Goal: Task Accomplishment & Management: Manage account settings

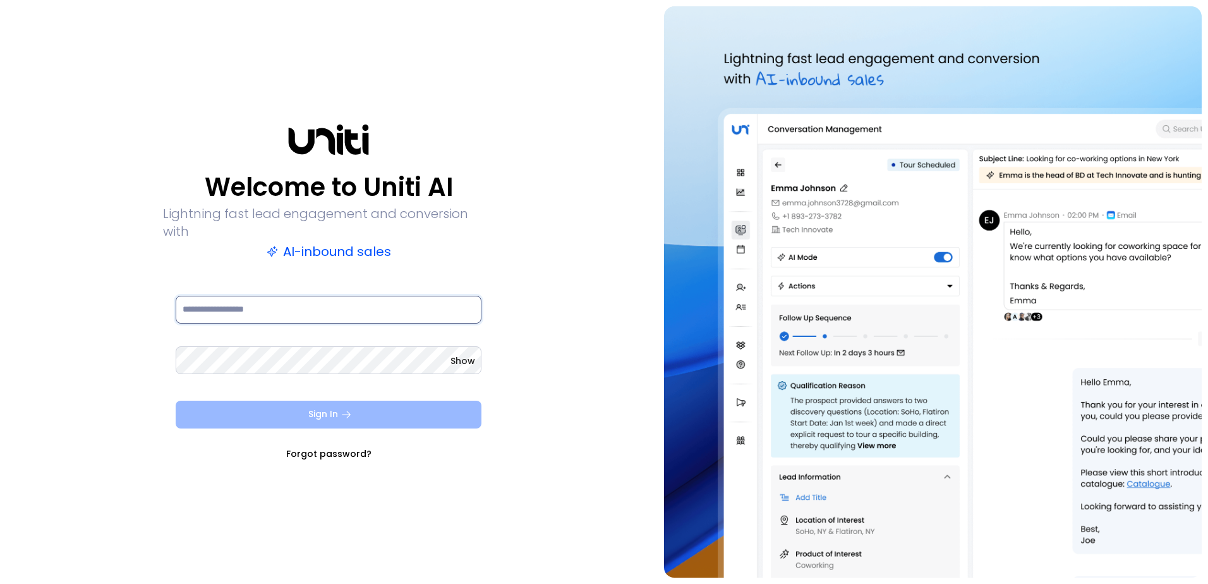
type input "**********"
click at [392, 409] on button "Sign In" at bounding box center [329, 415] width 306 height 28
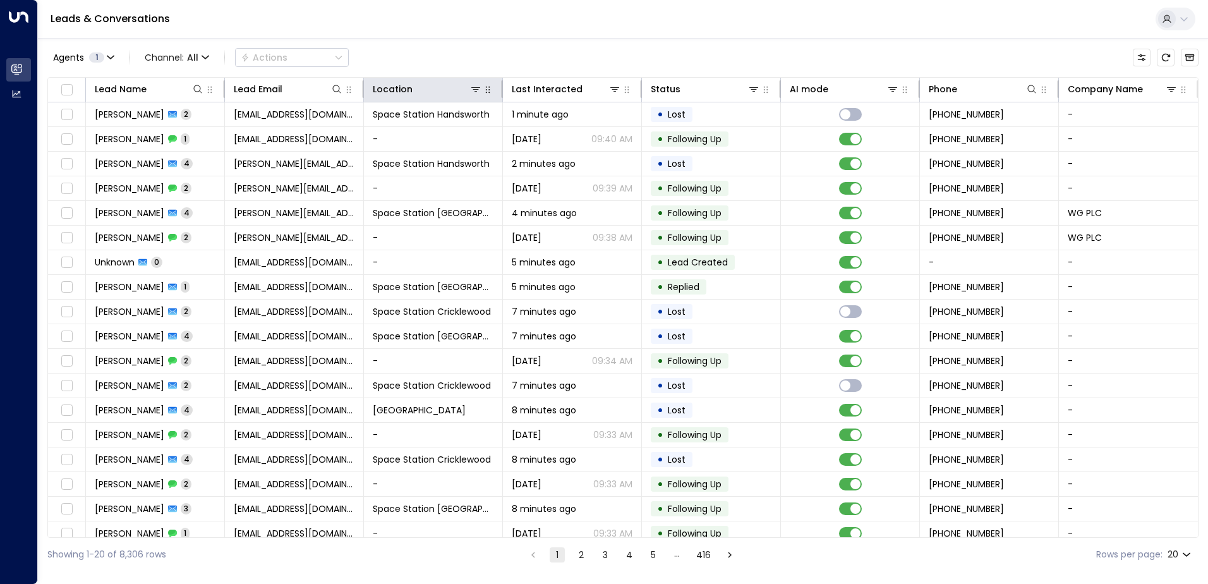
click at [482, 91] on button "button" at bounding box center [488, 89] width 13 height 13
click at [476, 94] on icon at bounding box center [476, 89] width 10 height 10
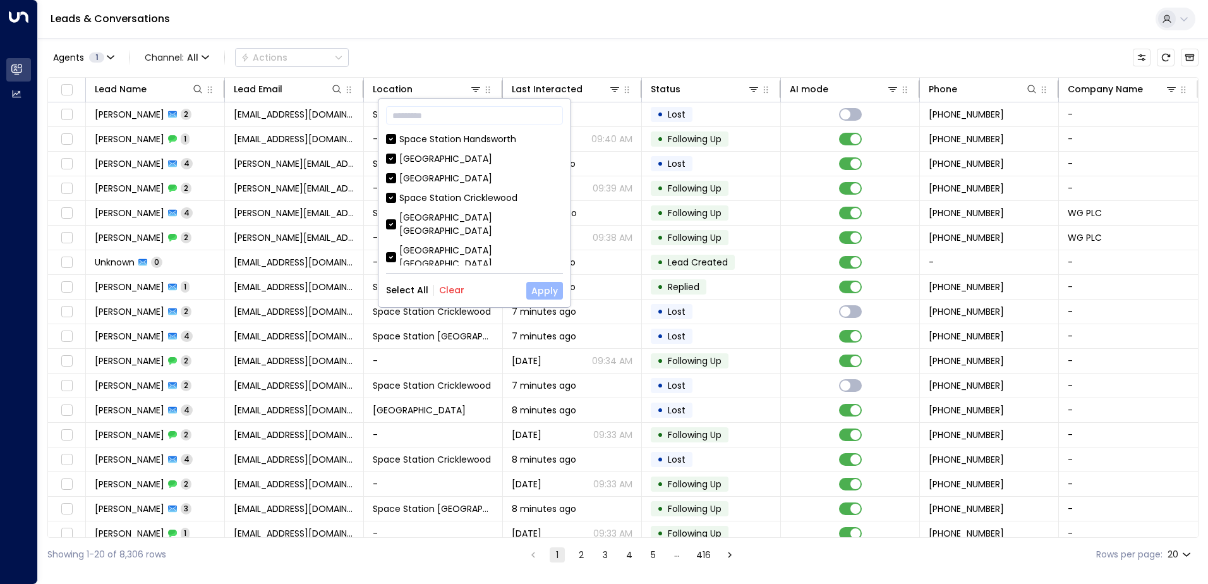
click at [538, 289] on button "Apply" at bounding box center [544, 291] width 37 height 18
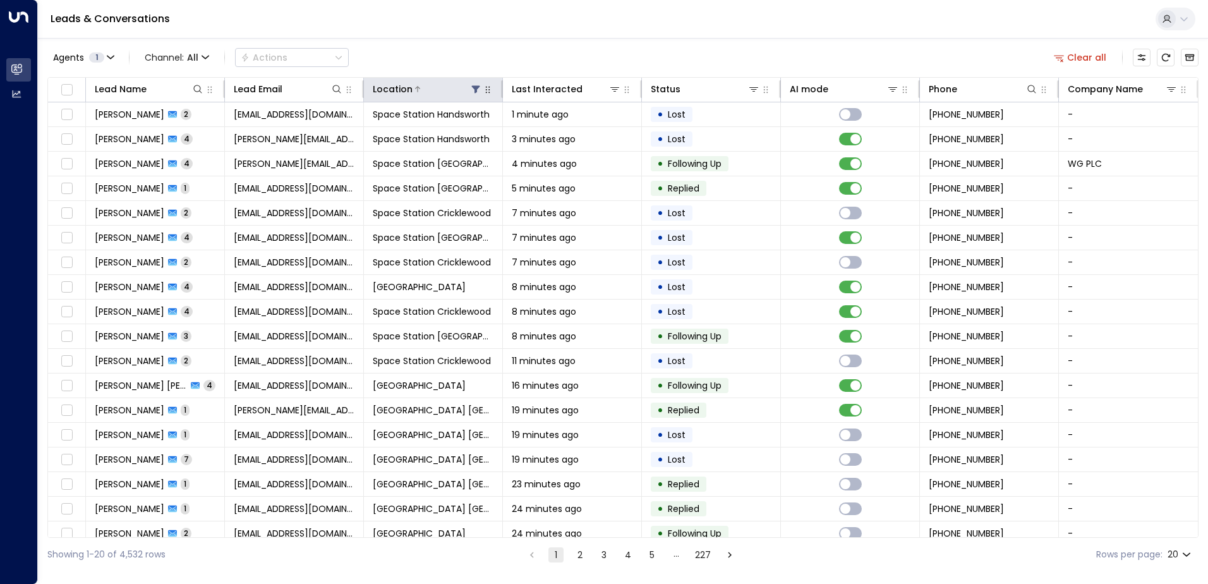
click at [476, 89] on icon at bounding box center [476, 89] width 10 height 10
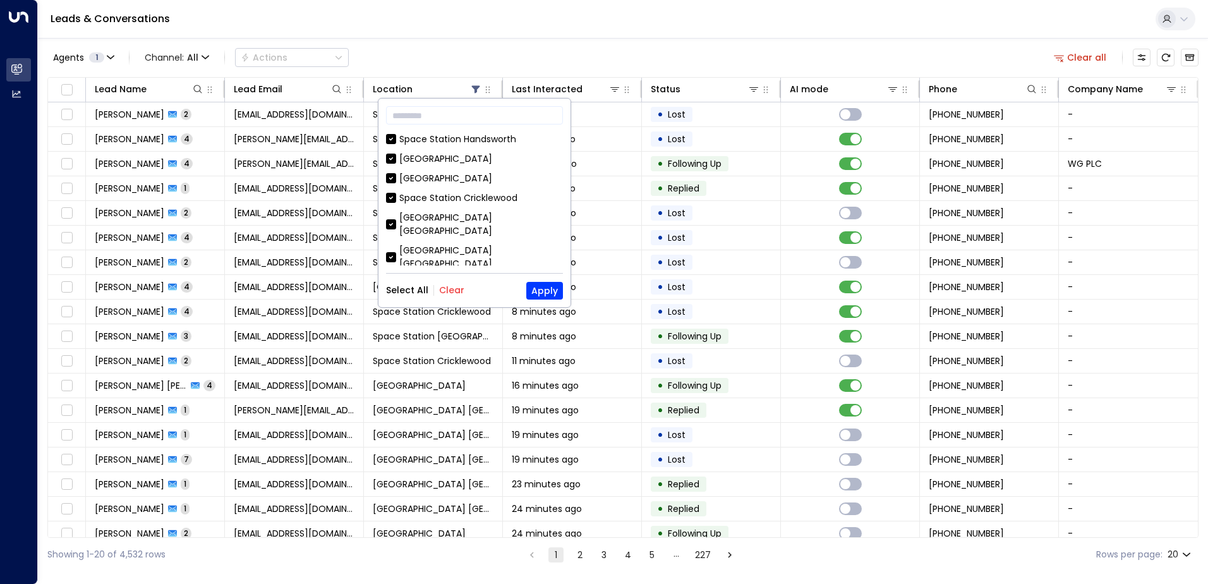
click at [444, 288] on button "Clear" at bounding box center [451, 290] width 25 height 10
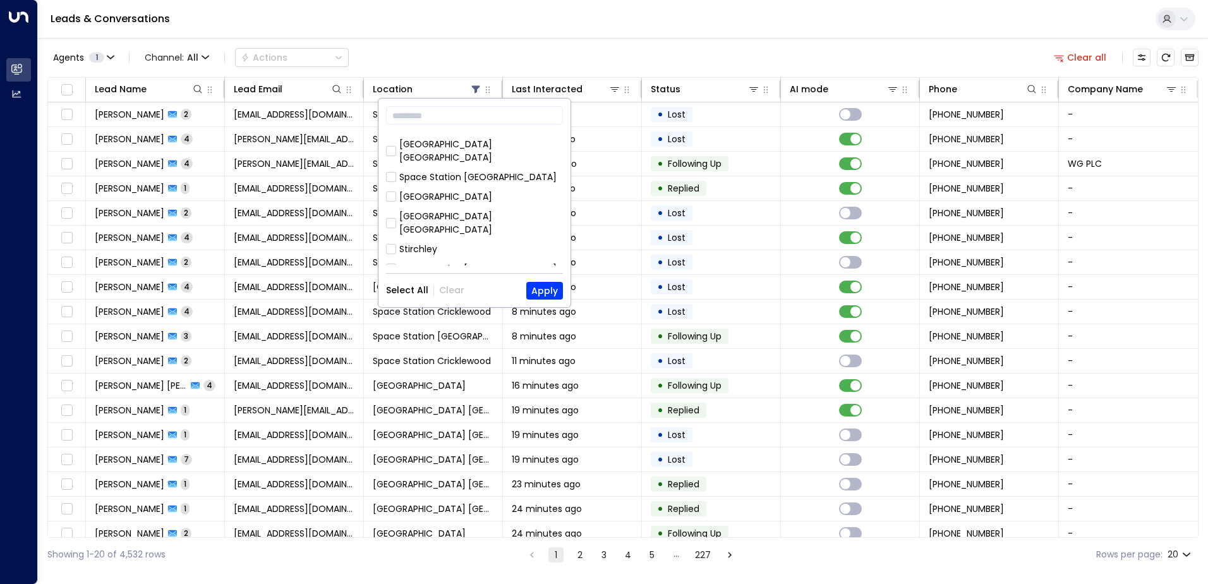
scroll to position [409, 0]
click at [483, 253] on div "Space Station [GEOGRAPHIC_DATA]" at bounding box center [477, 259] width 157 height 13
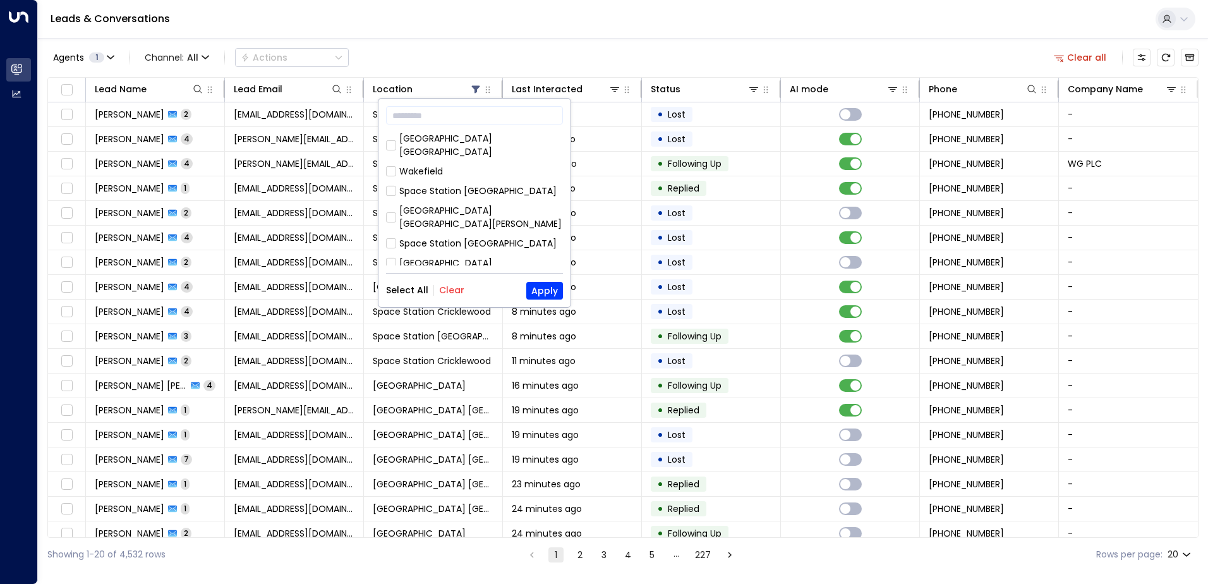
scroll to position [94, 0]
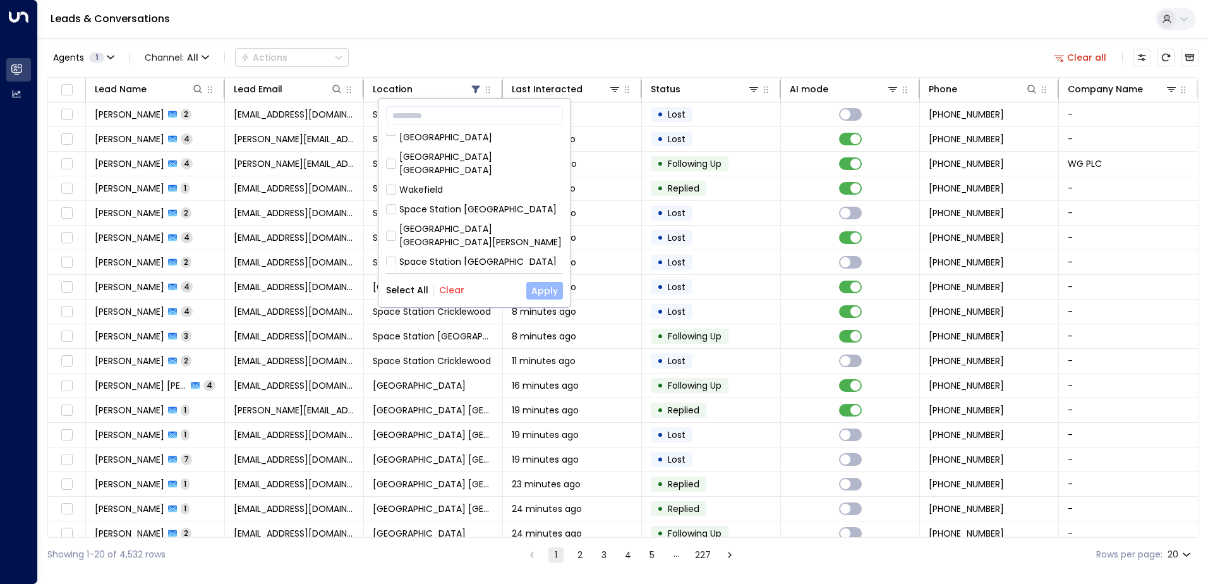
click at [538, 287] on button "Apply" at bounding box center [544, 291] width 37 height 18
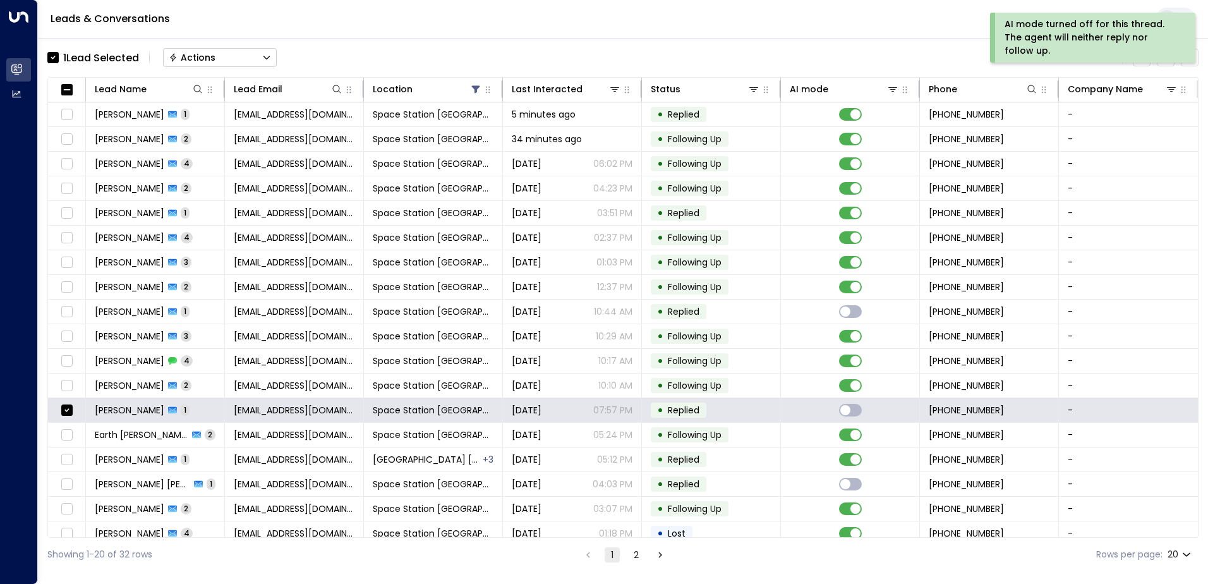
click at [222, 55] on button "Actions" at bounding box center [220, 57] width 114 height 19
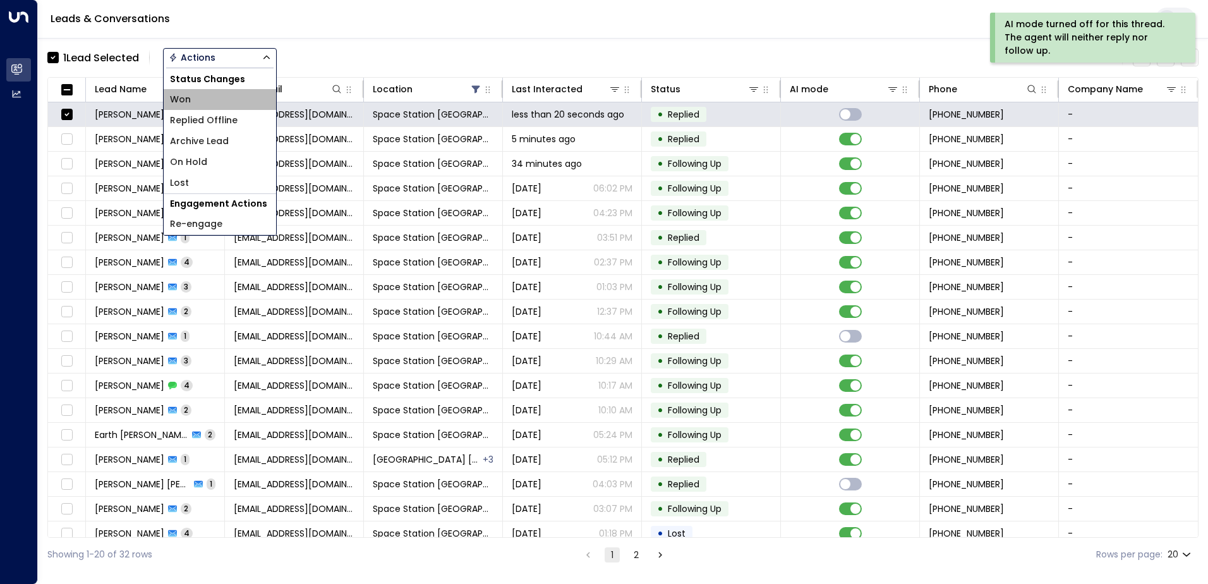
click at [205, 104] on li "Won" at bounding box center [220, 99] width 112 height 21
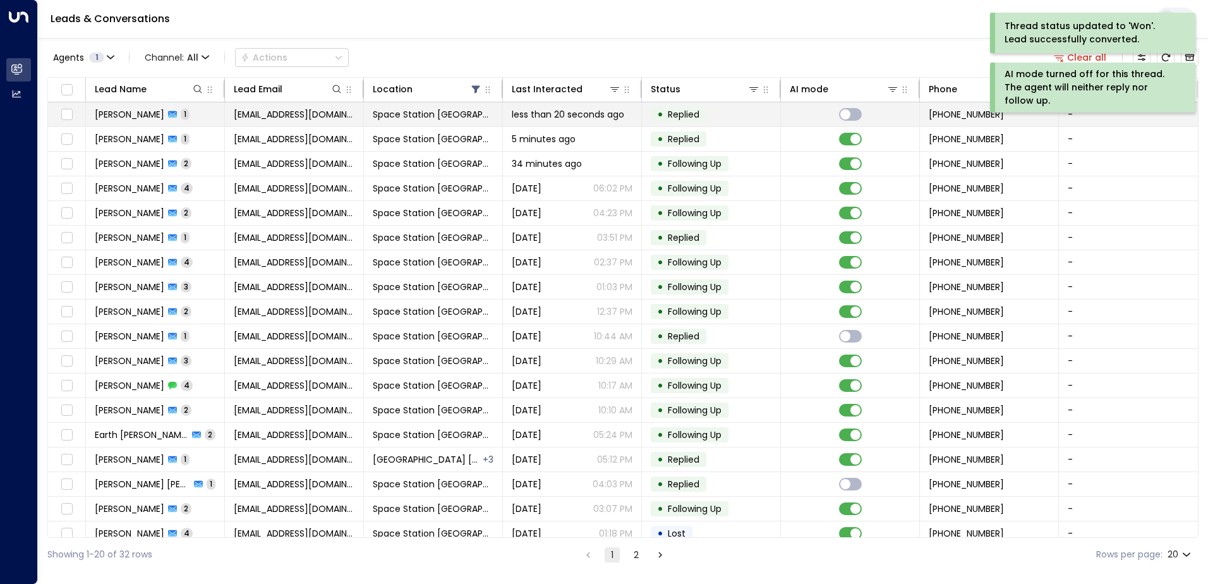
click at [75, 115] on td at bounding box center [67, 114] width 38 height 24
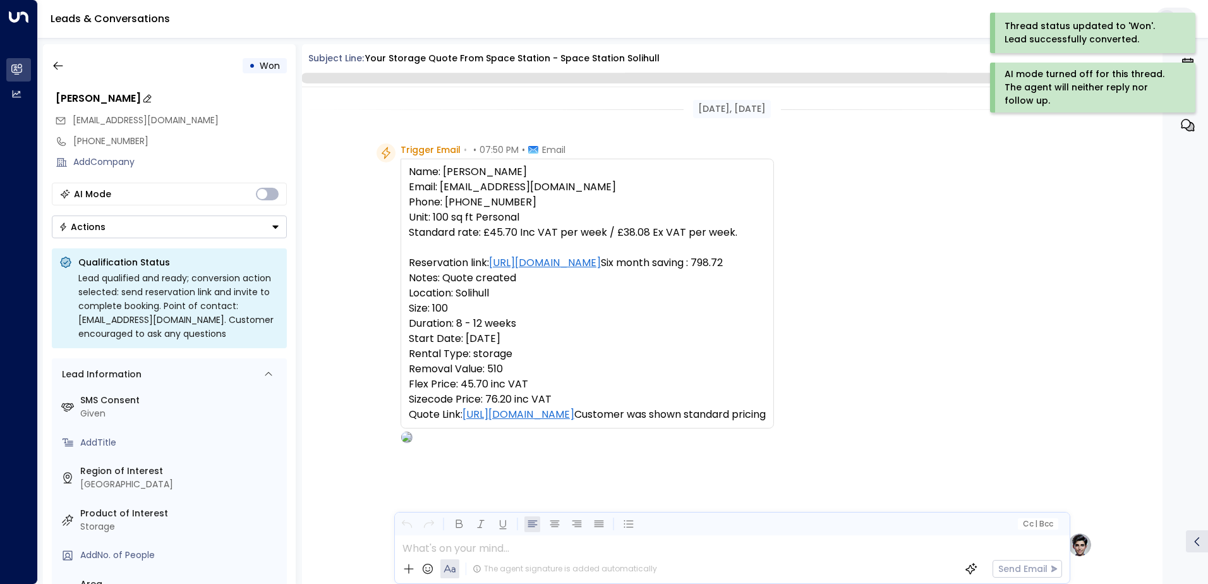
scroll to position [476, 0]
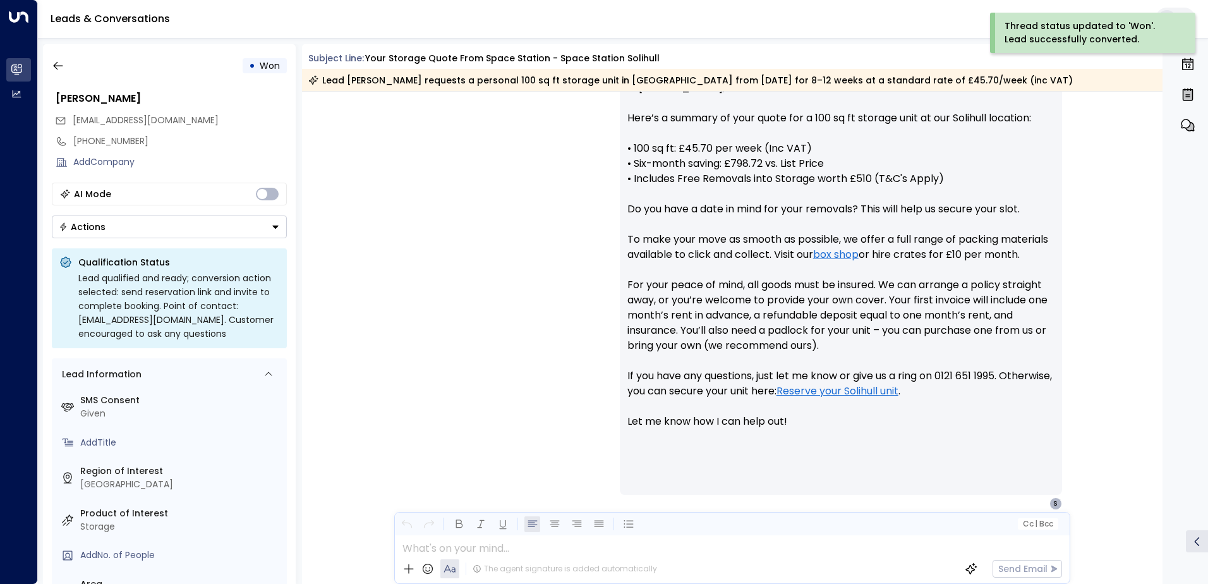
click at [194, 226] on button "Actions" at bounding box center [169, 226] width 235 height 23
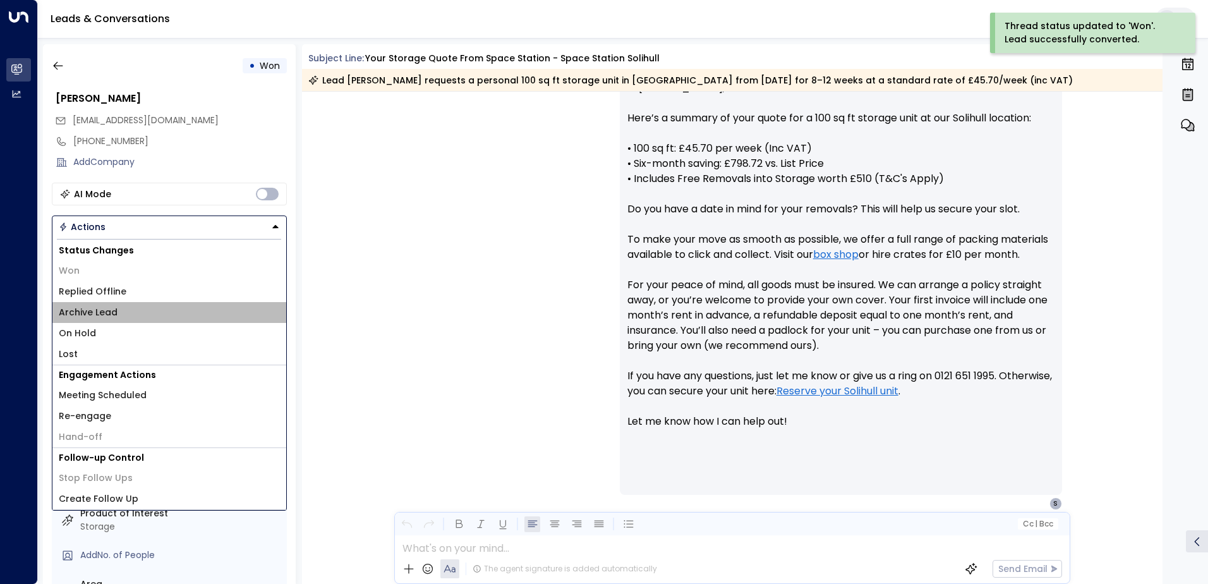
click at [158, 310] on li "Archive Lead" at bounding box center [169, 312] width 234 height 21
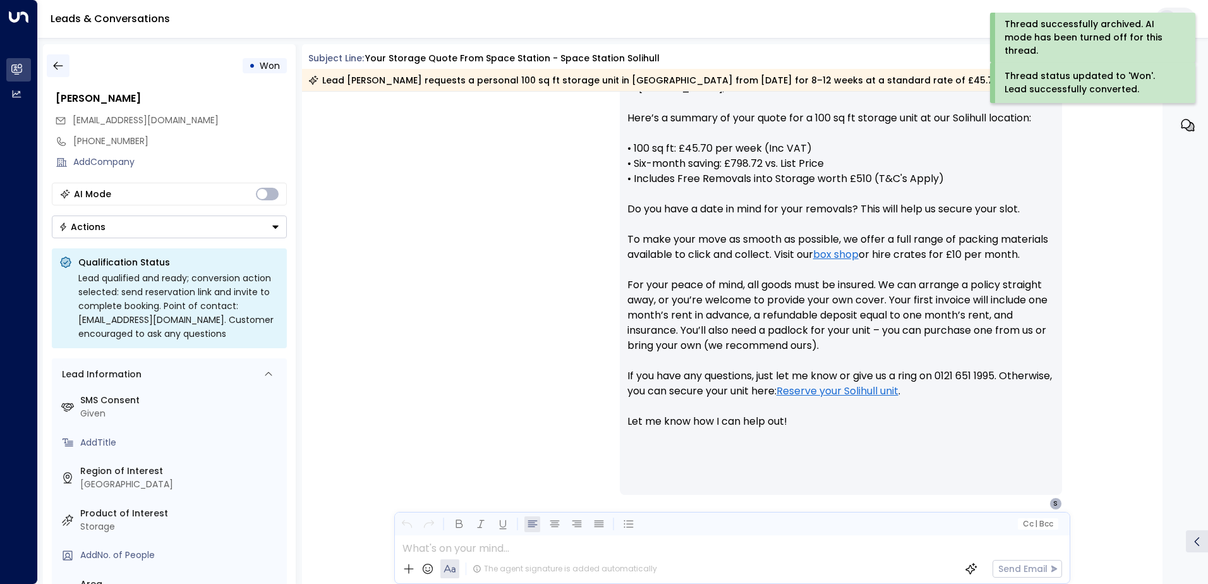
click at [50, 66] on button "button" at bounding box center [58, 65] width 23 height 23
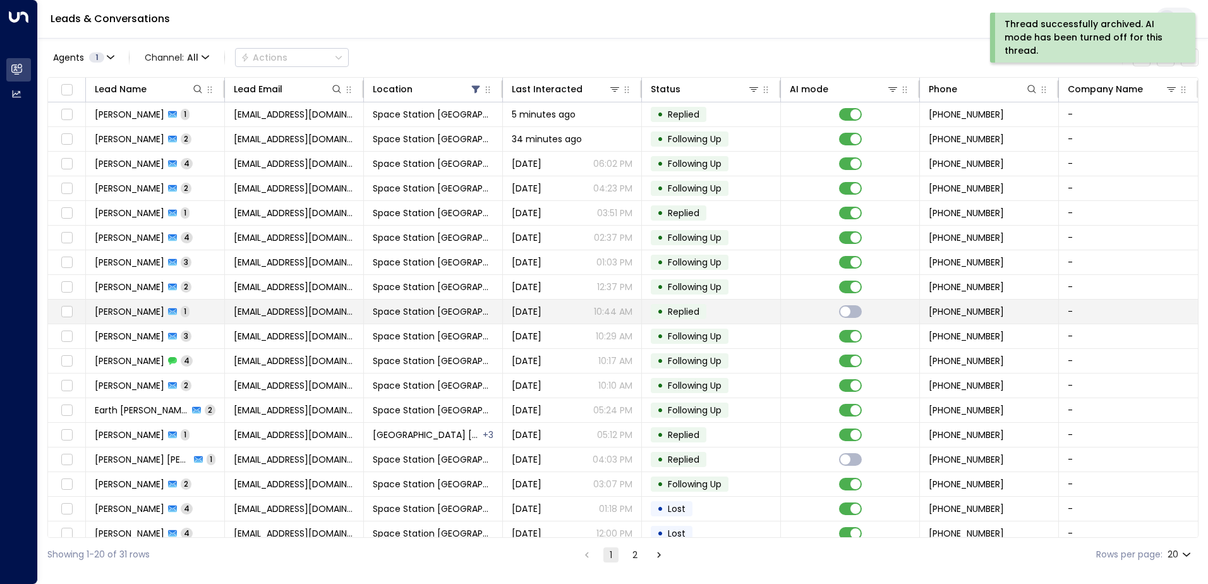
click at [518, 305] on span "[DATE]" at bounding box center [527, 311] width 30 height 13
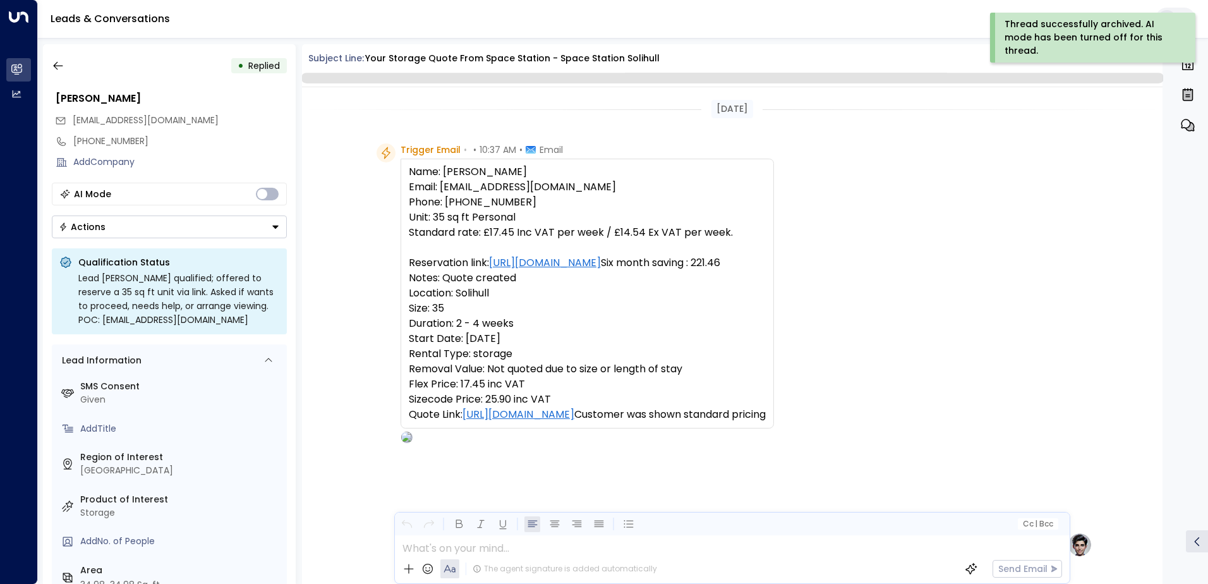
scroll to position [449, 0]
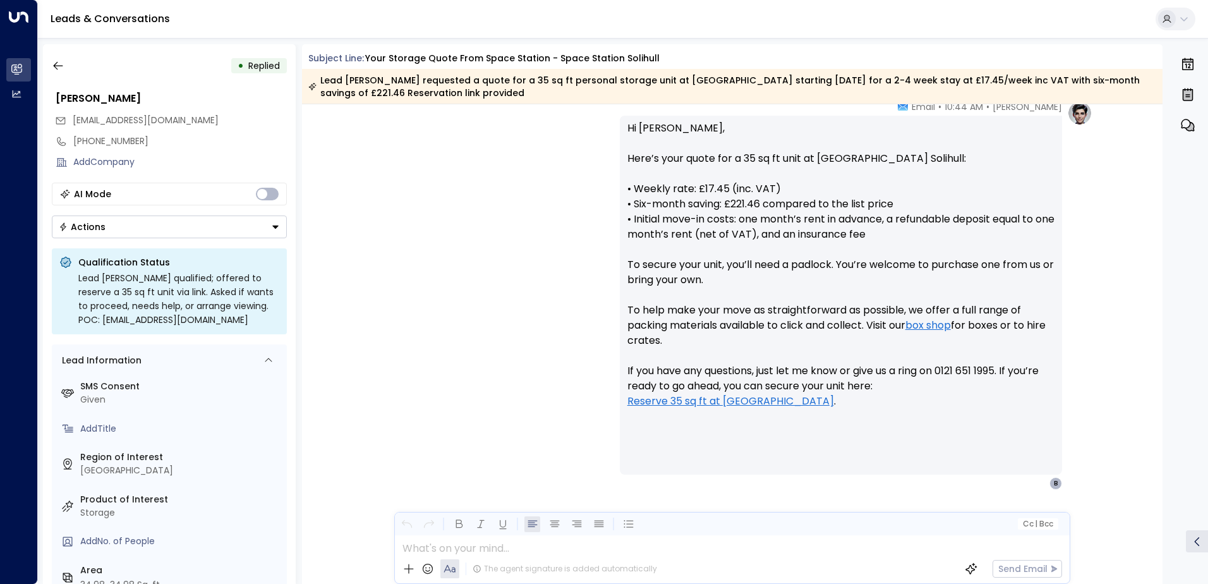
click at [215, 227] on button "Actions" at bounding box center [169, 226] width 235 height 23
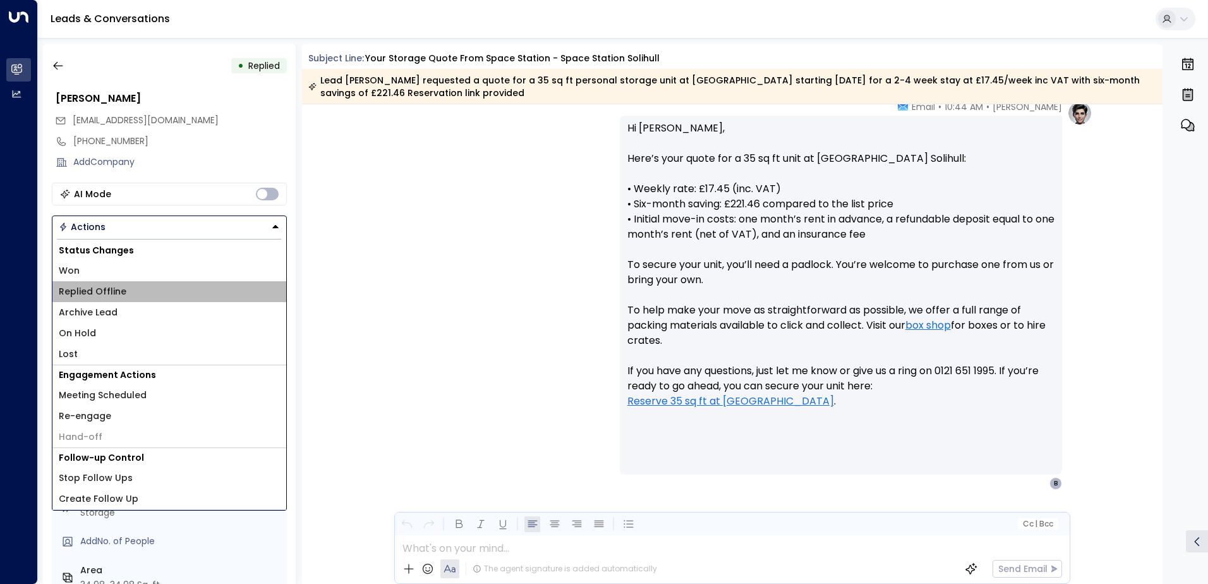
click at [188, 296] on li "Replied Offline" at bounding box center [169, 291] width 234 height 21
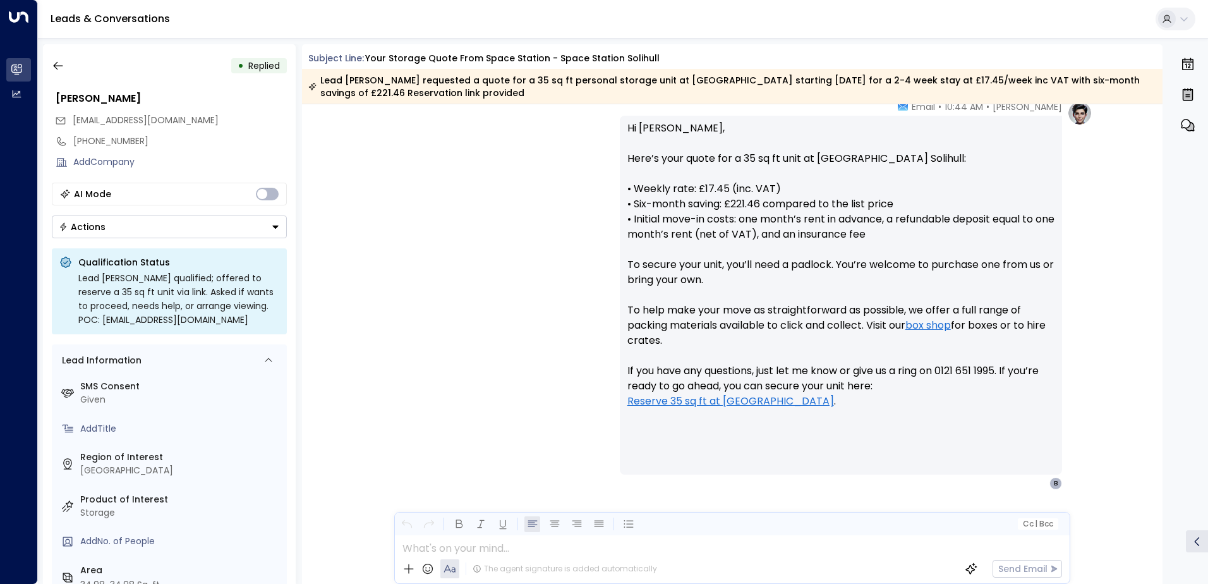
click at [188, 224] on button "Actions" at bounding box center [169, 226] width 235 height 23
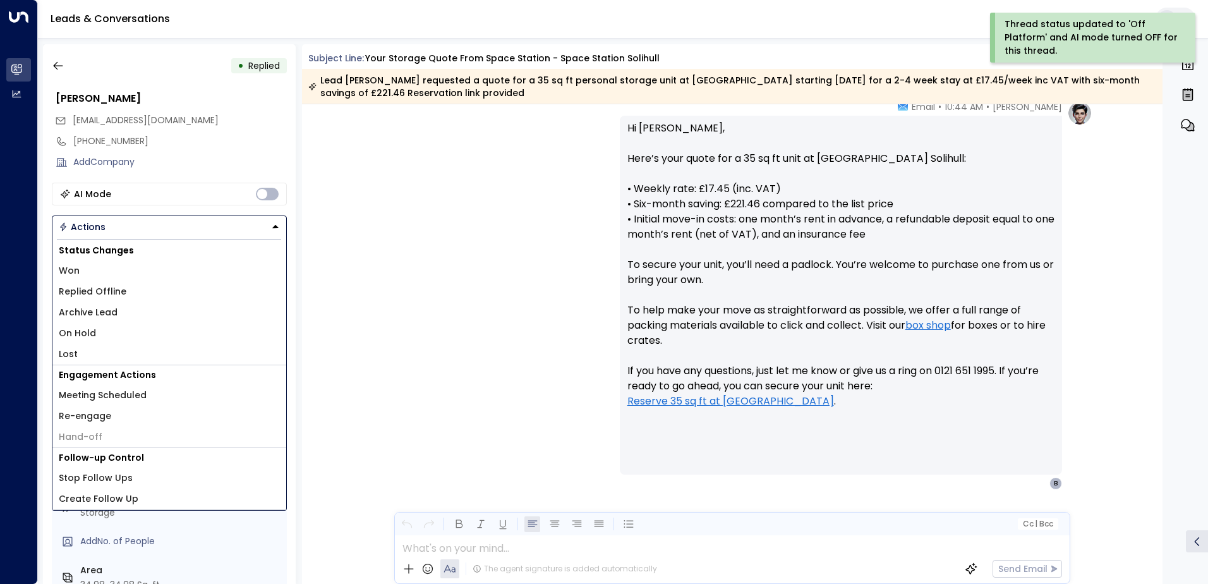
click at [140, 318] on li "Archive Lead" at bounding box center [169, 312] width 234 height 21
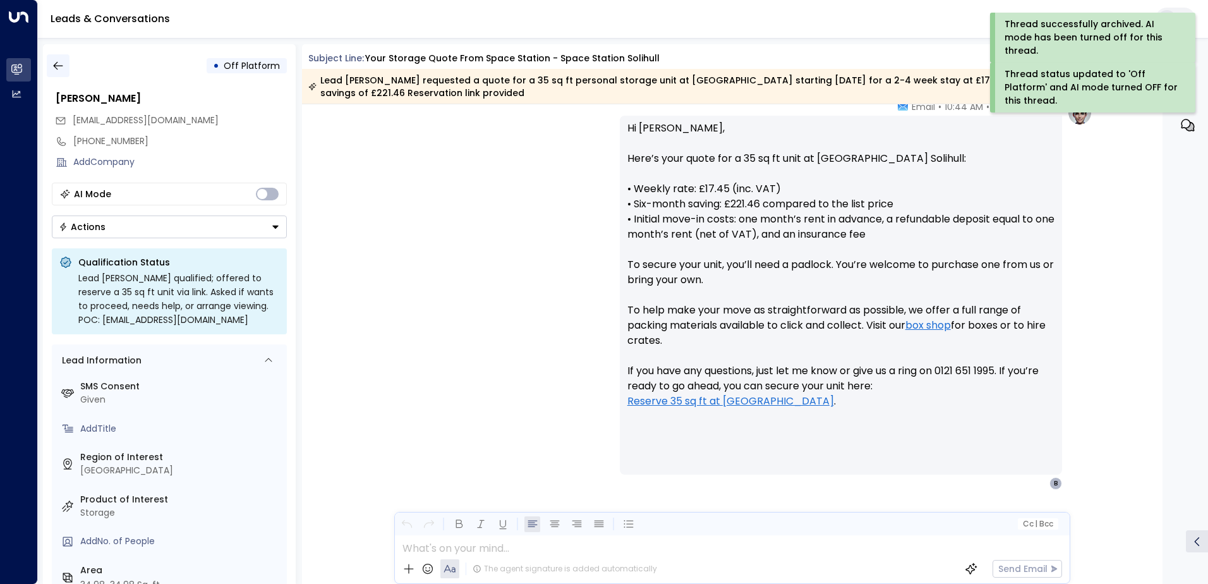
click at [59, 63] on icon "button" at bounding box center [58, 65] width 13 height 13
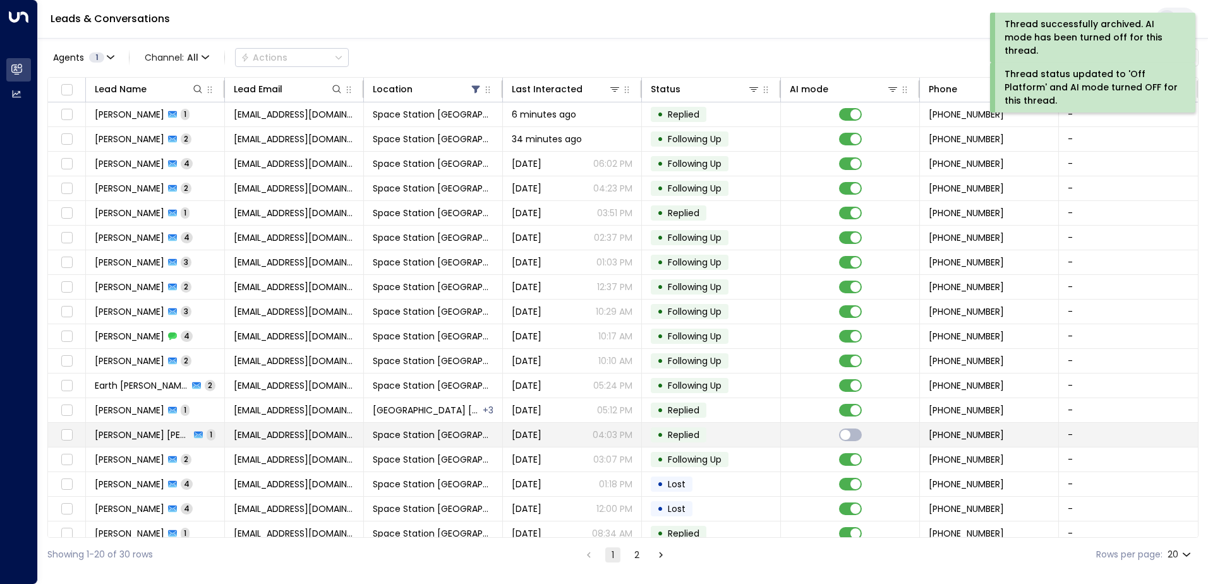
click at [430, 429] on span "Space Station [GEOGRAPHIC_DATA]" at bounding box center [433, 434] width 121 height 13
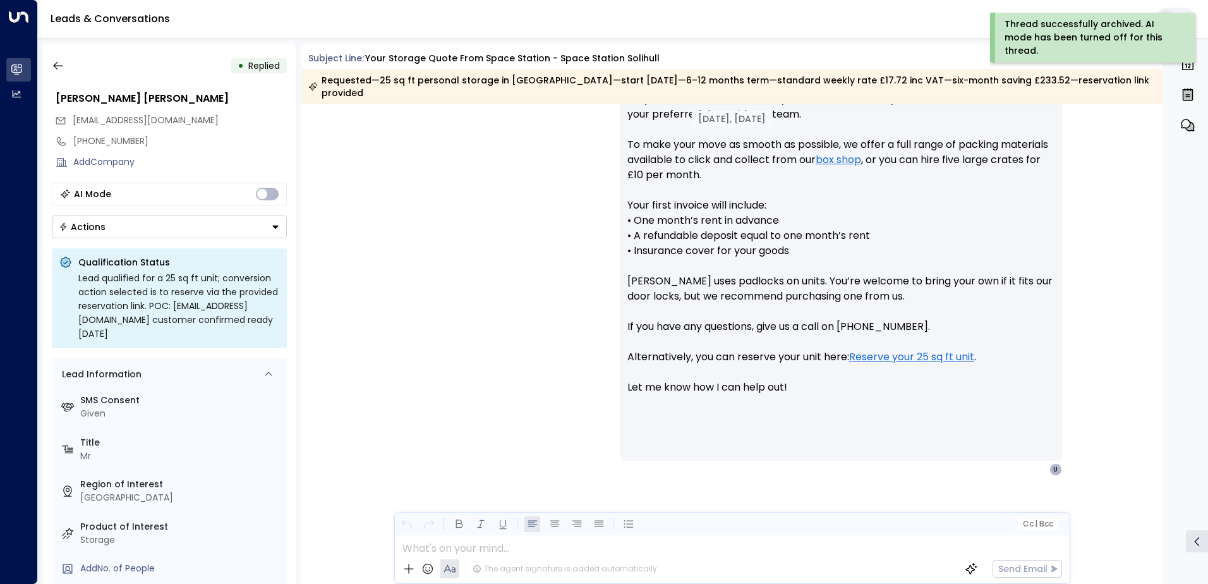
scroll to position [620, 0]
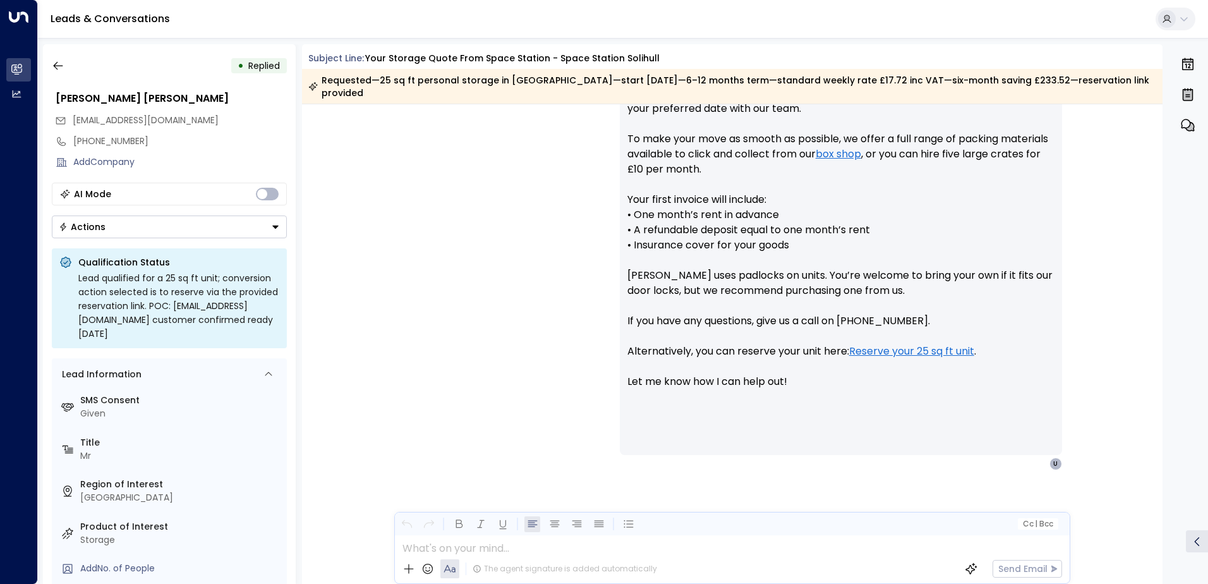
click at [260, 234] on button "Actions" at bounding box center [169, 226] width 235 height 23
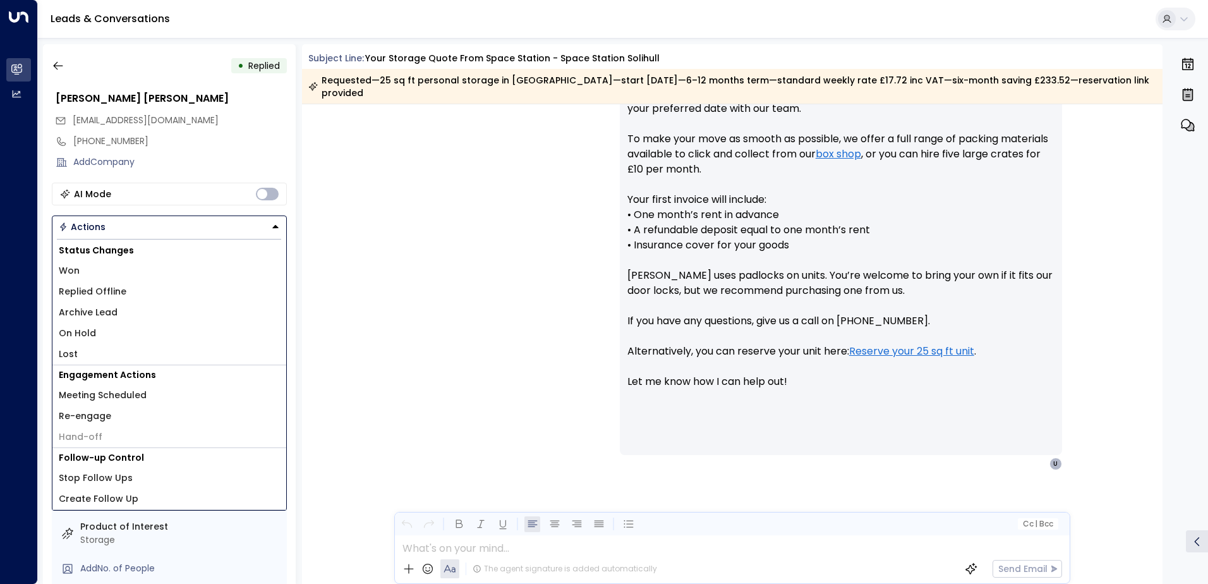
click at [149, 296] on li "Replied Offline" at bounding box center [169, 291] width 234 height 21
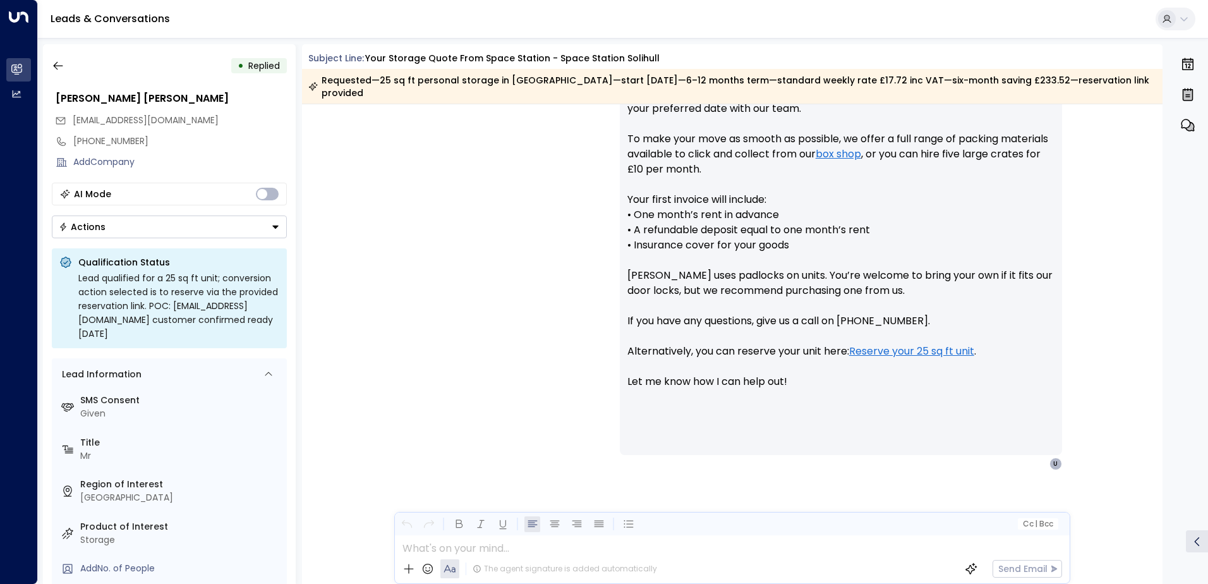
click at [185, 238] on button "Actions" at bounding box center [169, 226] width 235 height 23
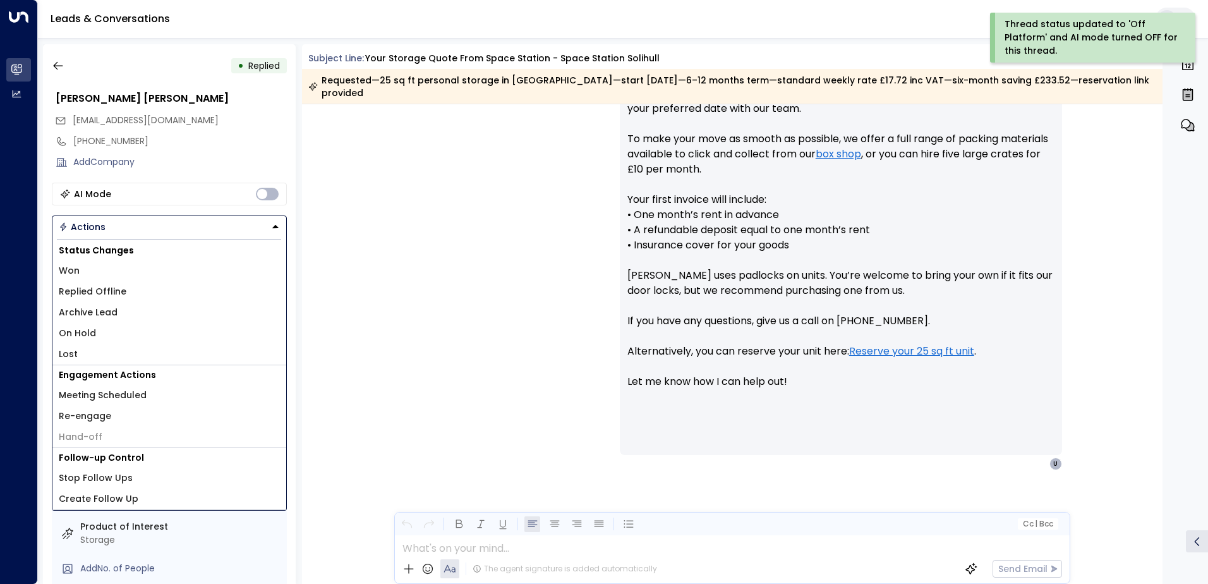
click at [121, 312] on li "Archive Lead" at bounding box center [169, 312] width 234 height 21
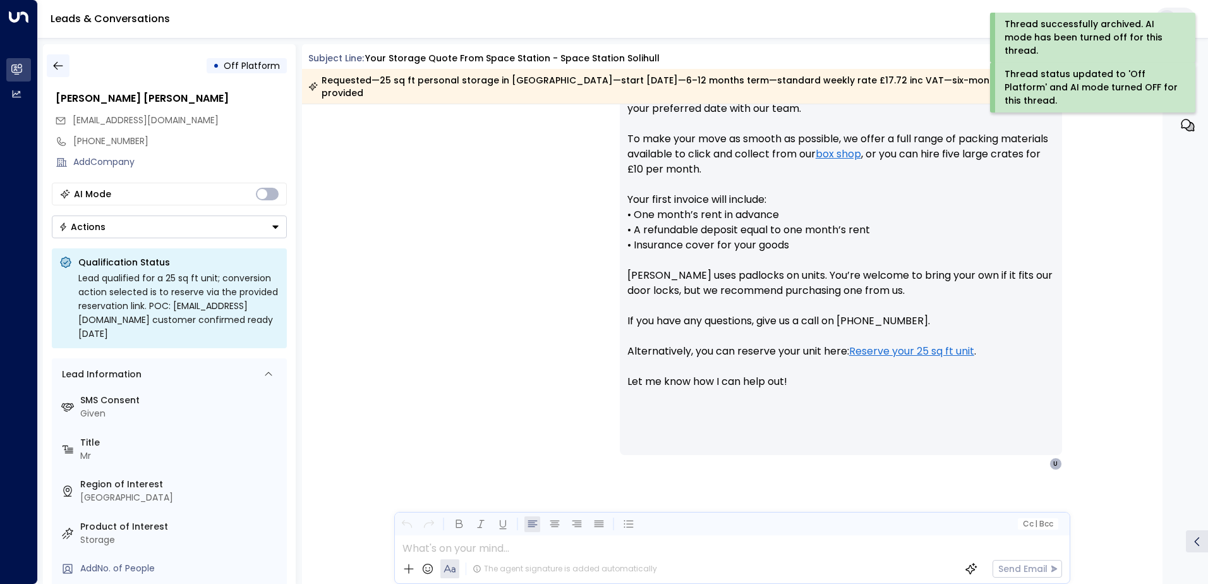
click at [63, 64] on icon "button" at bounding box center [58, 65] width 13 height 13
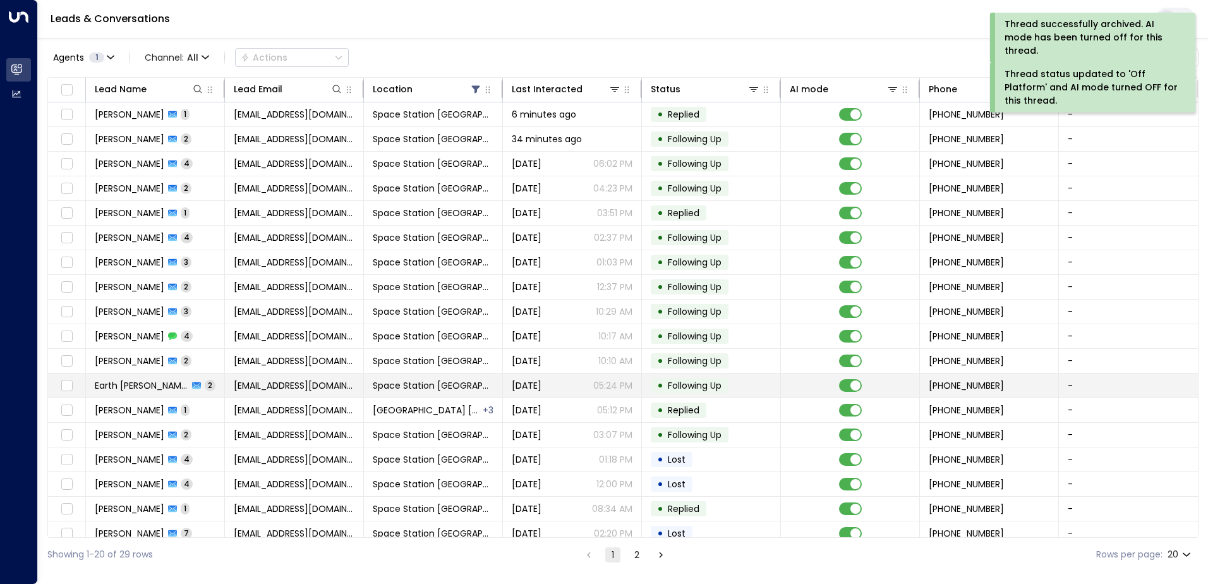
scroll to position [62, 0]
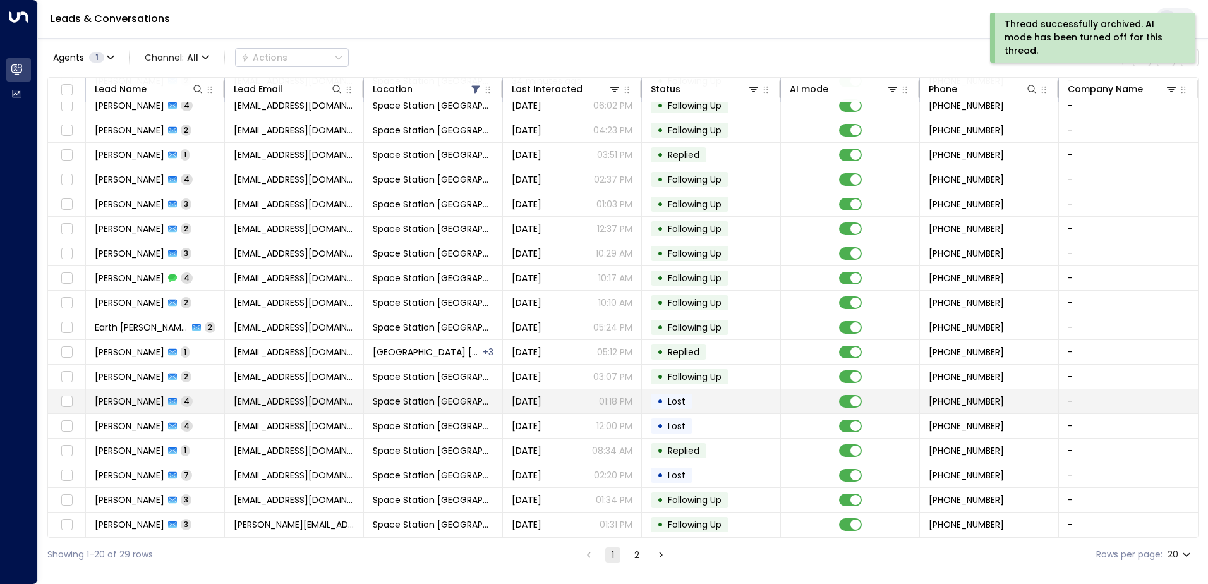
click at [399, 395] on span "Space Station [GEOGRAPHIC_DATA]" at bounding box center [433, 401] width 121 height 13
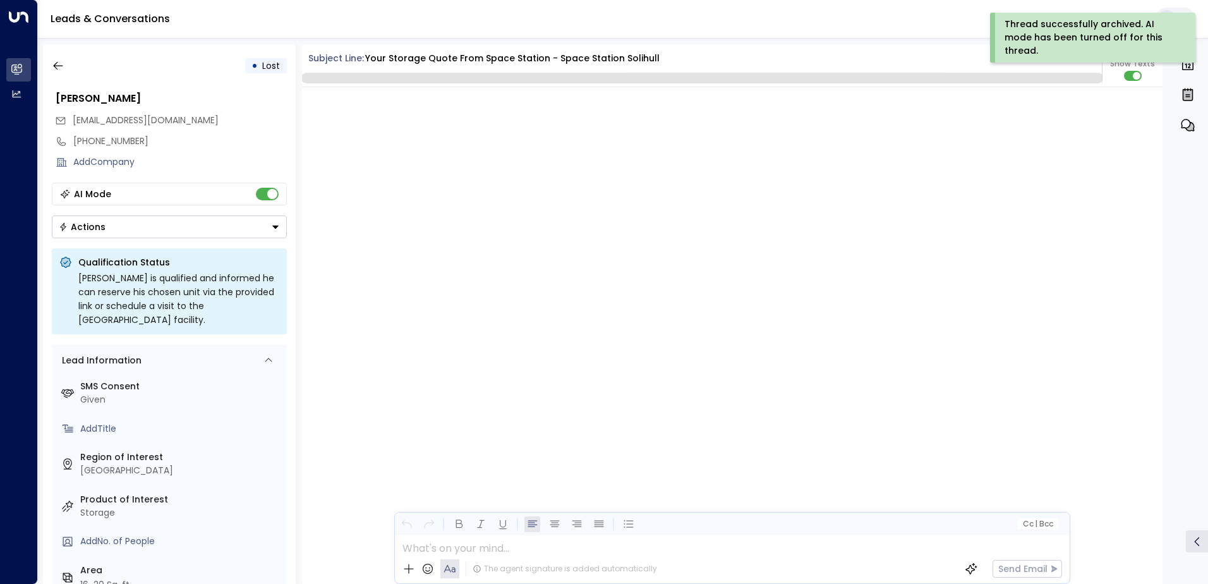
scroll to position [2446, 0]
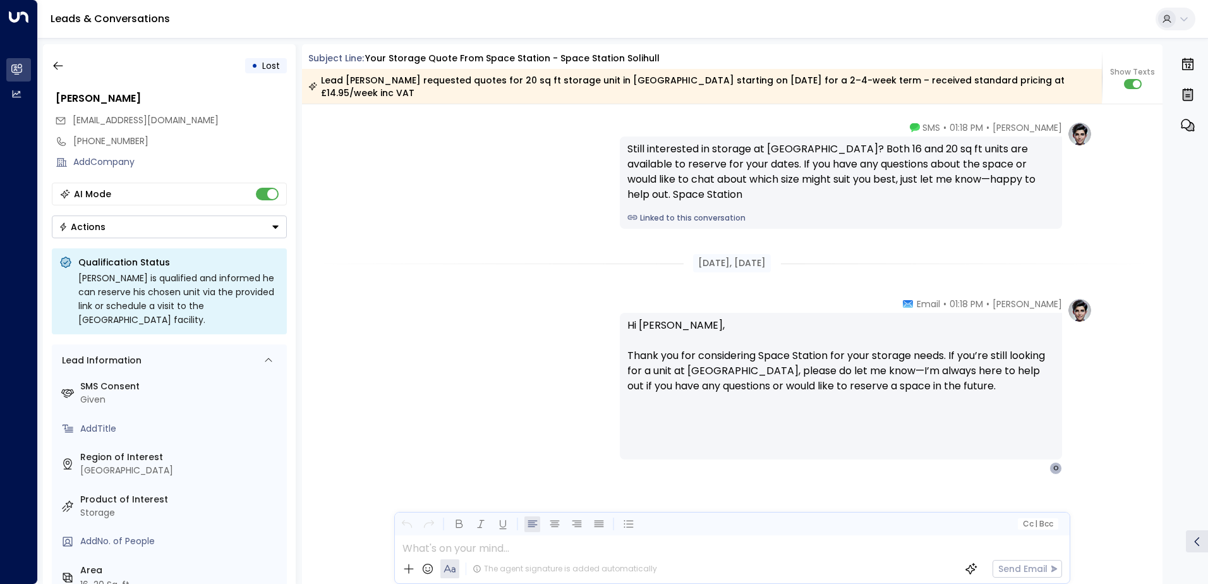
click at [265, 205] on div "AI Mode Actions" at bounding box center [169, 211] width 235 height 56
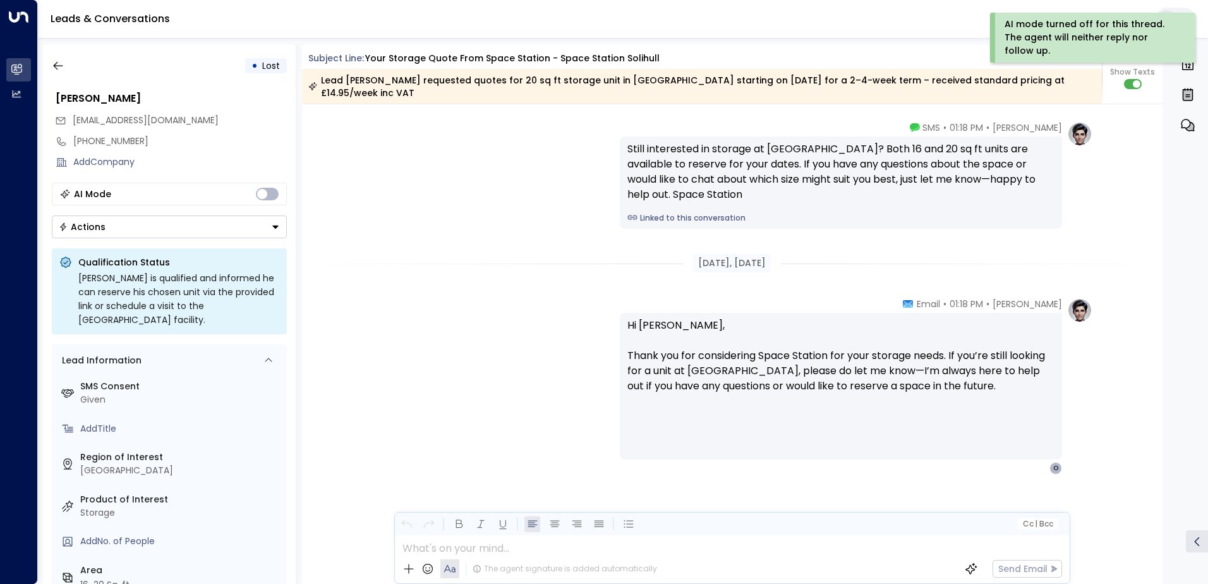
click at [226, 234] on button "Actions" at bounding box center [169, 226] width 235 height 23
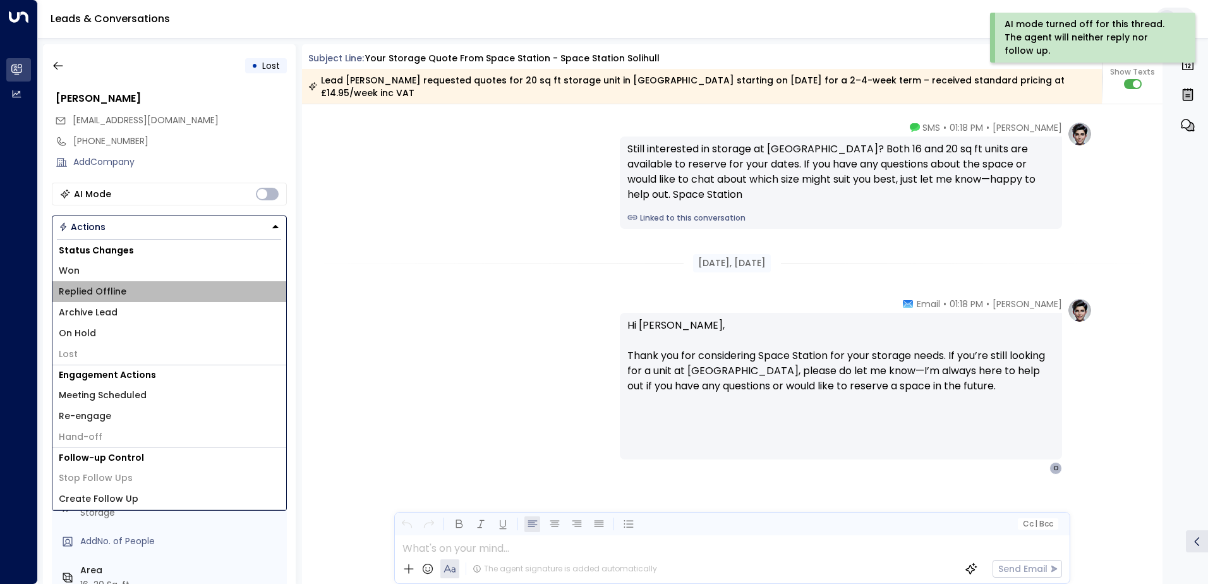
click at [159, 288] on li "Replied Offline" at bounding box center [169, 291] width 234 height 21
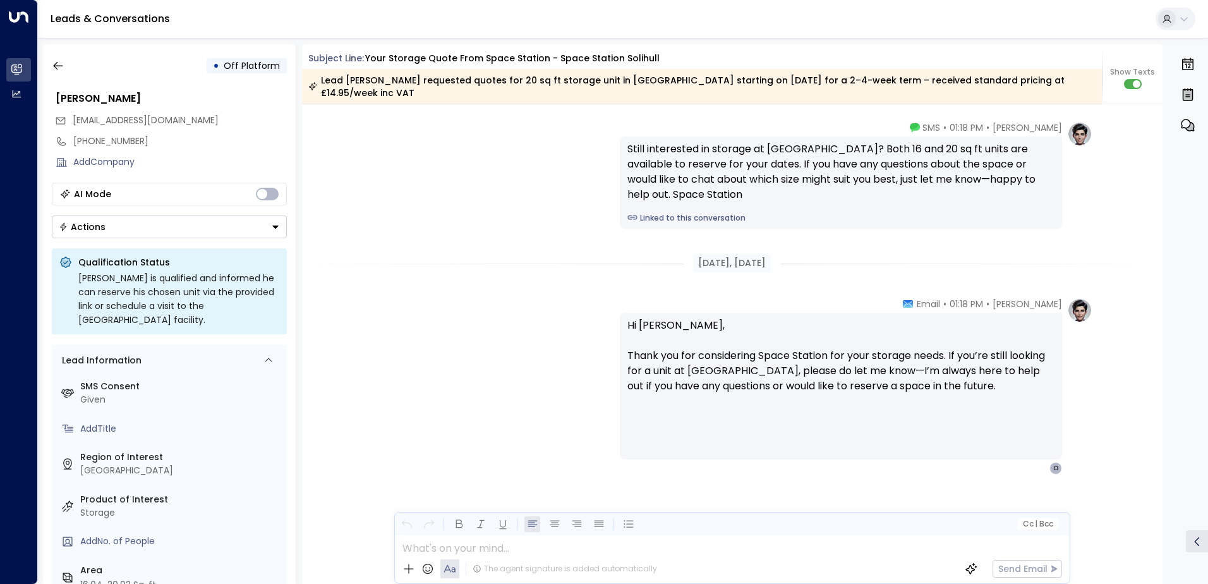
click at [196, 229] on button "Actions" at bounding box center [169, 226] width 235 height 23
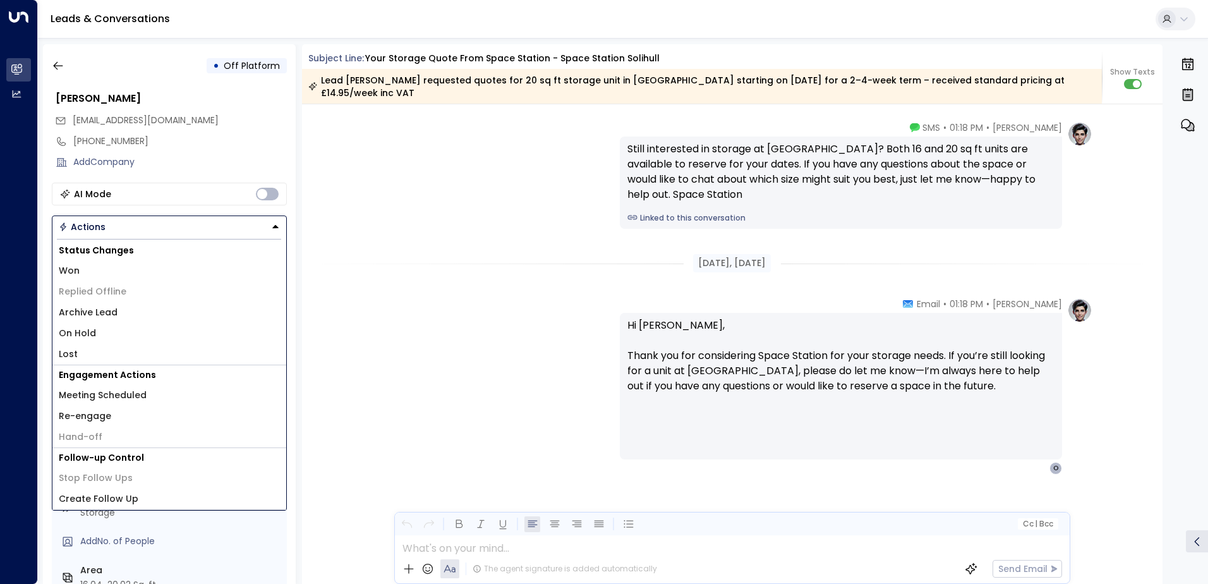
click at [127, 307] on li "Archive Lead" at bounding box center [169, 312] width 234 height 21
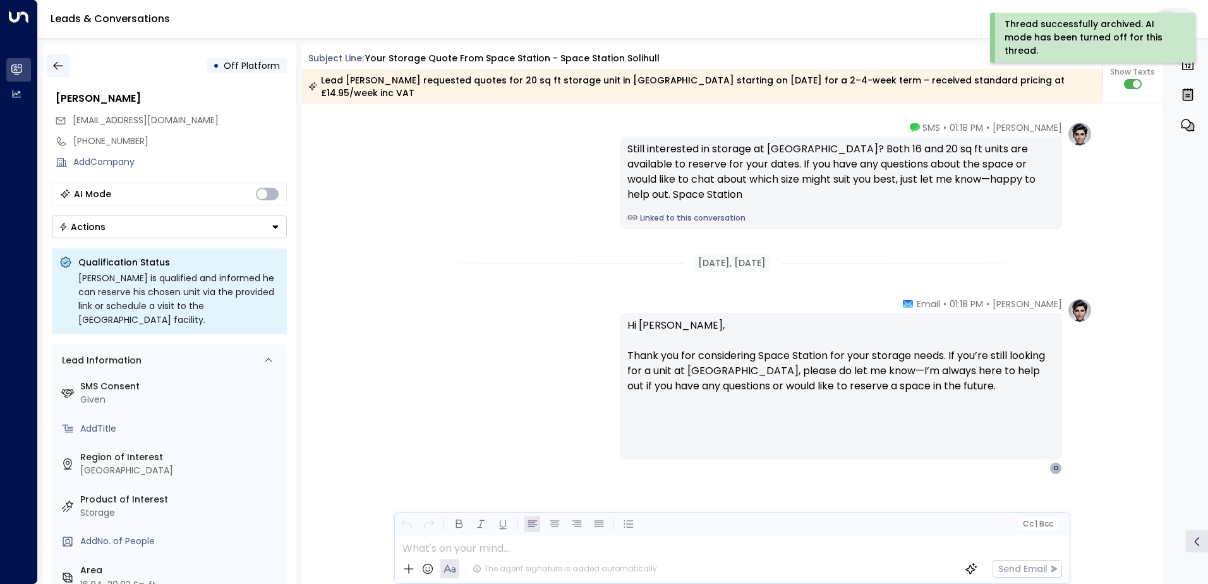
click at [63, 67] on icon "button" at bounding box center [58, 65] width 13 height 13
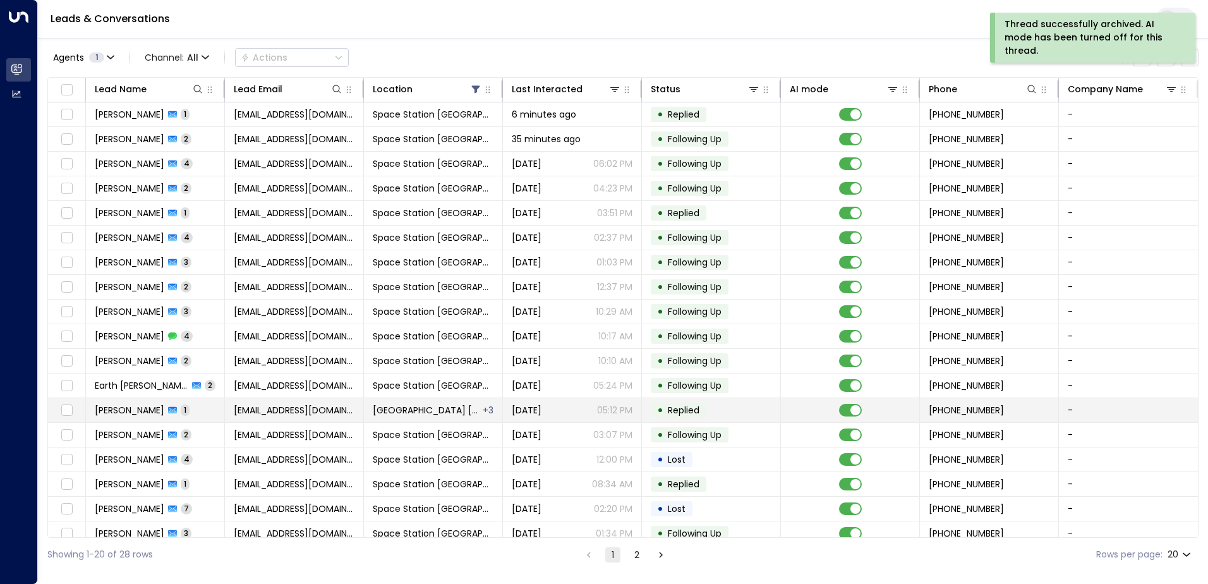
scroll to position [62, 0]
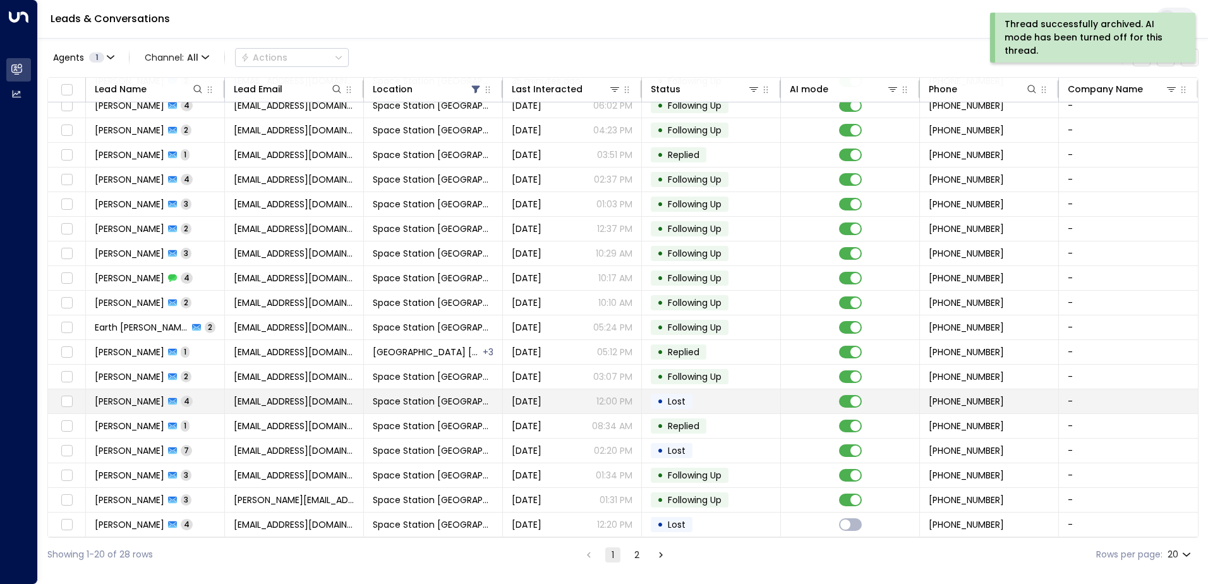
click at [420, 401] on span "Space Station [GEOGRAPHIC_DATA]" at bounding box center [433, 401] width 121 height 13
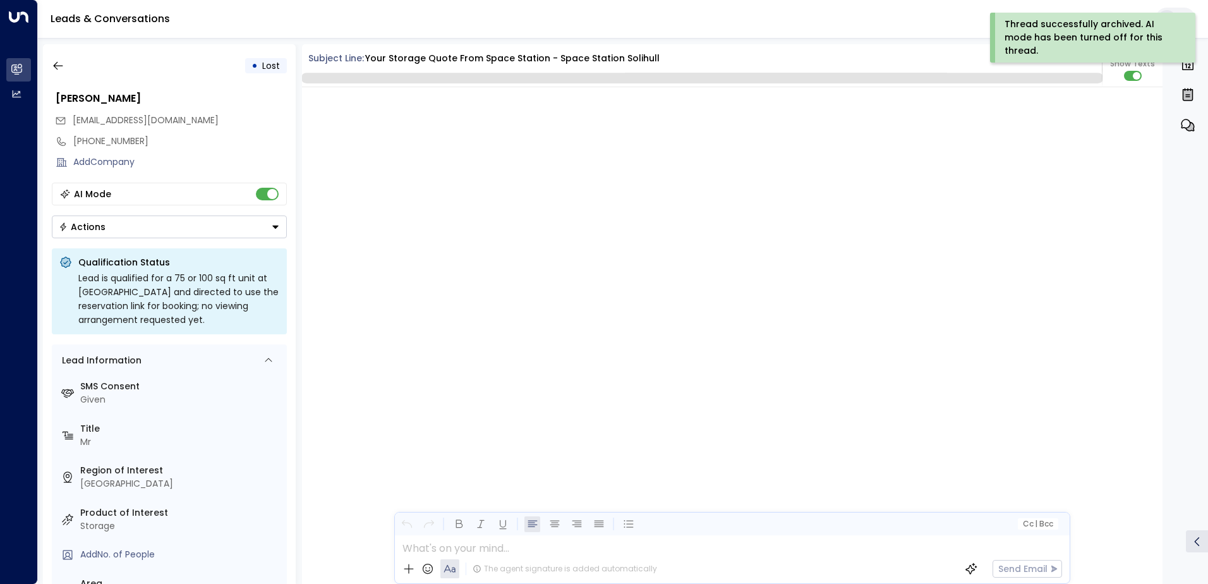
scroll to position [2416, 0]
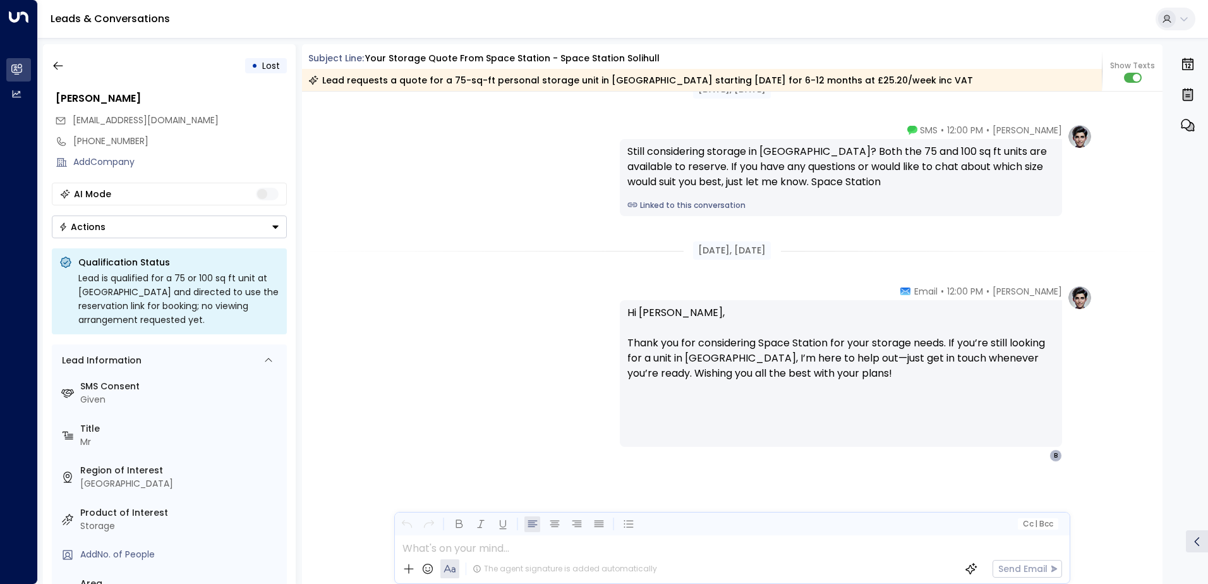
click at [246, 229] on button "Actions" at bounding box center [169, 226] width 235 height 23
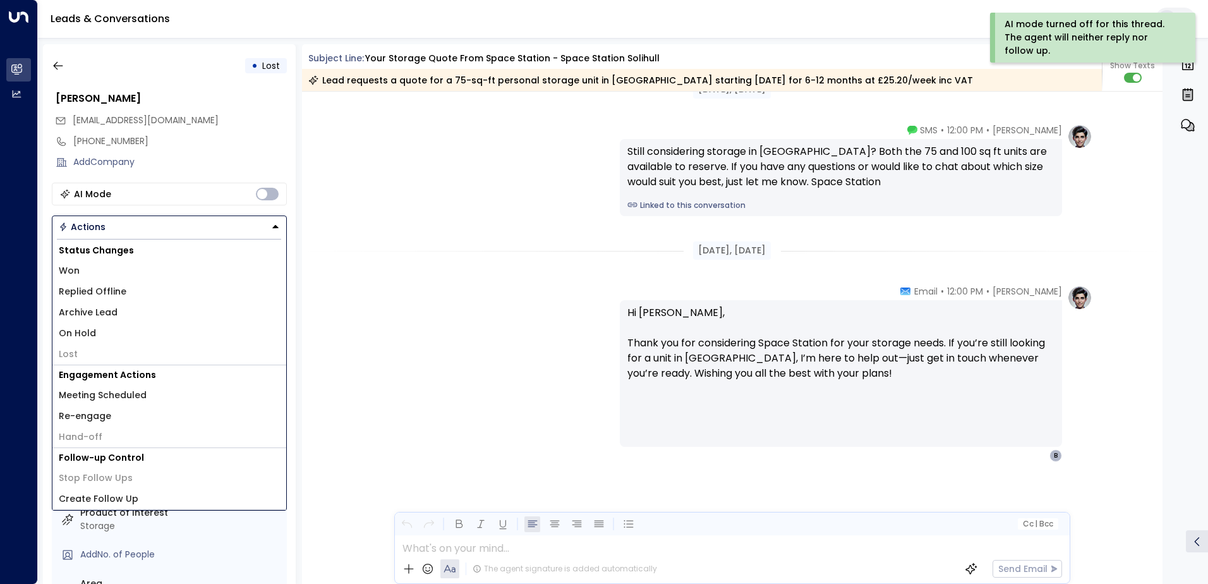
drag, startPoint x: 158, startPoint y: 296, endPoint x: 156, endPoint y: 310, distance: 14.0
click at [156, 310] on div "Status Changes Won Replied Offline Archive Lead On Hold Lost" at bounding box center [169, 303] width 234 height 124
click at [147, 304] on li "Archive Lead" at bounding box center [169, 312] width 234 height 21
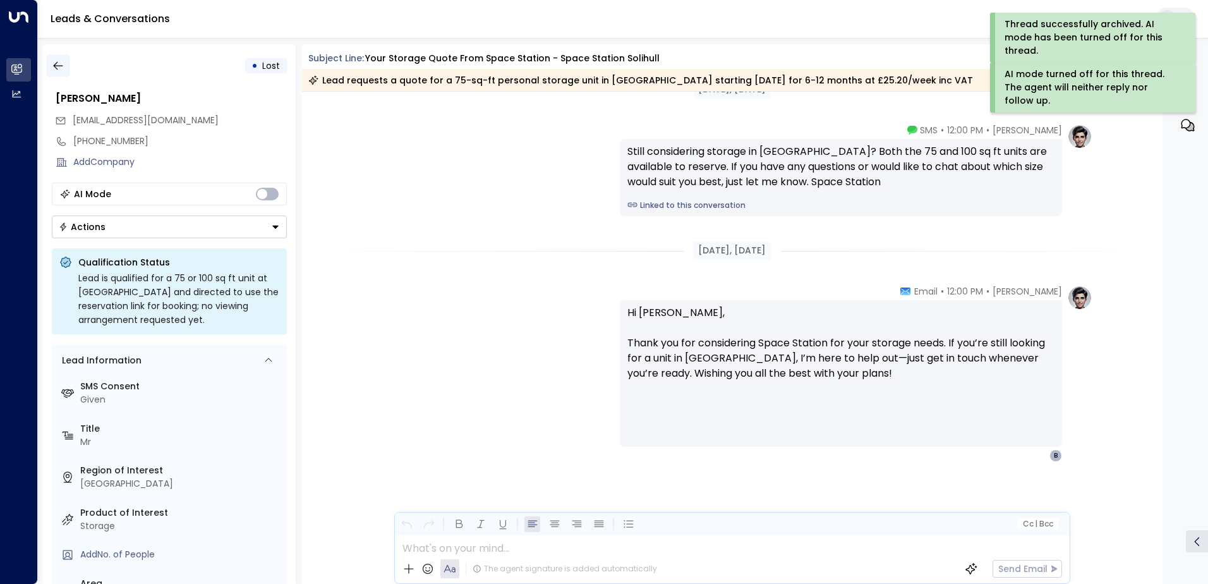
click at [55, 70] on icon "button" at bounding box center [58, 65] width 13 height 13
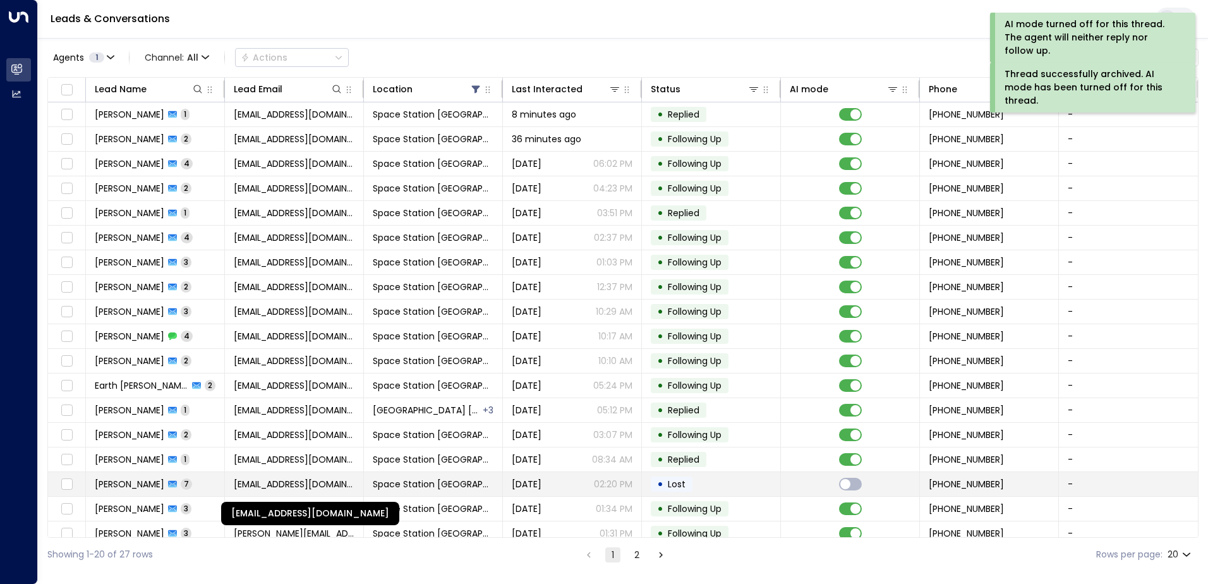
click at [336, 487] on span "[EMAIL_ADDRESS][DOMAIN_NAME]" at bounding box center [294, 484] width 121 height 13
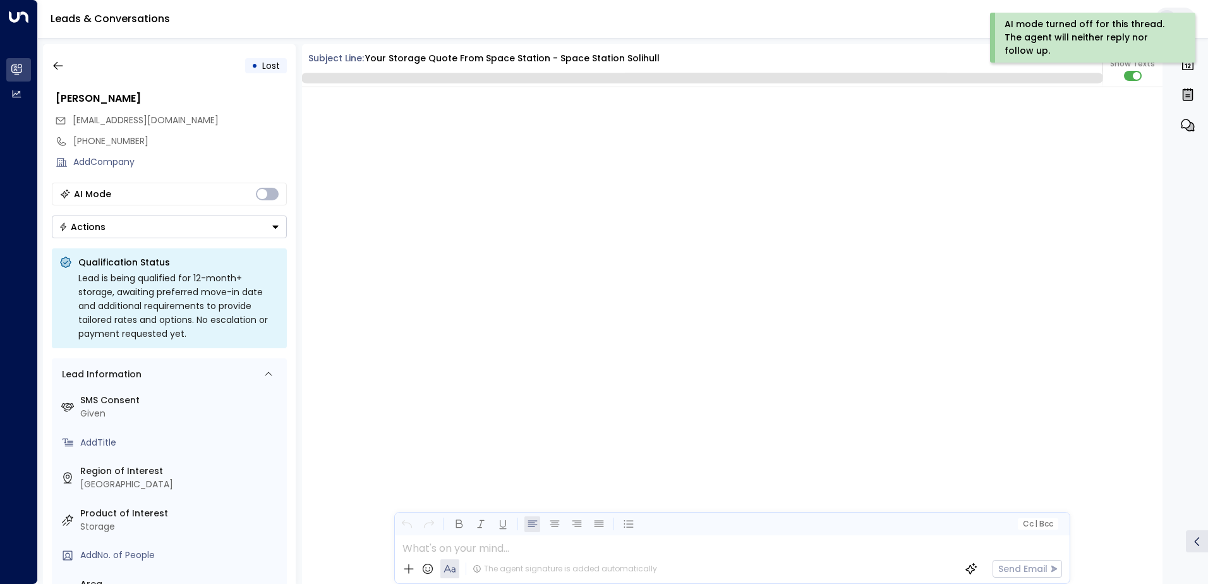
scroll to position [4913, 0]
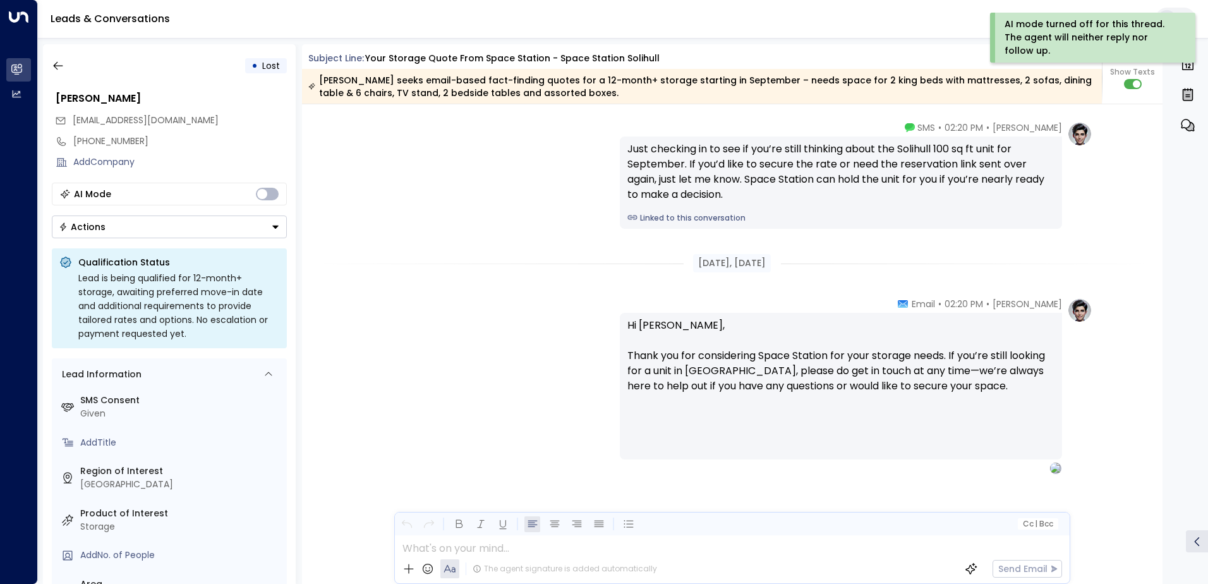
click at [240, 227] on button "Actions" at bounding box center [169, 226] width 235 height 23
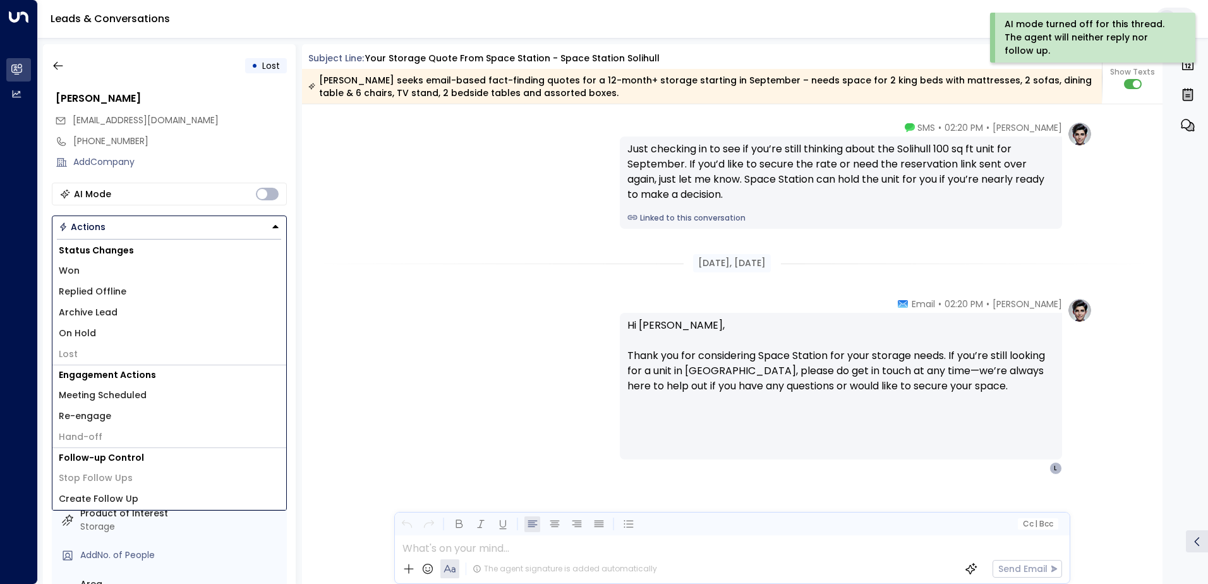
click at [145, 290] on li "Replied Offline" at bounding box center [169, 291] width 234 height 21
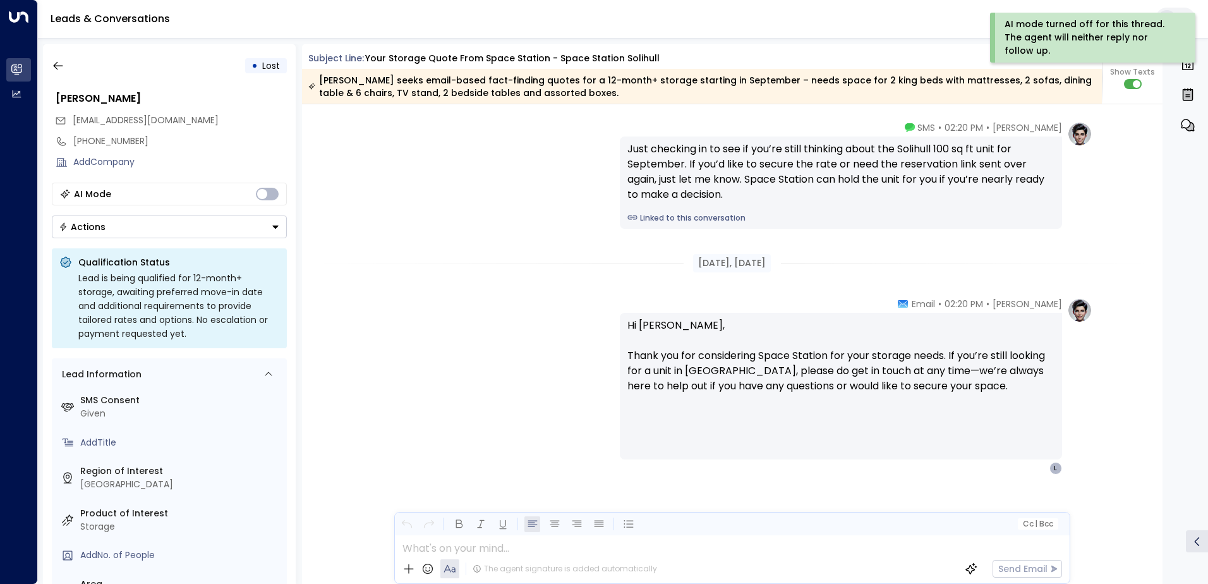
click at [227, 231] on button "Actions" at bounding box center [169, 226] width 235 height 23
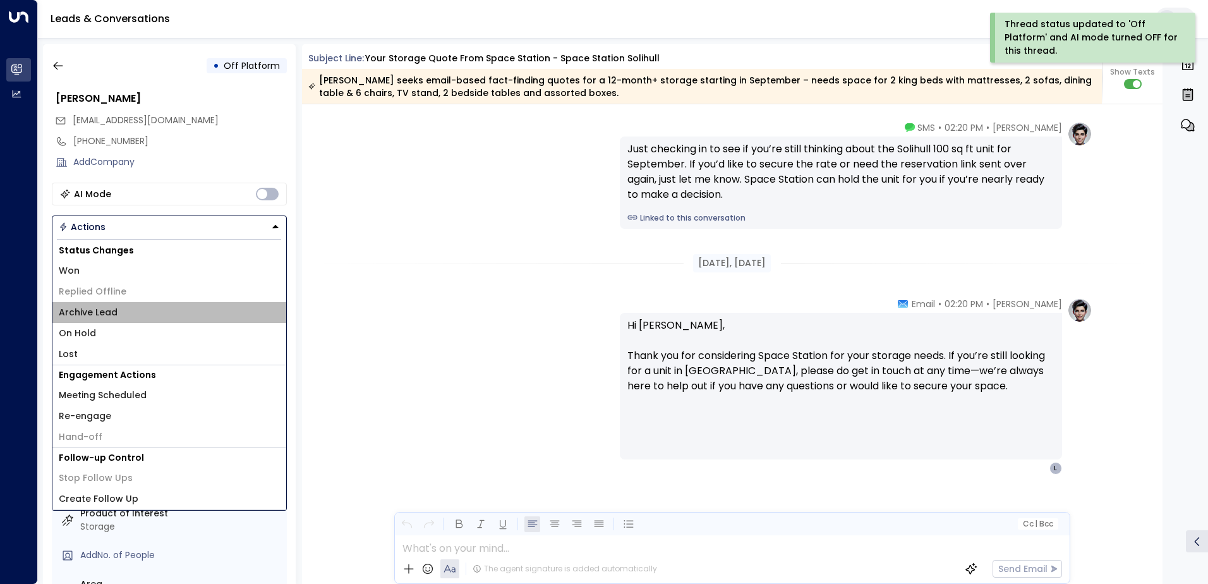
click at [116, 315] on li "Archive Lead" at bounding box center [169, 312] width 234 height 21
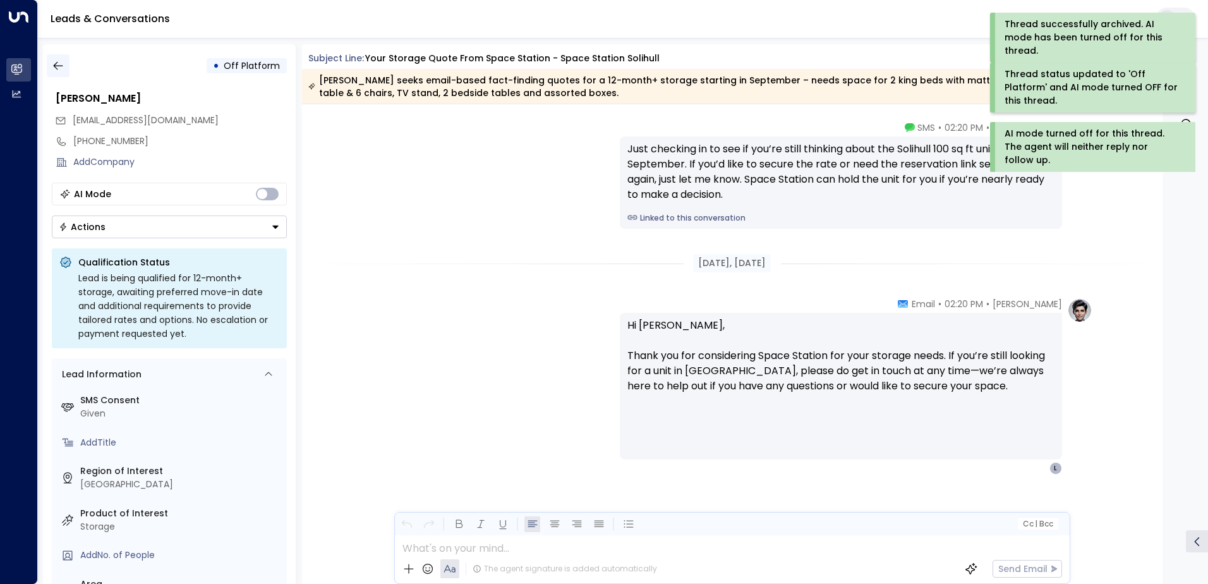
click at [63, 72] on button "button" at bounding box center [58, 65] width 23 height 23
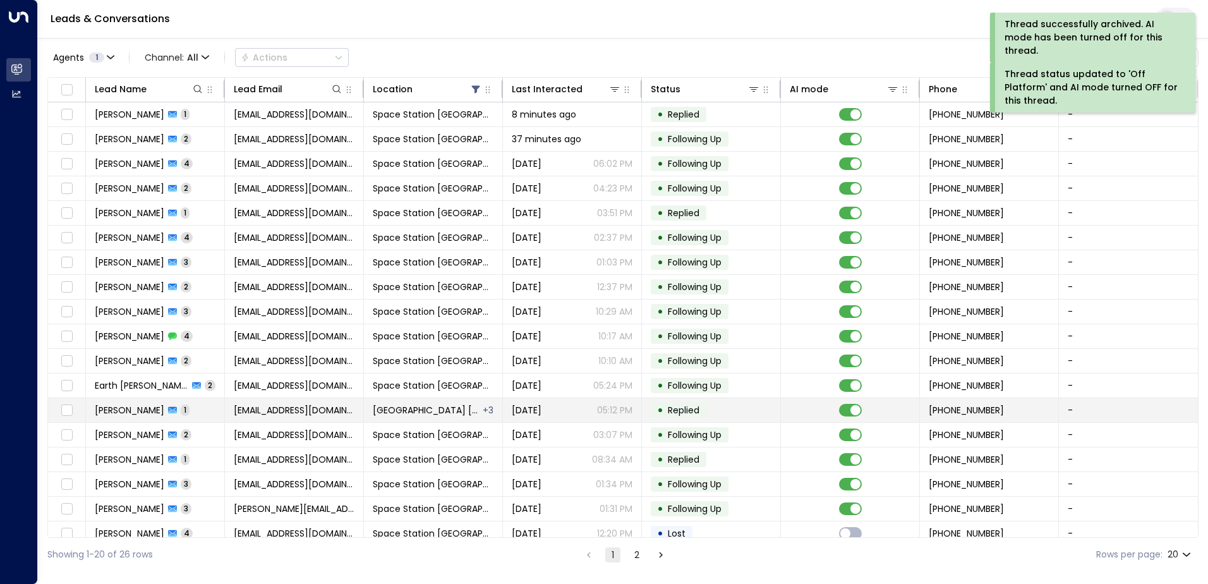
scroll to position [62, 0]
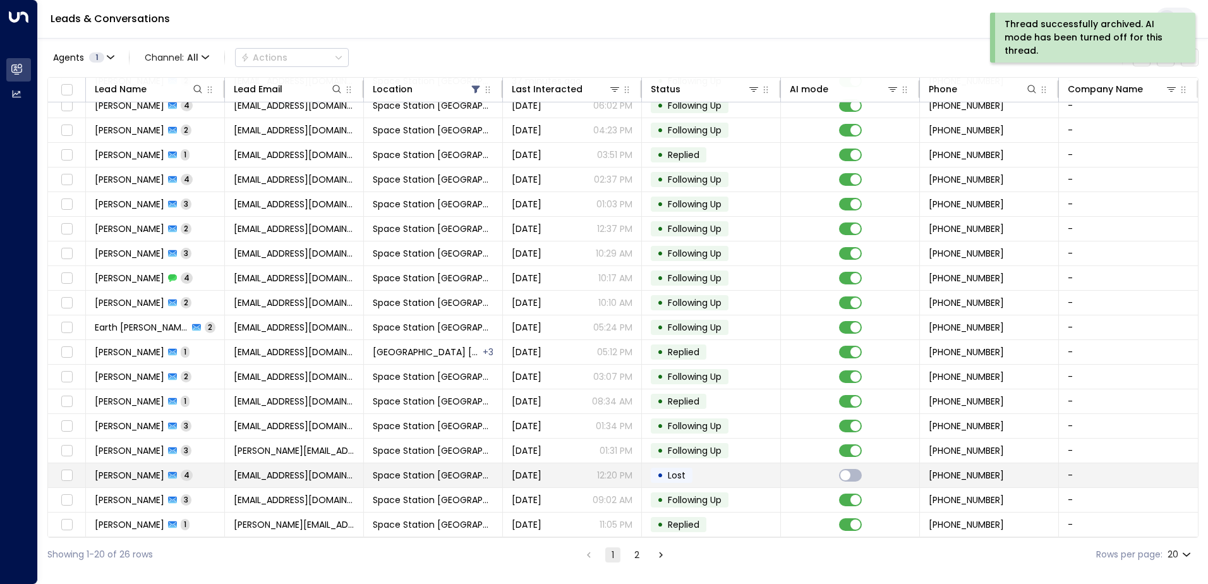
click at [395, 463] on td "Space Station [GEOGRAPHIC_DATA]" at bounding box center [433, 475] width 139 height 24
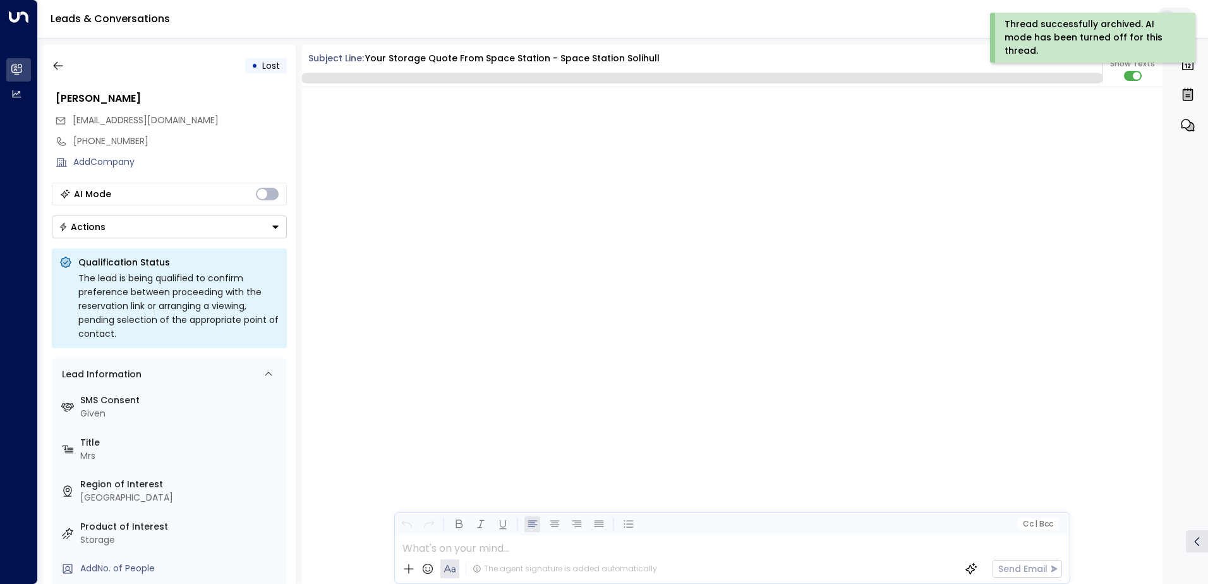
scroll to position [1875, 0]
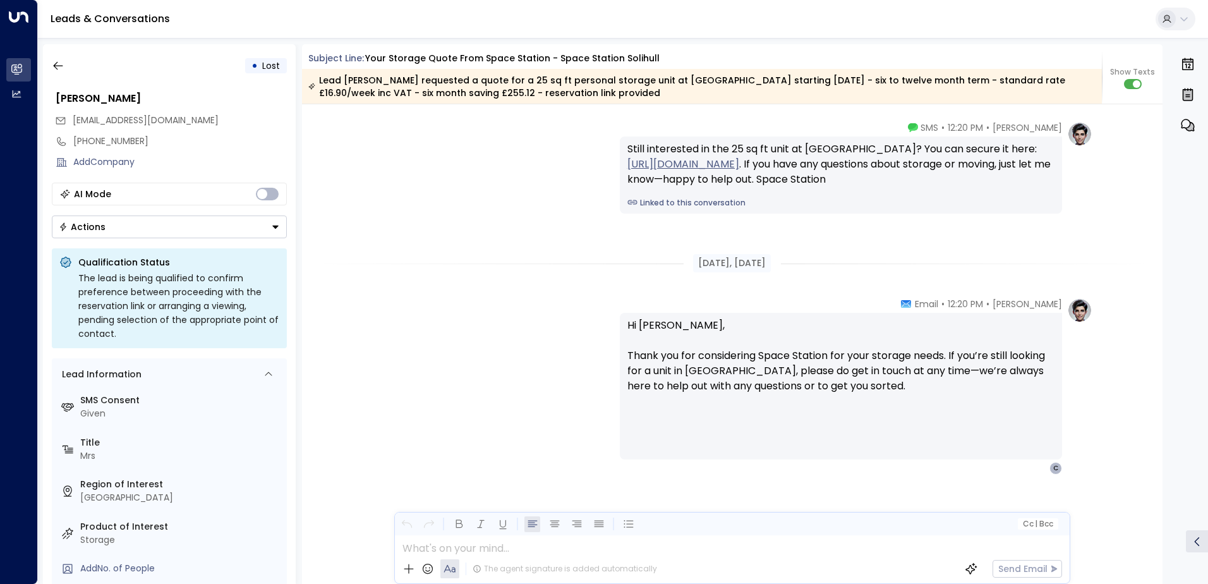
click at [225, 236] on button "Actions" at bounding box center [169, 226] width 235 height 23
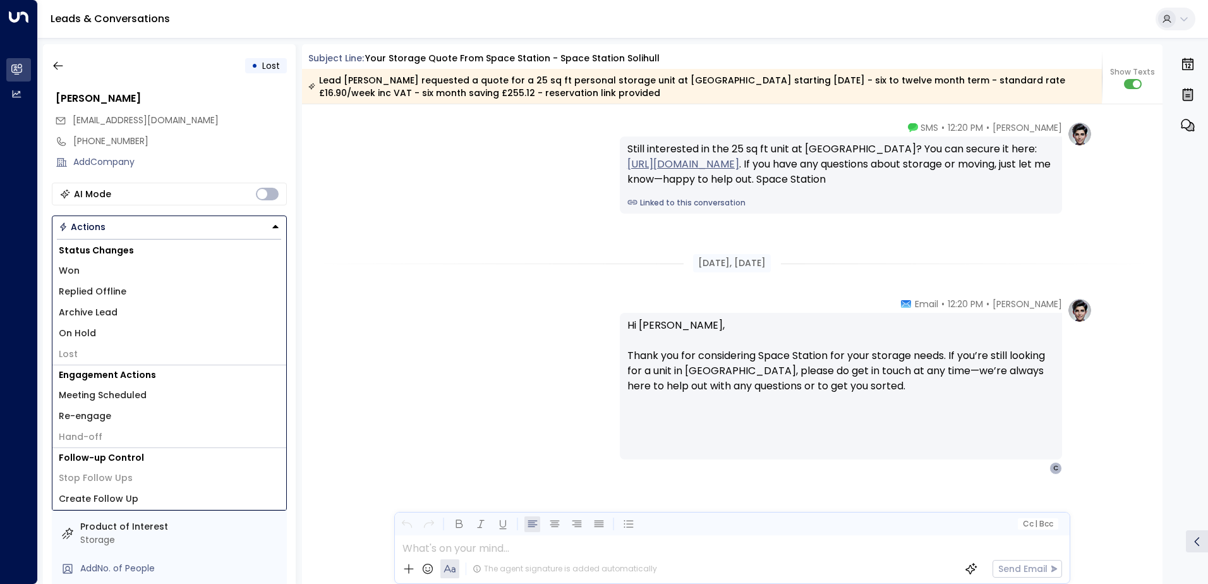
click at [164, 307] on li "Archive Lead" at bounding box center [169, 312] width 234 height 21
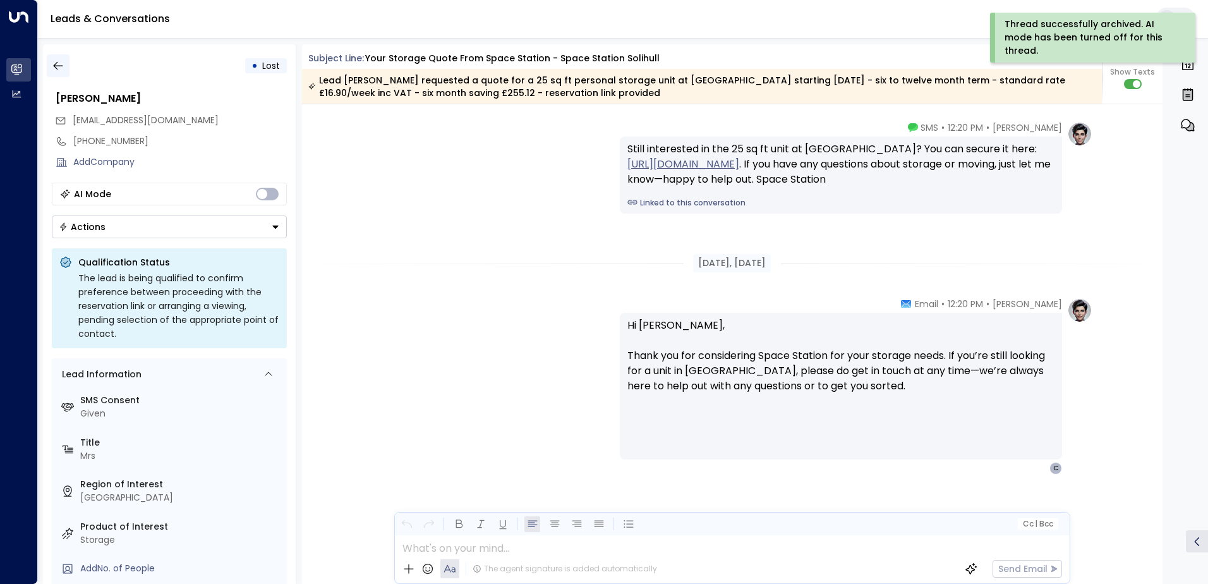
click at [68, 68] on button "button" at bounding box center [58, 65] width 23 height 23
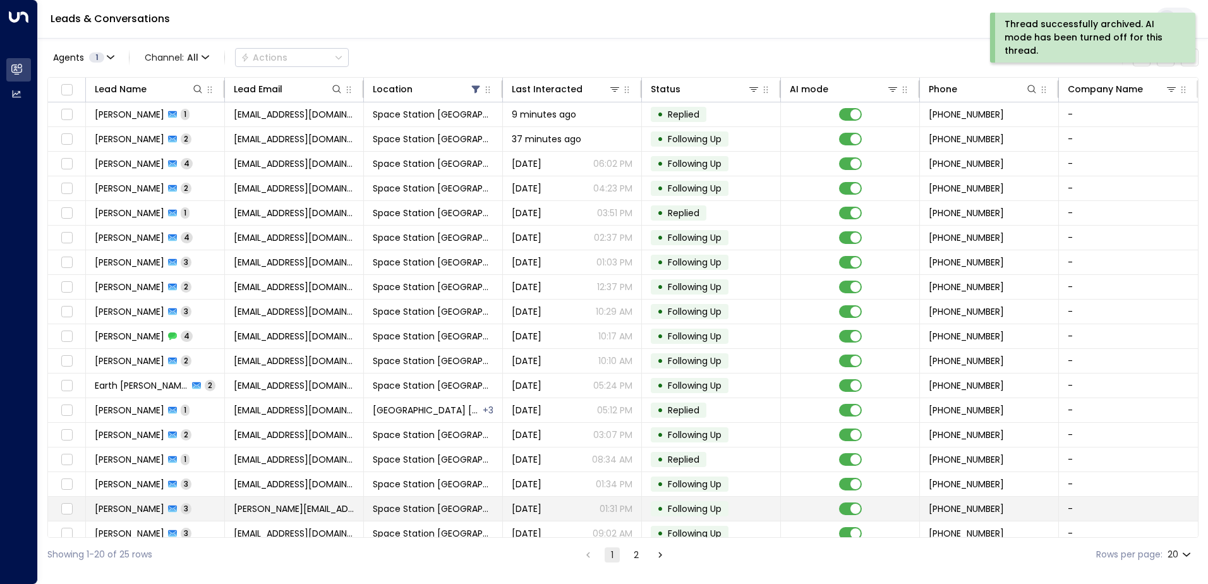
scroll to position [62, 0]
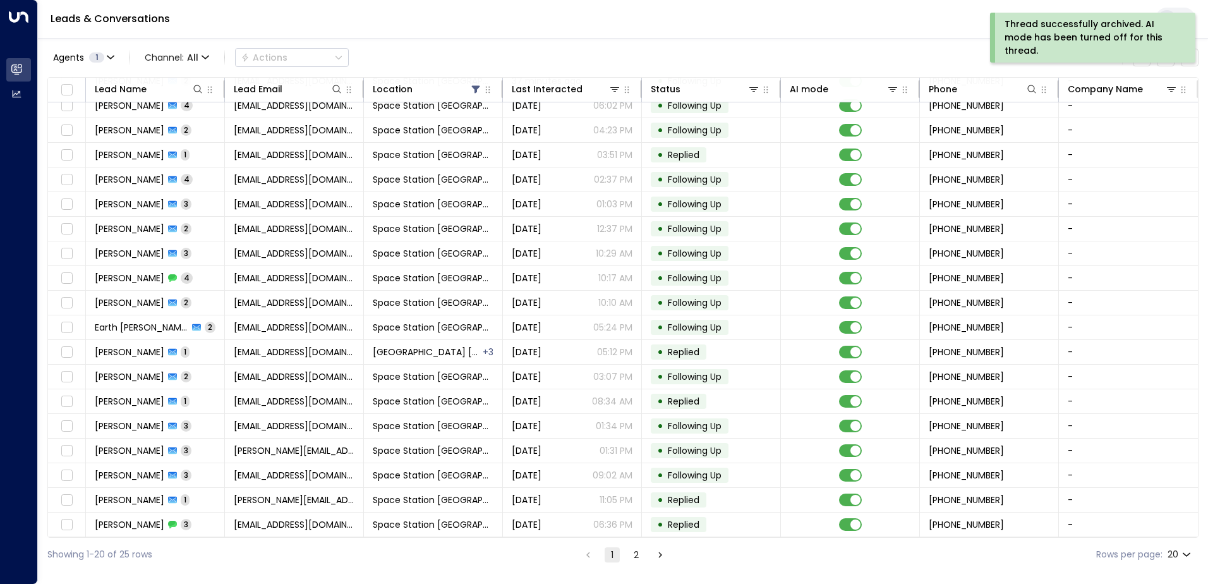
click at [627, 558] on ul "1 2" at bounding box center [624, 555] width 88 height 16
click at [631, 558] on button "2" at bounding box center [636, 554] width 15 height 15
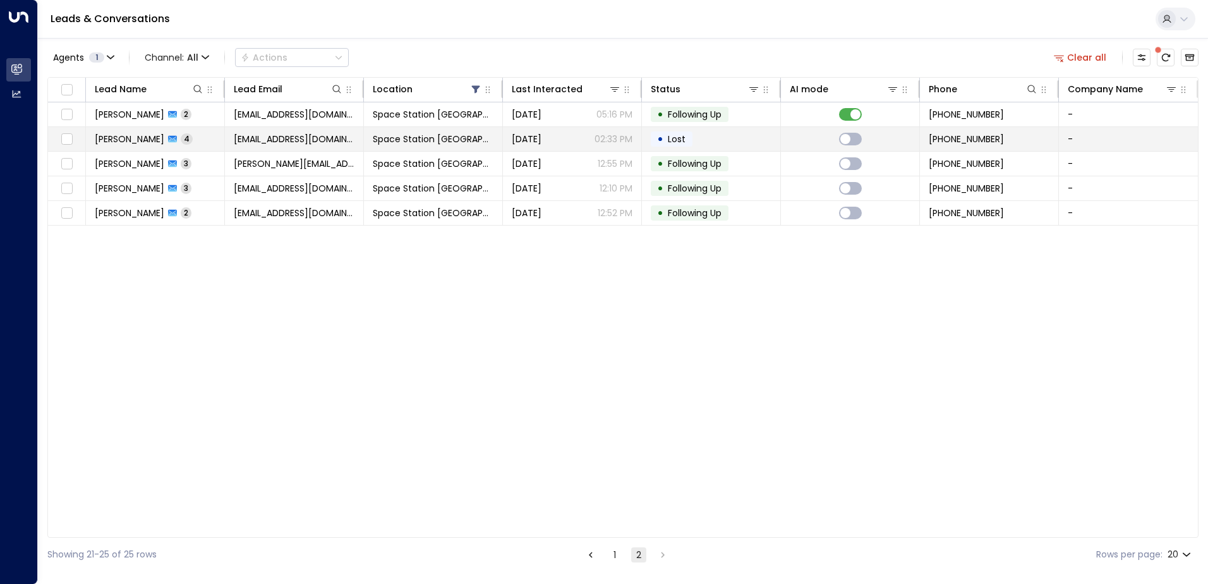
click at [424, 141] on span "Space Station [GEOGRAPHIC_DATA]" at bounding box center [433, 139] width 121 height 13
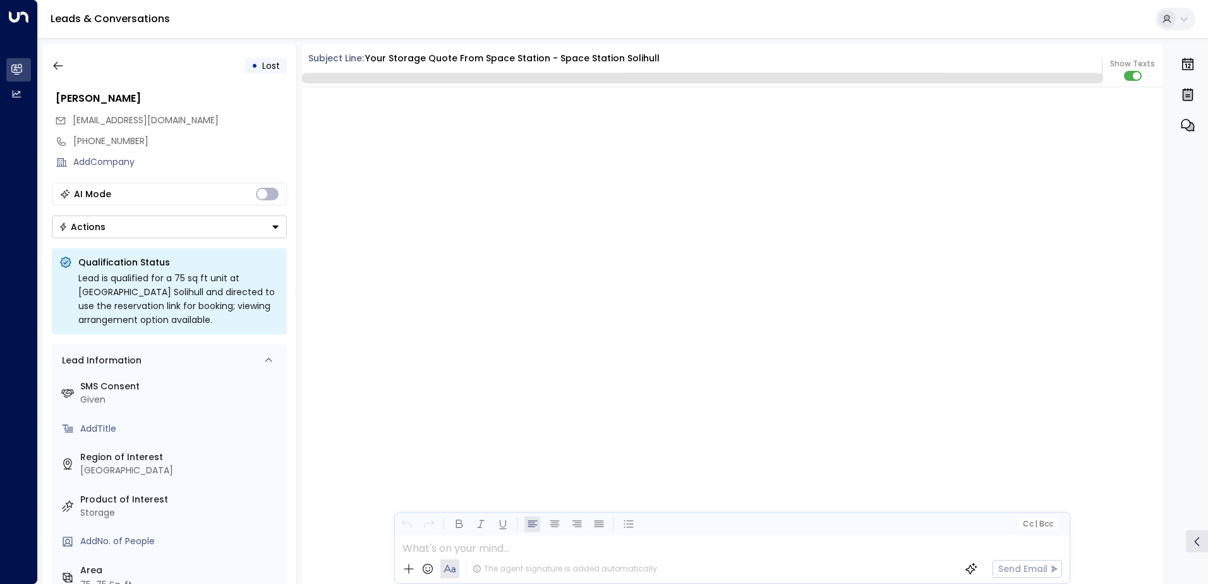
scroll to position [2643, 0]
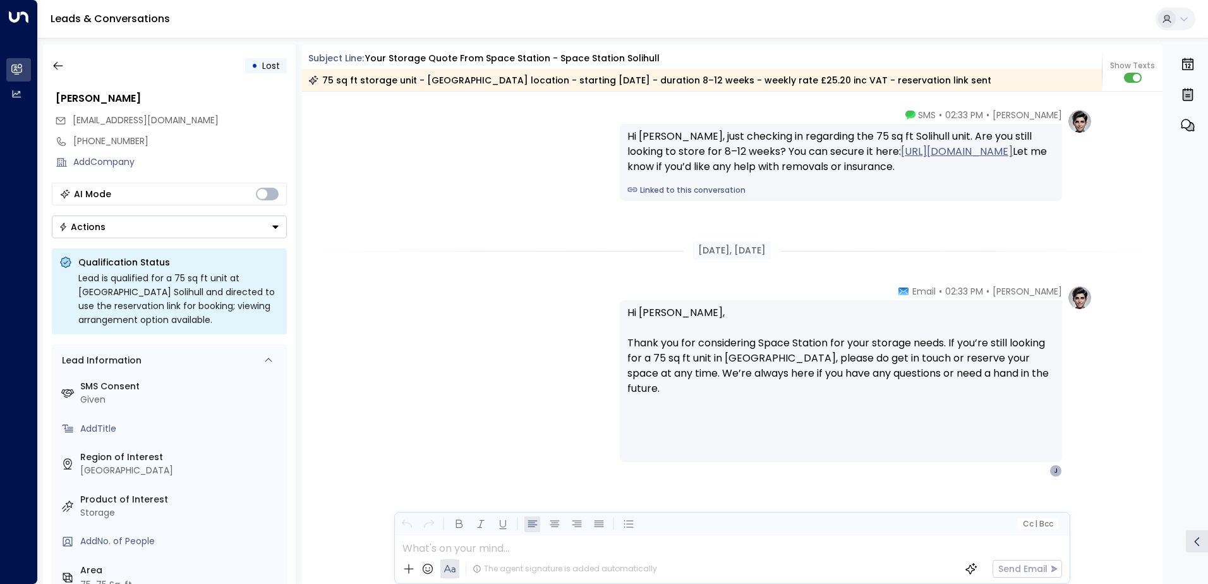
click at [205, 235] on button "Actions" at bounding box center [169, 226] width 235 height 23
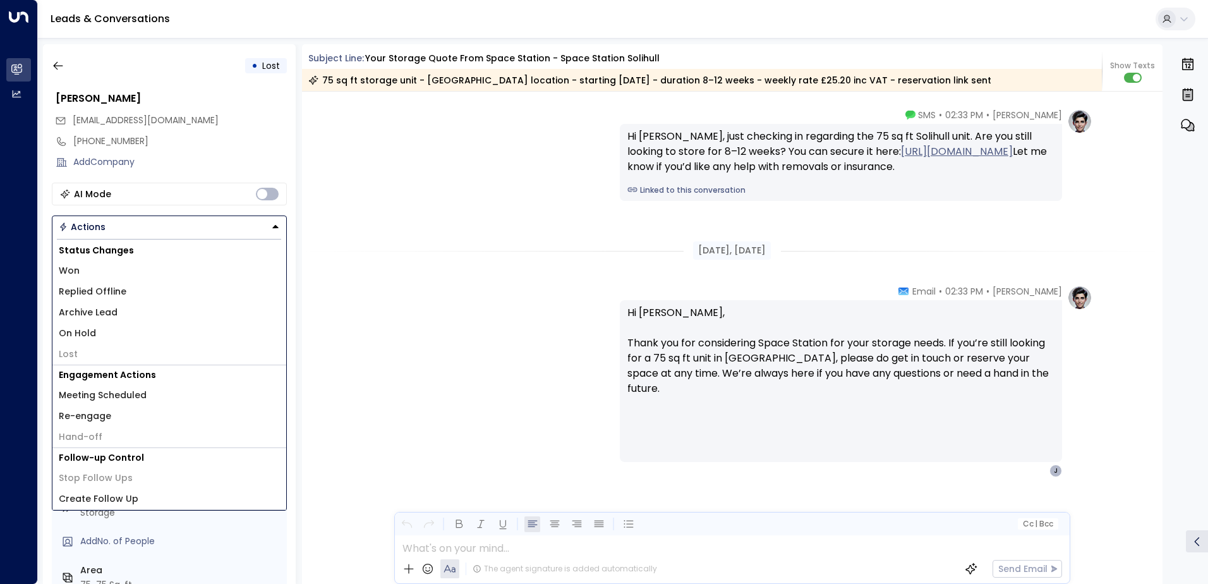
click at [169, 306] on li "Archive Lead" at bounding box center [169, 312] width 234 height 21
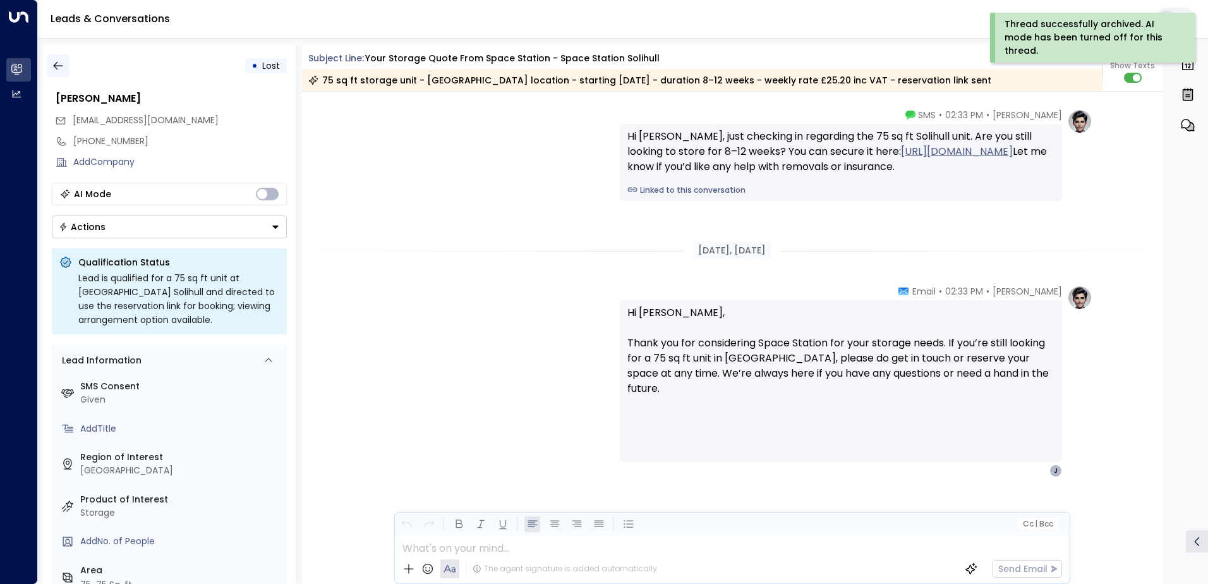
click at [52, 70] on icon "button" at bounding box center [58, 65] width 13 height 13
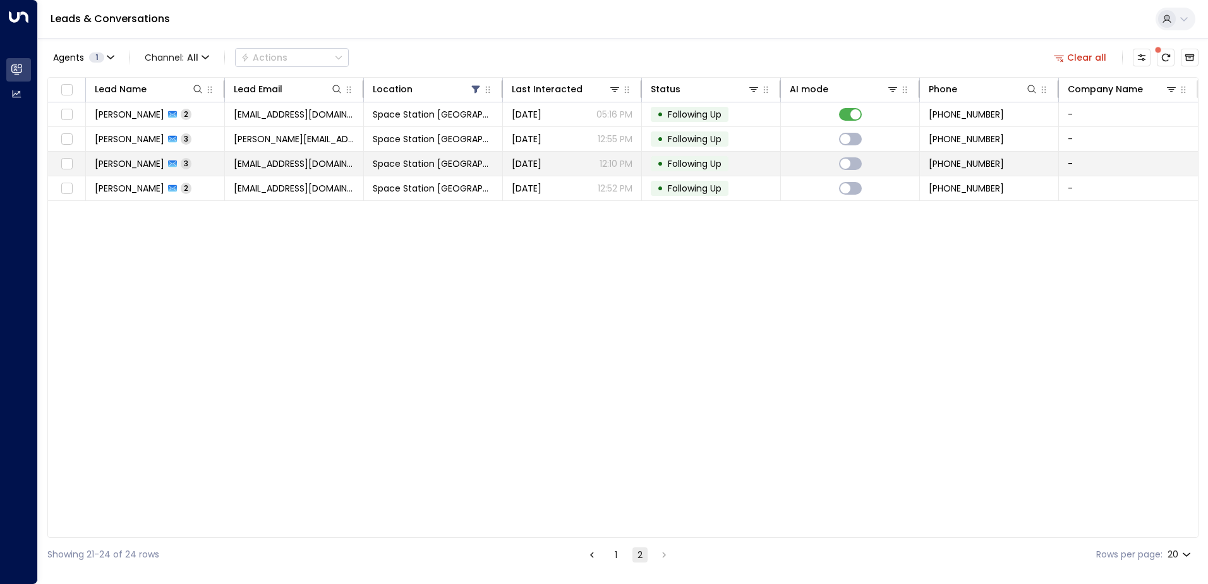
click at [262, 164] on span "[EMAIL_ADDRESS][DOMAIN_NAME]" at bounding box center [294, 163] width 121 height 13
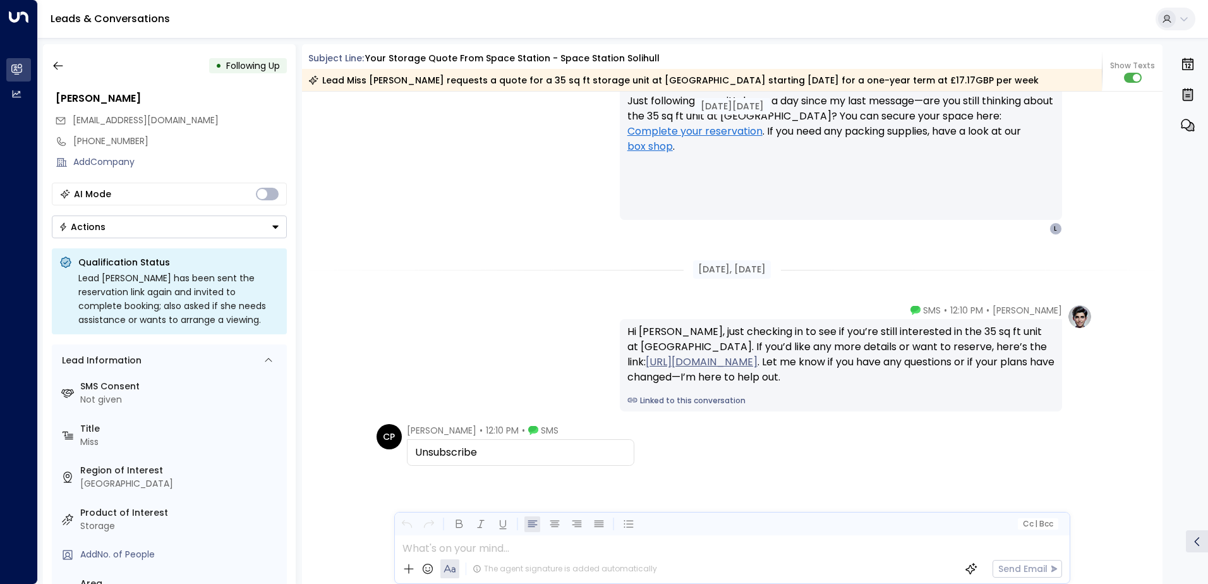
scroll to position [1716, 0]
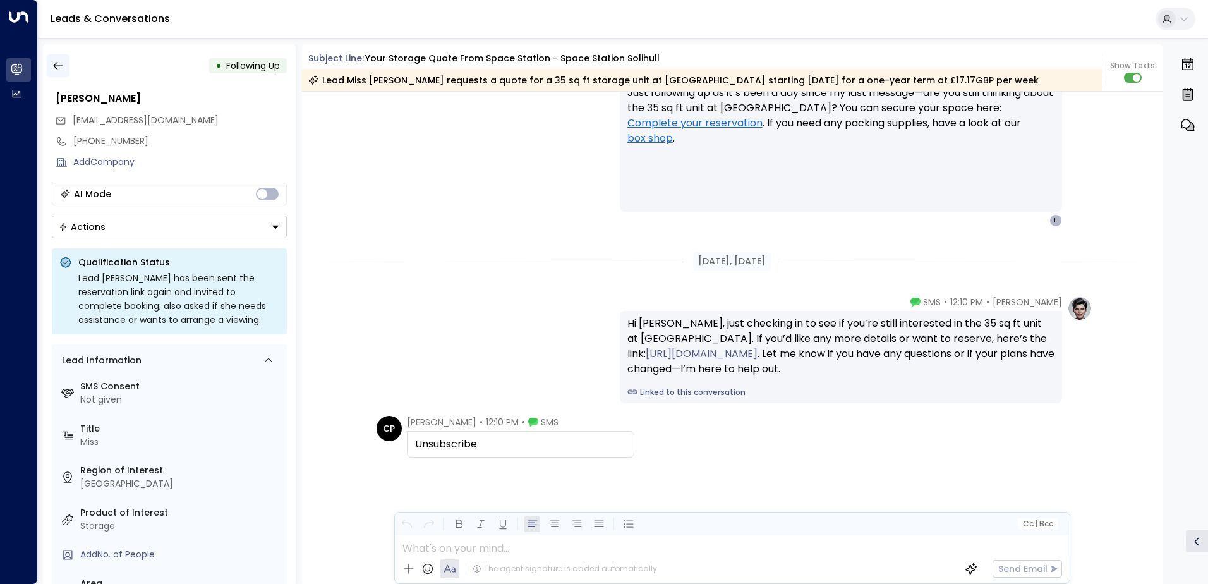
click at [61, 64] on icon "button" at bounding box center [58, 65] width 13 height 13
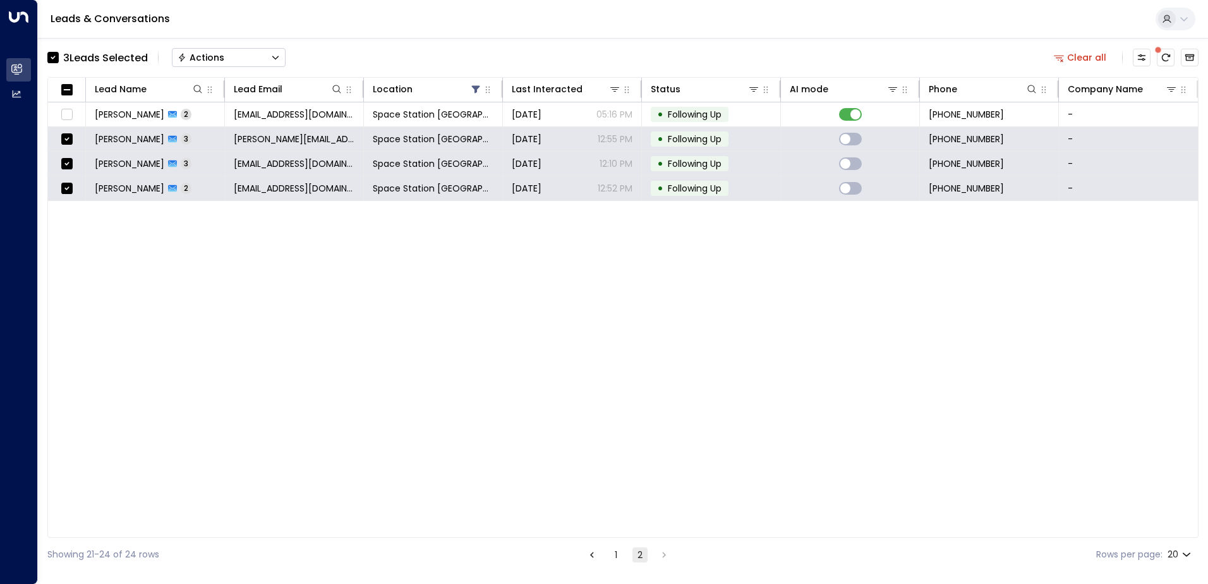
click at [237, 46] on div "3 Lead s Selected Actions" at bounding box center [166, 57] width 238 height 25
click at [238, 55] on button "Actions" at bounding box center [229, 57] width 114 height 19
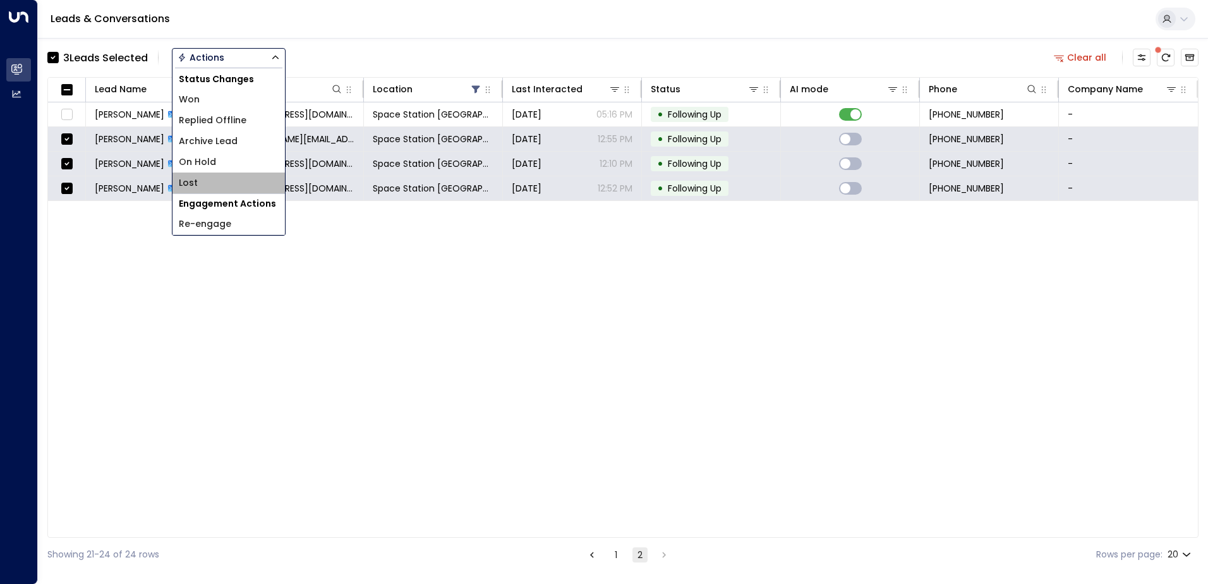
click at [253, 179] on li "Lost" at bounding box center [229, 183] width 112 height 21
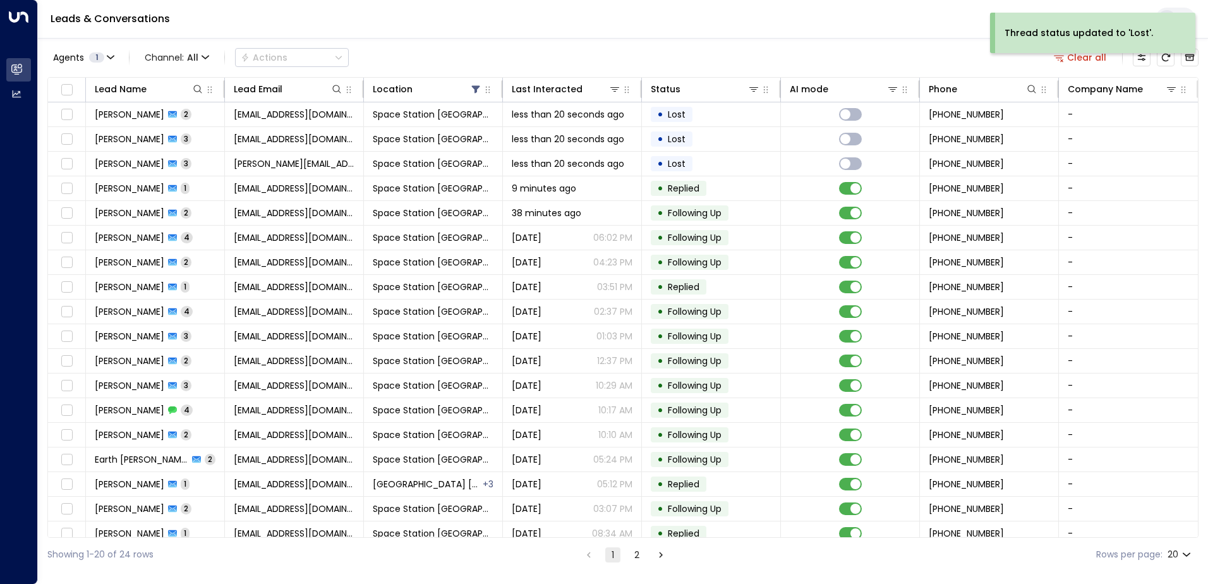
click at [646, 557] on ul "1 2" at bounding box center [625, 555] width 88 height 16
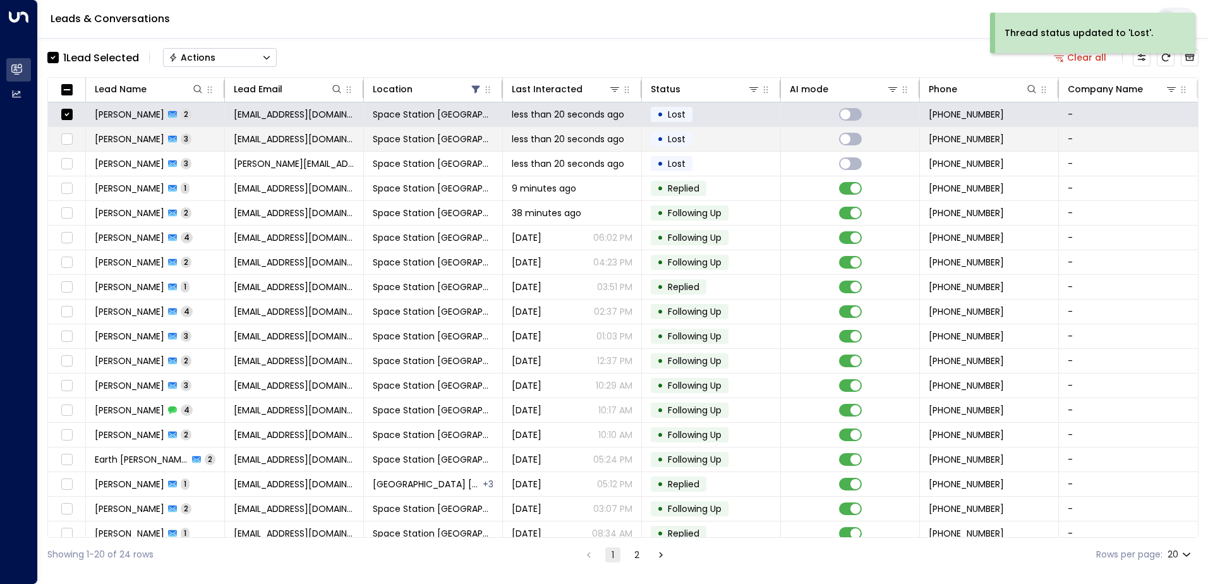
click at [78, 139] on td at bounding box center [67, 139] width 38 height 24
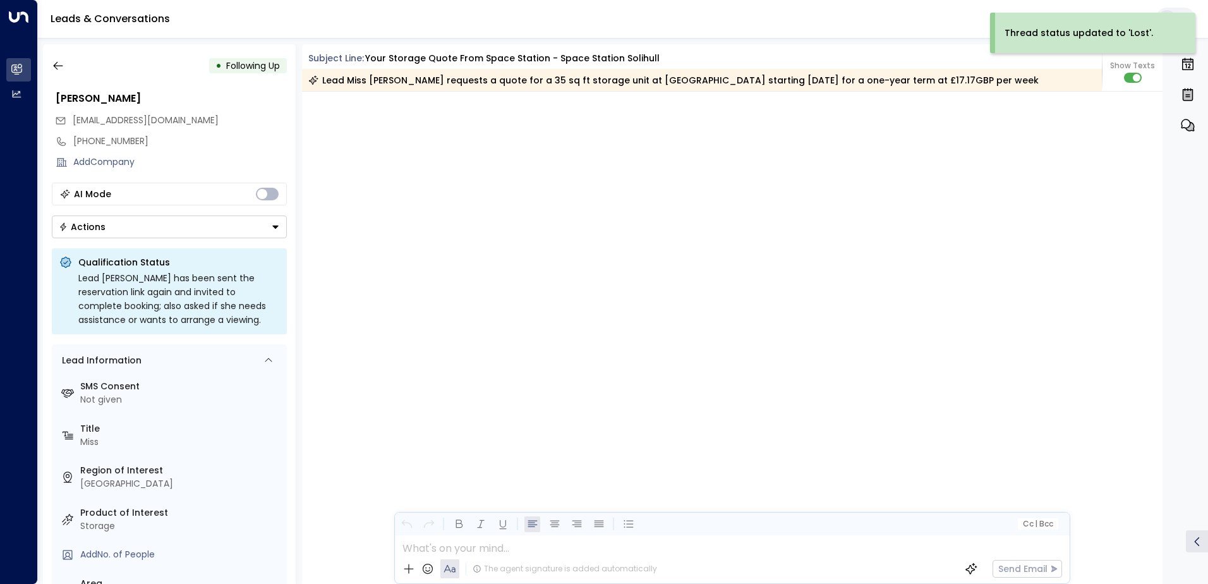
scroll to position [2108, 0]
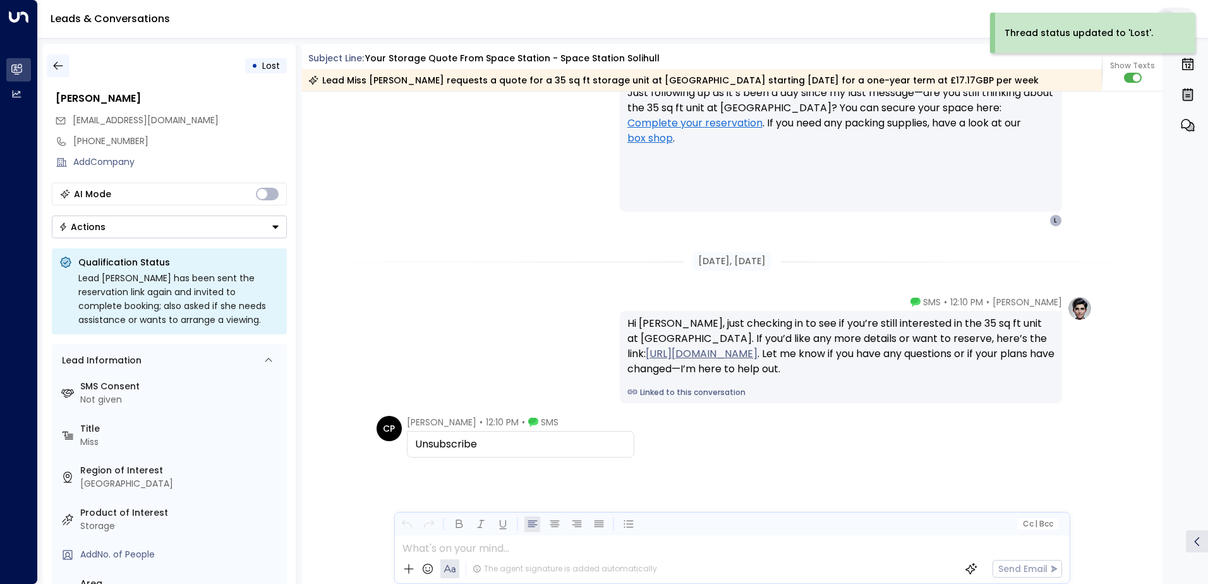
click at [58, 65] on icon "button" at bounding box center [58, 65] width 13 height 13
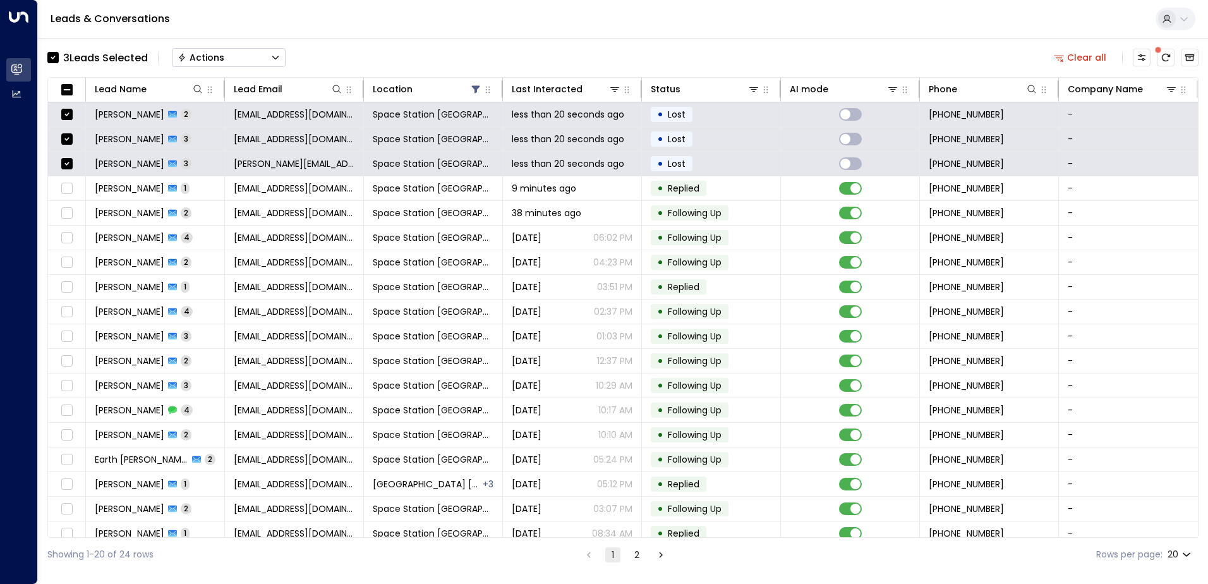
click at [209, 63] on div "Actions" at bounding box center [201, 57] width 47 height 11
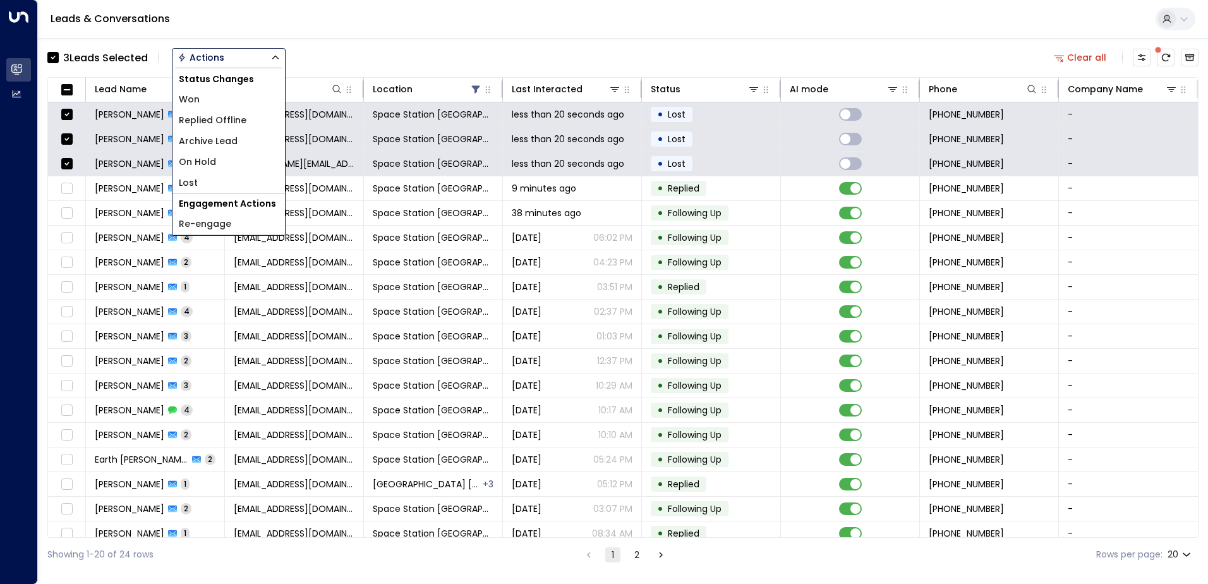
click at [234, 137] on span "Archive Lead" at bounding box center [208, 141] width 59 height 13
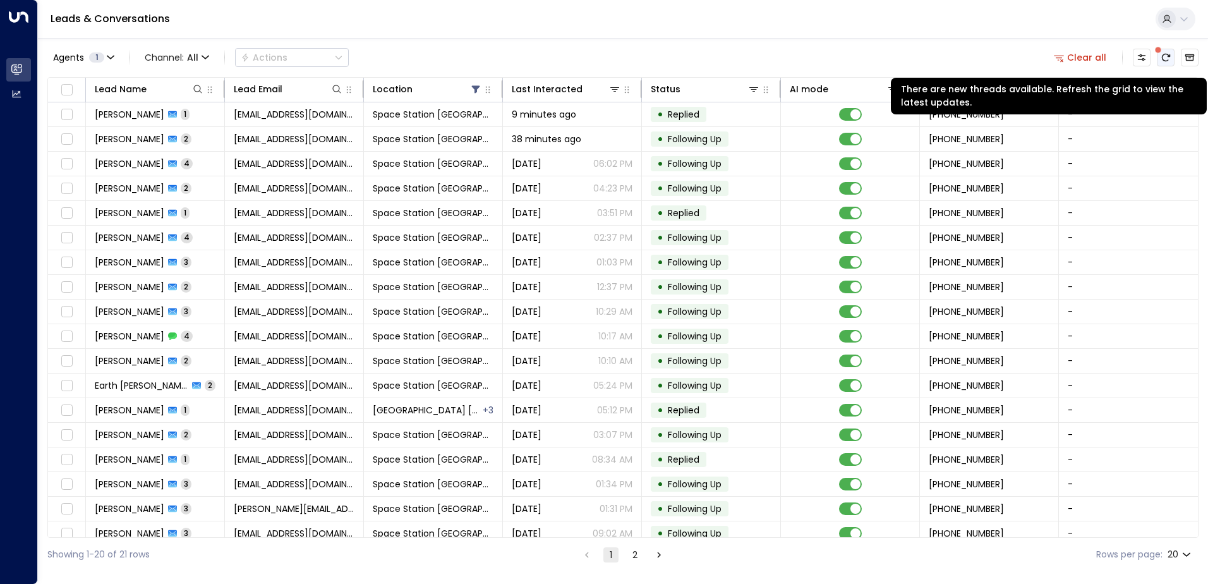
click at [1161, 58] on icon "There are new threads available. Refresh the grid to view the latest updates." at bounding box center [1166, 57] width 10 height 10
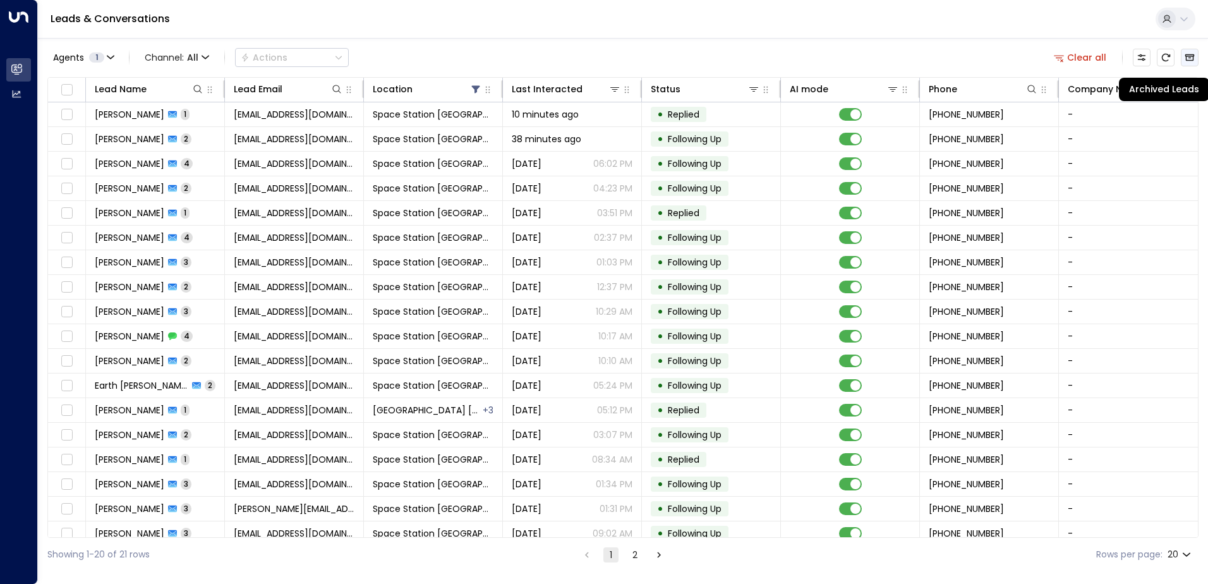
click at [1188, 61] on icon "Archived Leads" at bounding box center [1189, 57] width 9 height 7
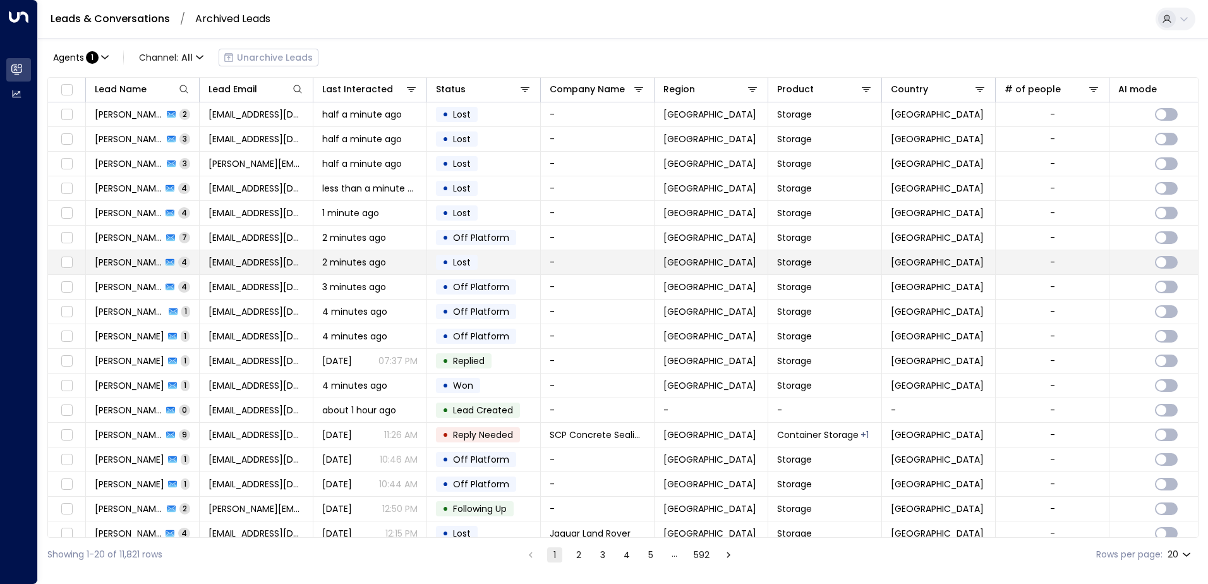
scroll to position [62, 0]
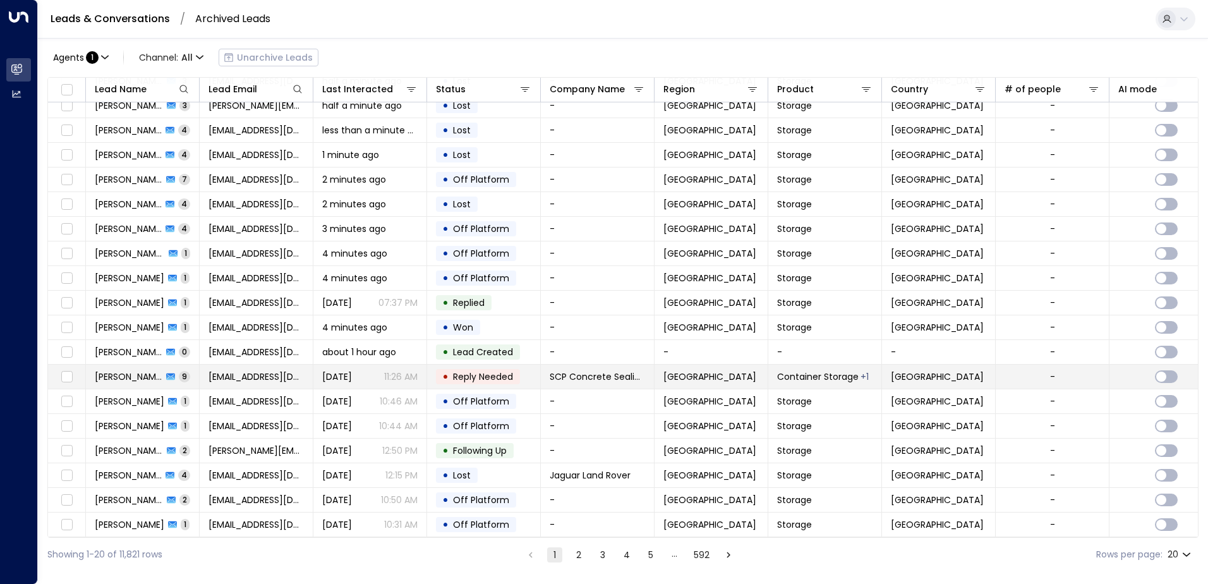
click at [384, 375] on p "11:26 AM" at bounding box center [400, 376] width 33 height 13
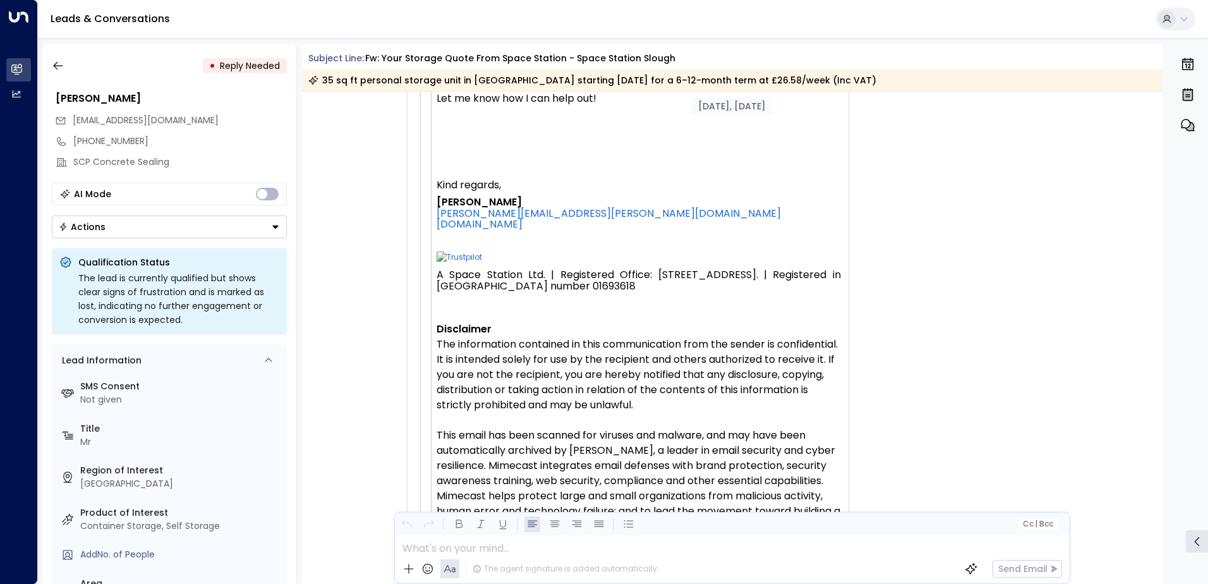
scroll to position [6343, 0]
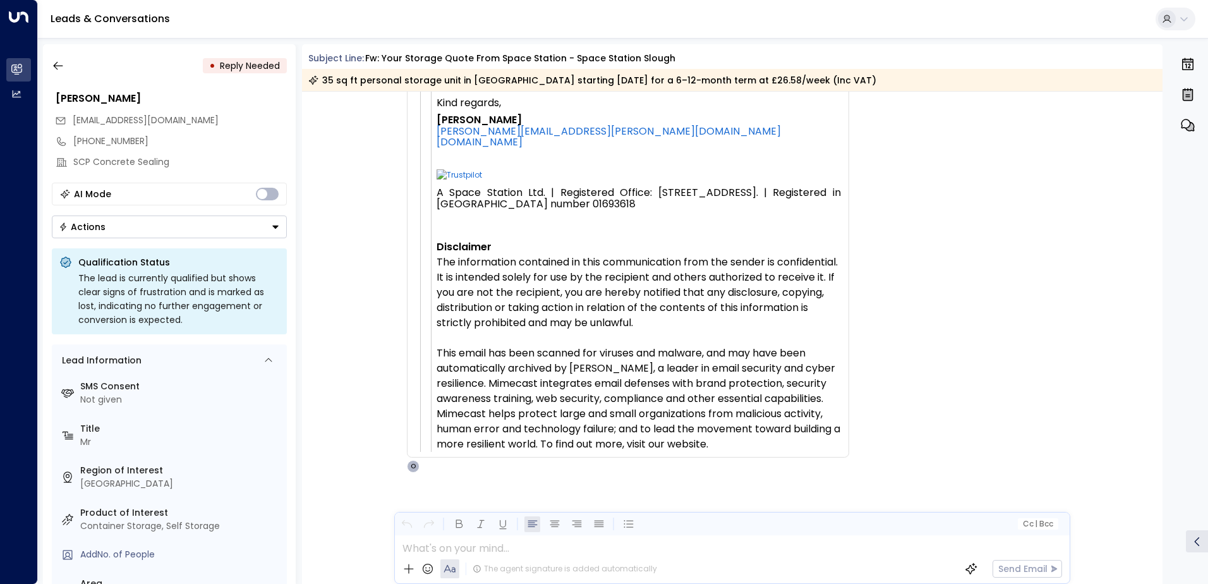
click at [193, 112] on div "[EMAIL_ADDRESS][DOMAIN_NAME]" at bounding box center [171, 120] width 232 height 21
drag, startPoint x: 195, startPoint y: 115, endPoint x: 134, endPoint y: 125, distance: 61.5
click at [134, 125] on div "[EMAIL_ADDRESS][DOMAIN_NAME]" at bounding box center [171, 120] width 232 height 21
click at [49, 68] on button "button" at bounding box center [58, 65] width 23 height 23
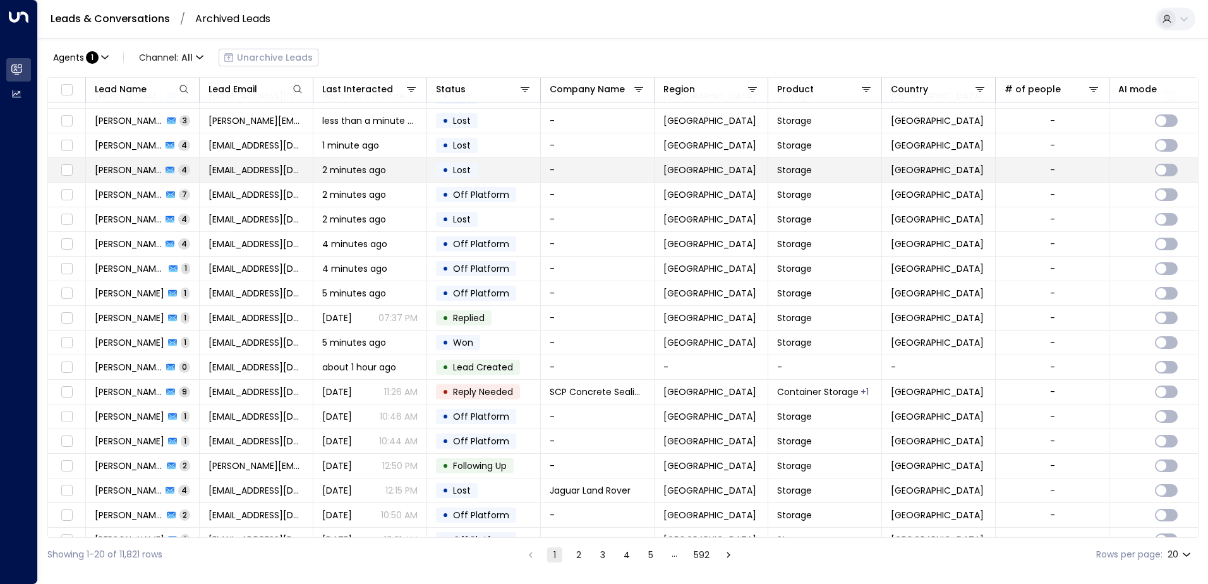
scroll to position [62, 0]
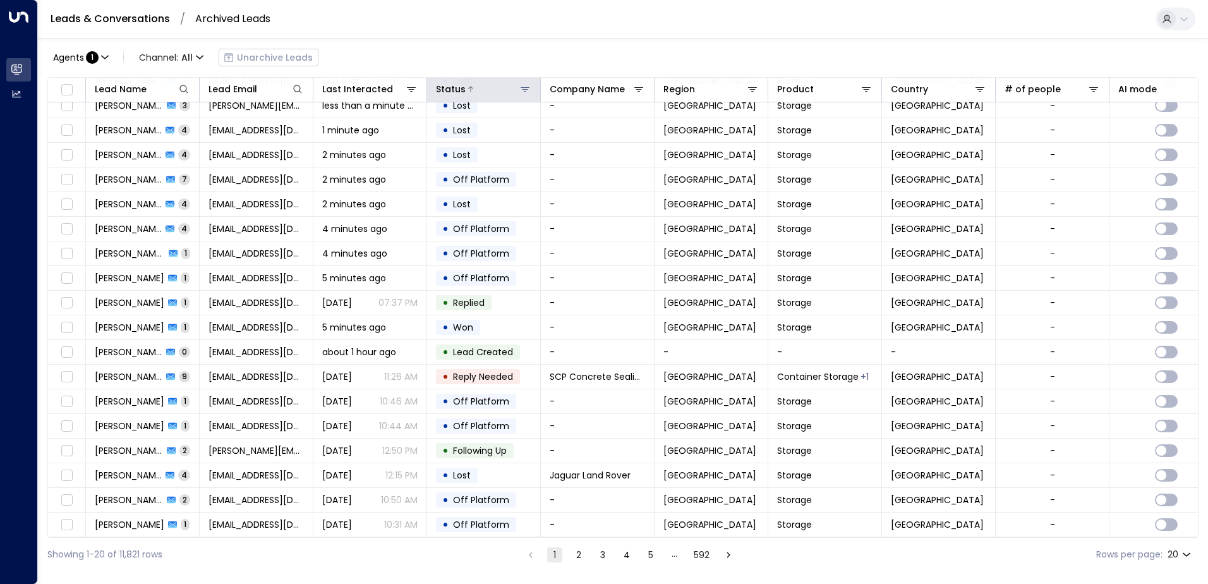
click at [526, 93] on icon at bounding box center [525, 89] width 10 height 10
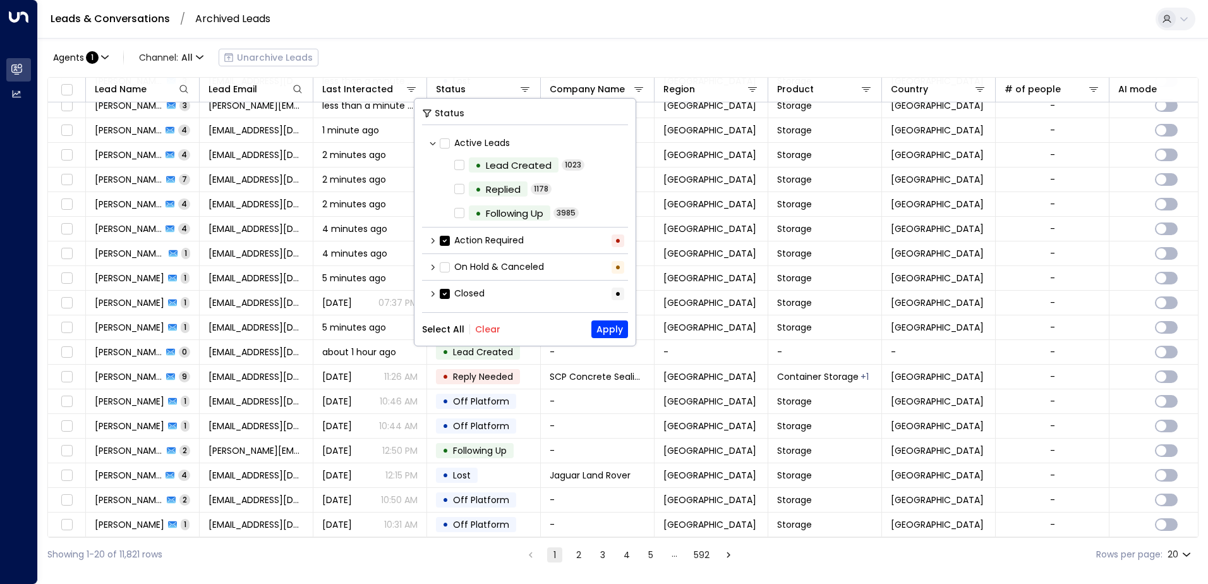
click at [447, 300] on label "Closed" at bounding box center [462, 293] width 45 height 13
click at [608, 338] on div "Status Active Leads • Lead Created 1023 • Replied 1178 • Following Up 3985 Acti…" at bounding box center [525, 222] width 221 height 247
click at [608, 329] on button "Apply" at bounding box center [609, 329] width 37 height 18
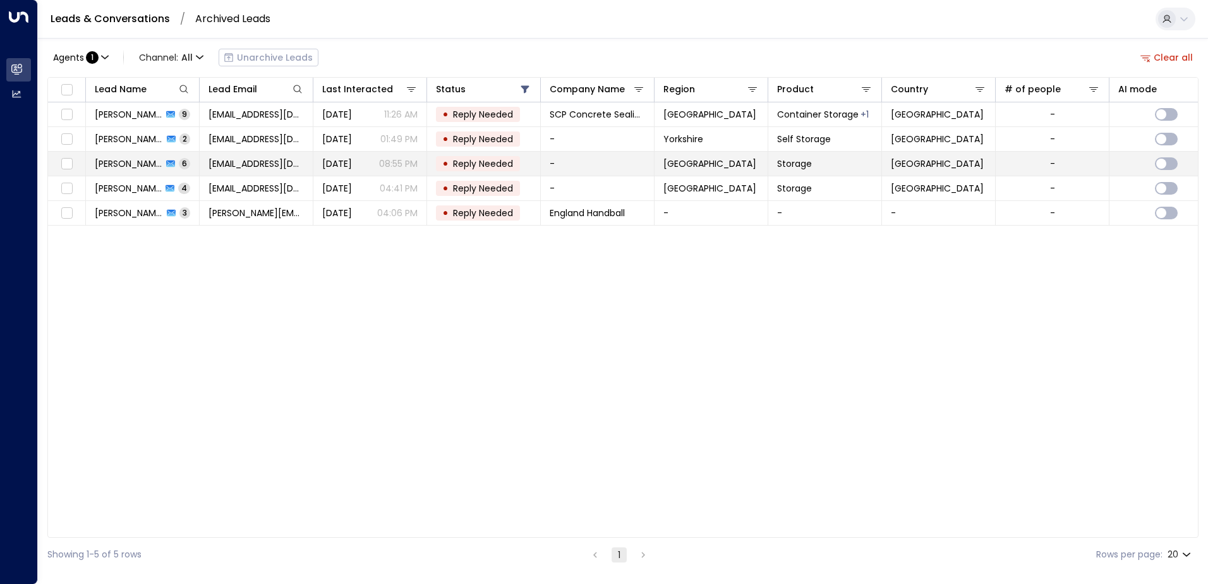
click at [573, 162] on td "-" at bounding box center [598, 164] width 114 height 24
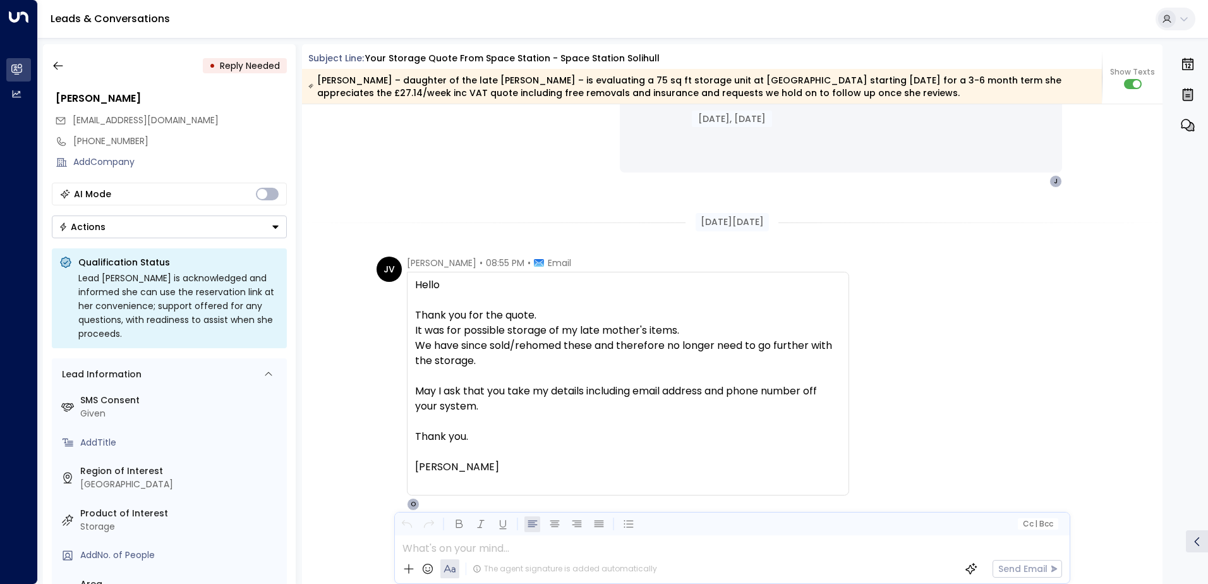
scroll to position [2256, 0]
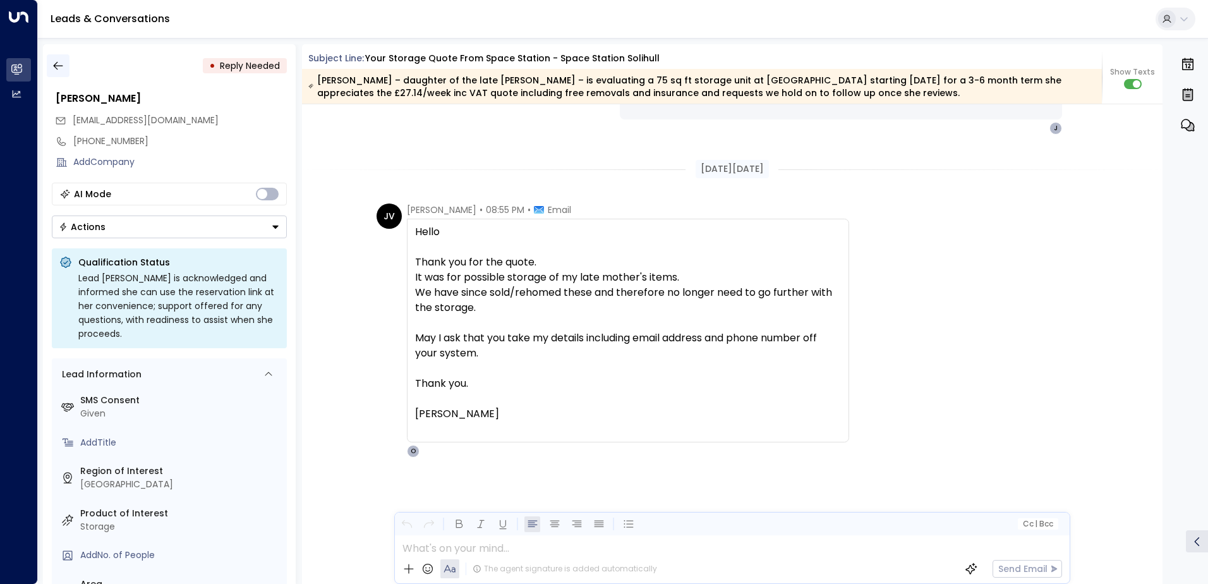
click at [68, 63] on button "button" at bounding box center [58, 65] width 23 height 23
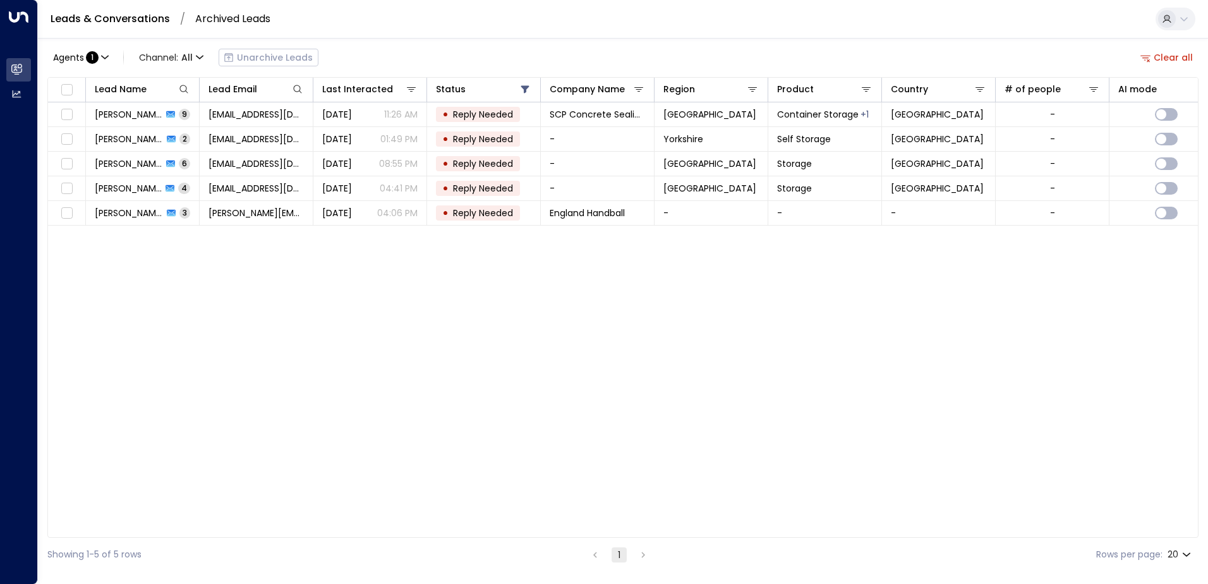
click at [1173, 54] on button "Clear all" at bounding box center [1167, 58] width 63 height 18
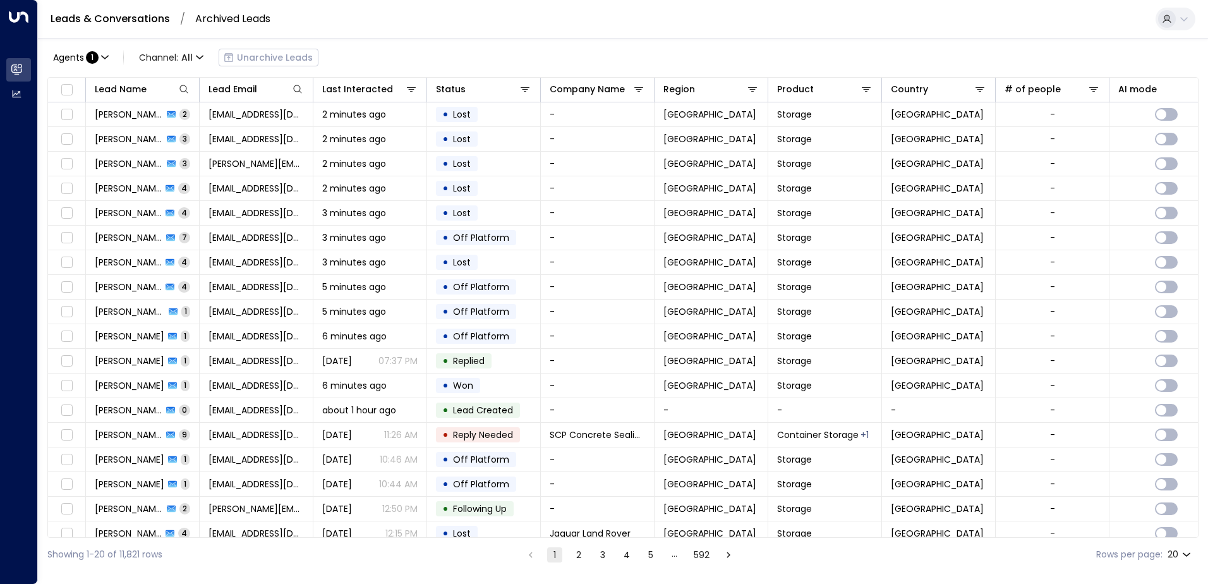
click at [239, 23] on link "Archived Leads" at bounding box center [232, 18] width 75 height 15
click at [124, 23] on link "Leads & Conversations" at bounding box center [110, 18] width 119 height 15
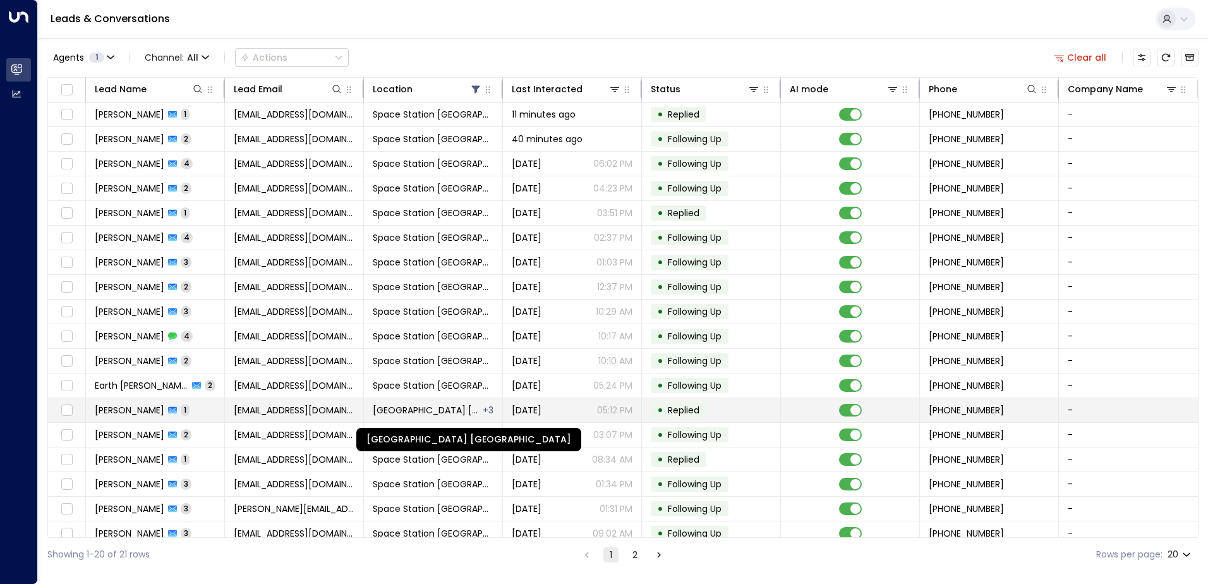
click at [430, 414] on span "[GEOGRAPHIC_DATA] [GEOGRAPHIC_DATA]" at bounding box center [427, 410] width 109 height 13
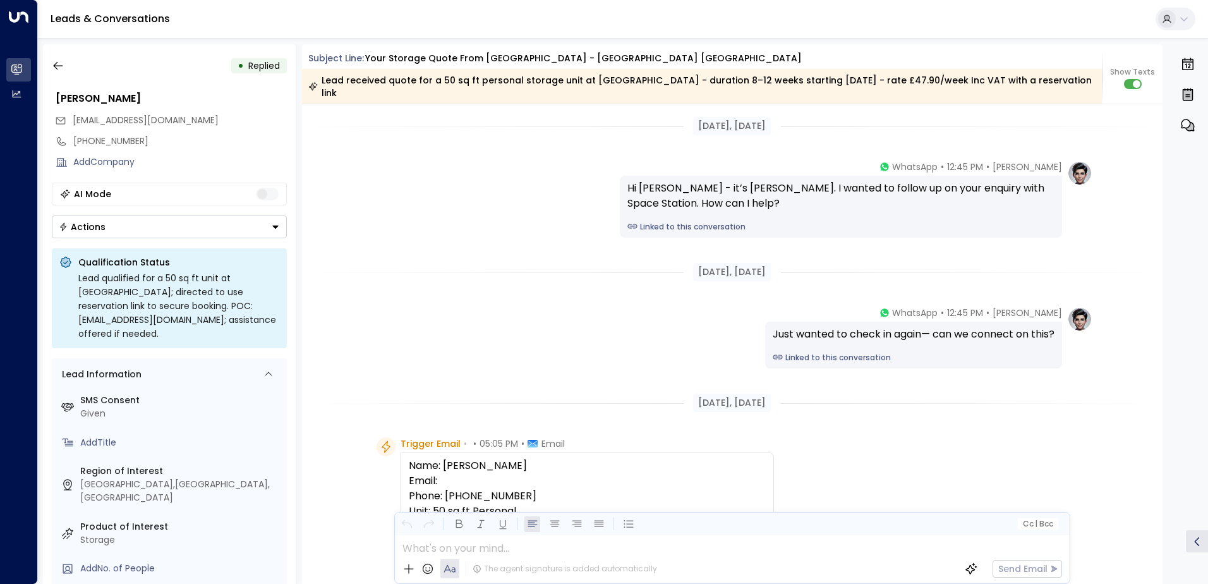
click at [235, 243] on div "• Replied Charles Scott charlsescott221@gmail.com +447567890123 Add Company AI …" at bounding box center [169, 314] width 253 height 540
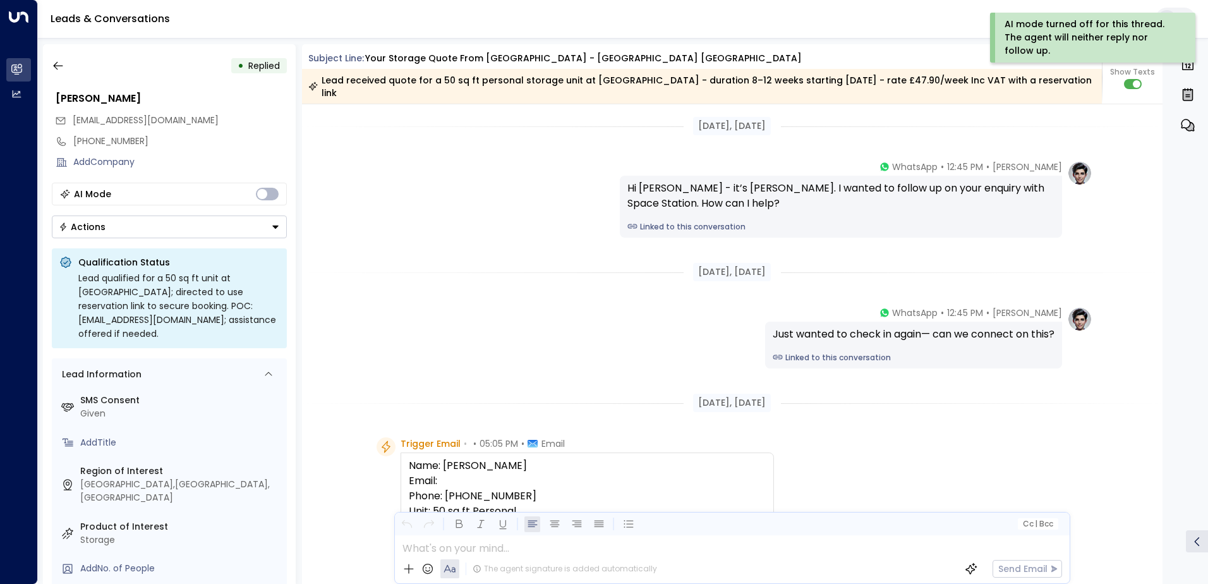
click at [231, 232] on button "Actions" at bounding box center [169, 226] width 235 height 23
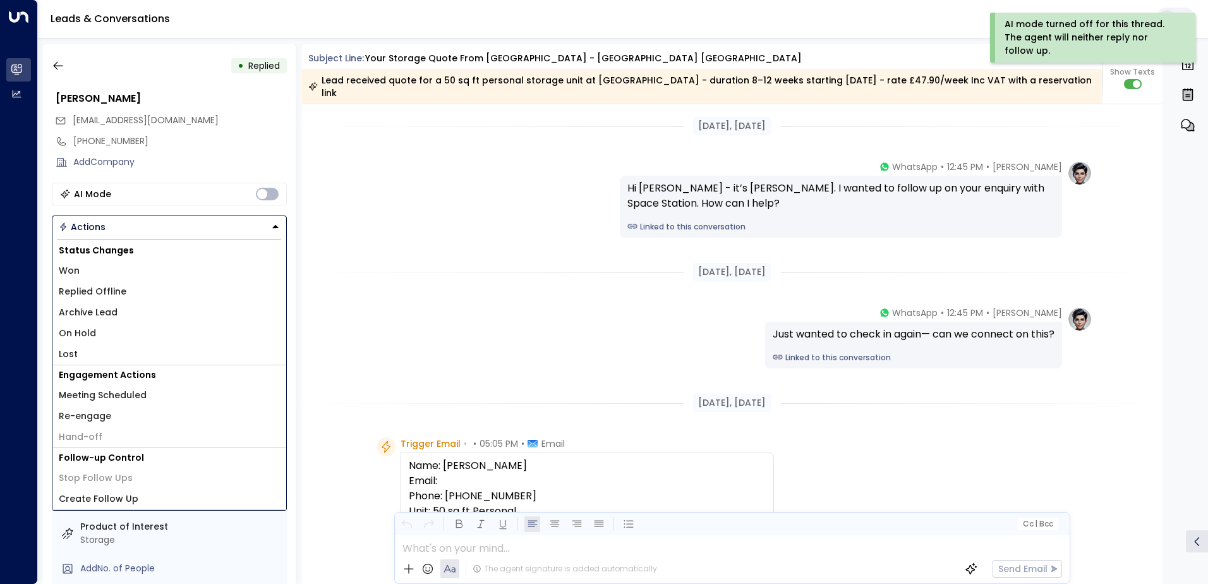
click at [116, 315] on li "Archive Lead" at bounding box center [169, 312] width 234 height 21
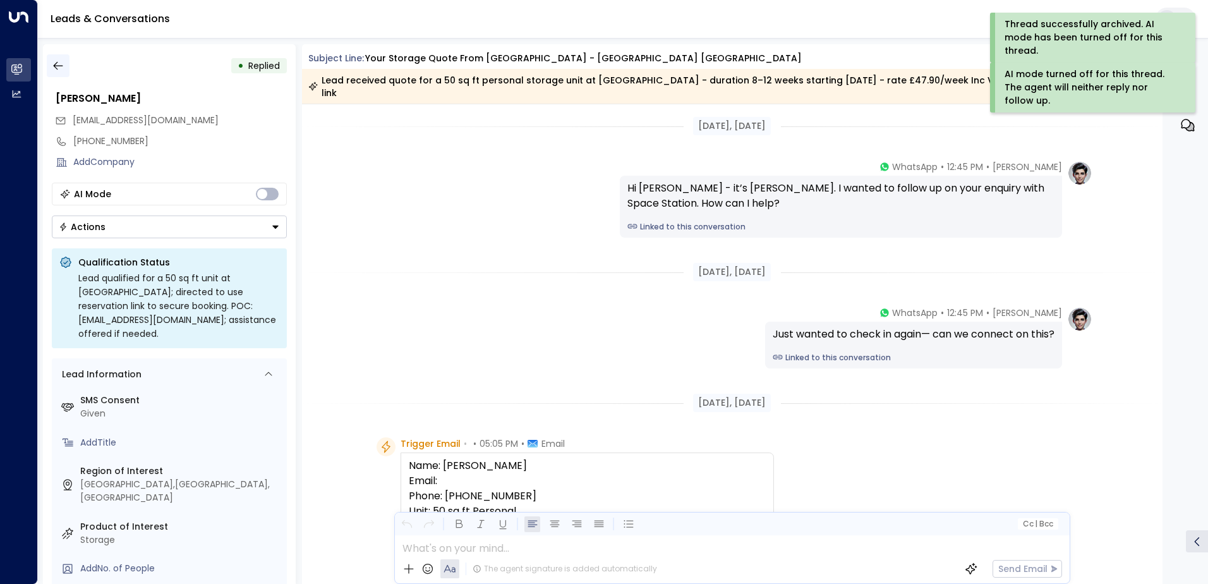
click at [57, 64] on icon "button" at bounding box center [58, 65] width 13 height 13
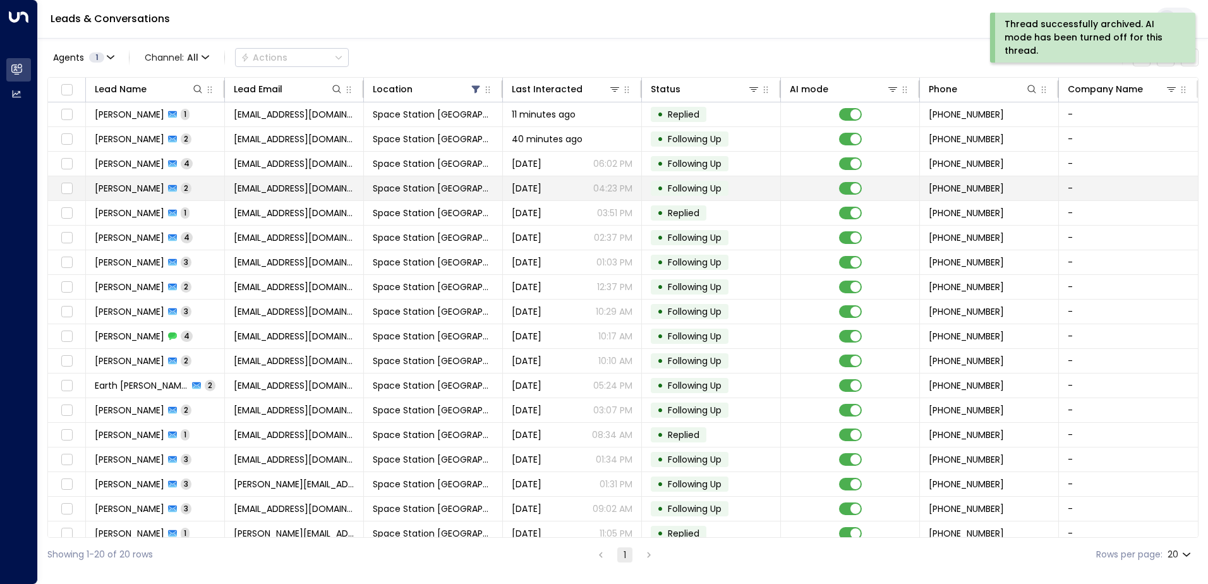
click at [300, 190] on span "[EMAIL_ADDRESS][DOMAIN_NAME]" at bounding box center [294, 188] width 121 height 13
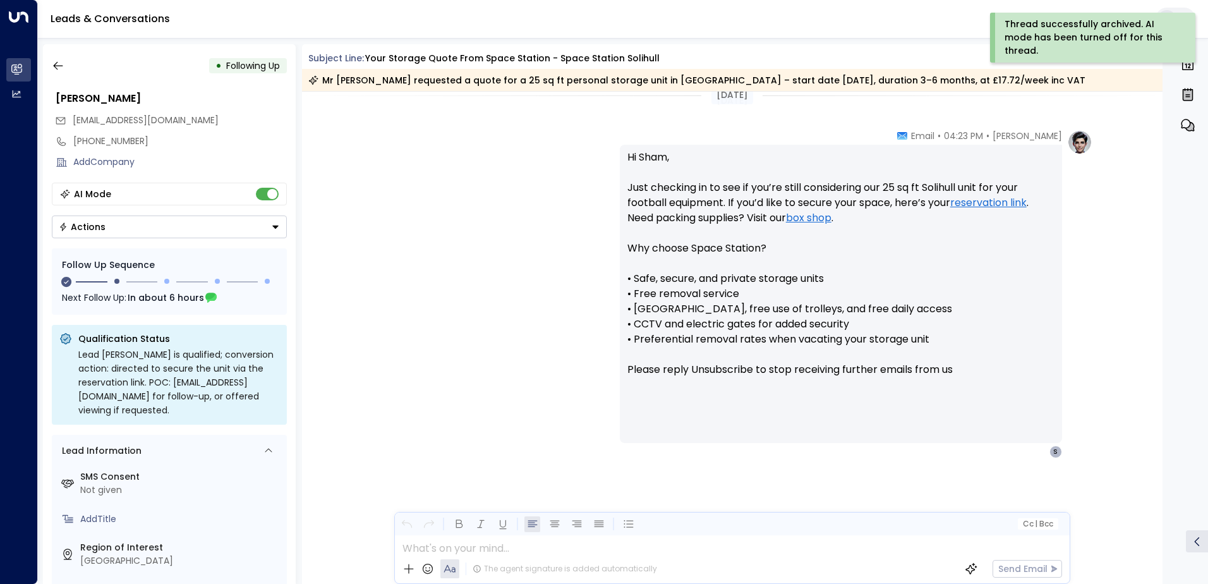
scroll to position [911, 0]
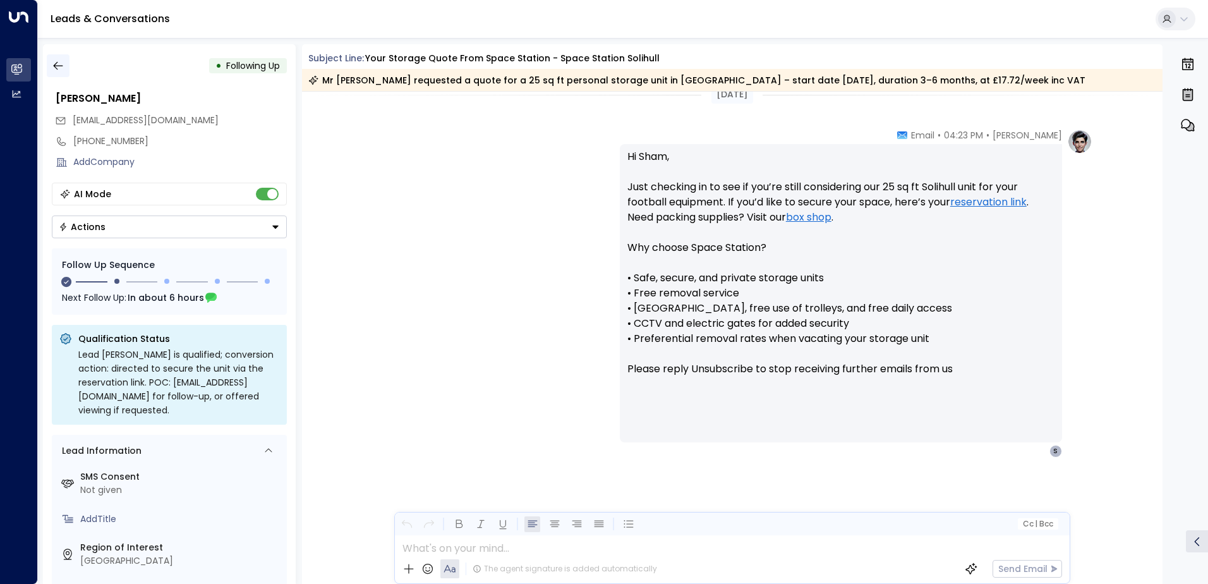
click at [54, 69] on icon "button" at bounding box center [58, 65] width 13 height 13
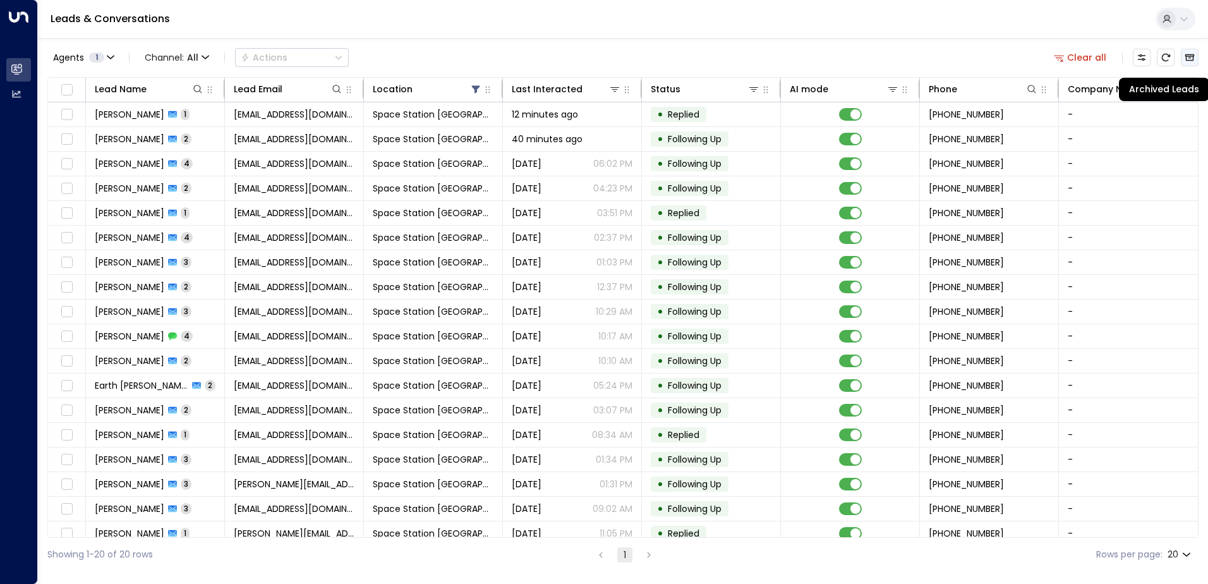
click at [1191, 52] on icon "Archived Leads" at bounding box center [1190, 57] width 10 height 10
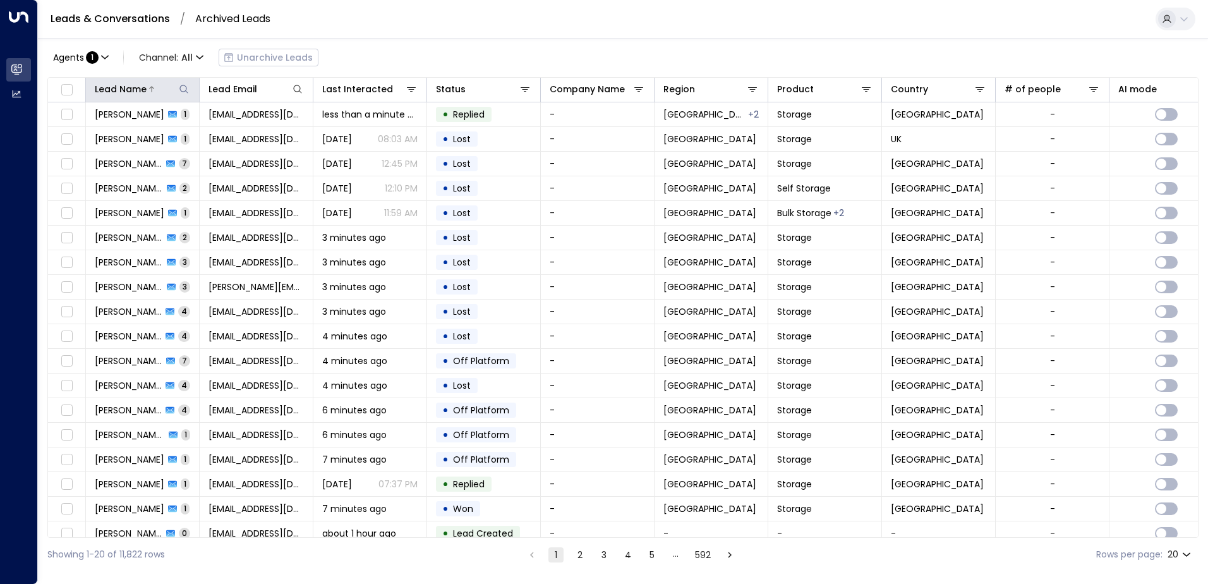
click at [183, 87] on icon at bounding box center [184, 89] width 10 height 10
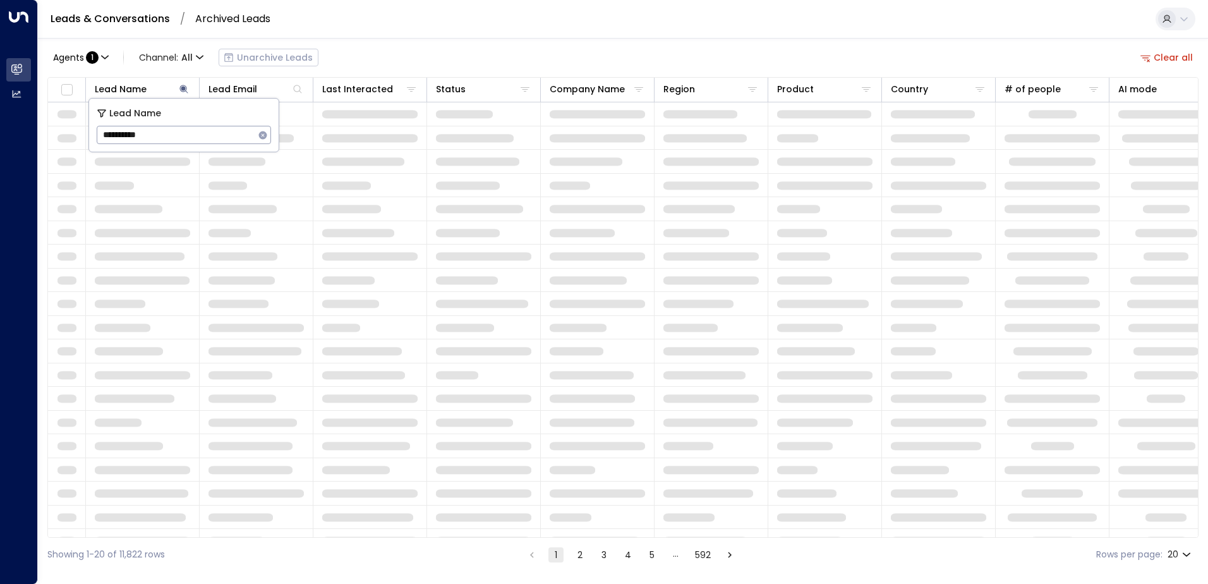
type input "**********"
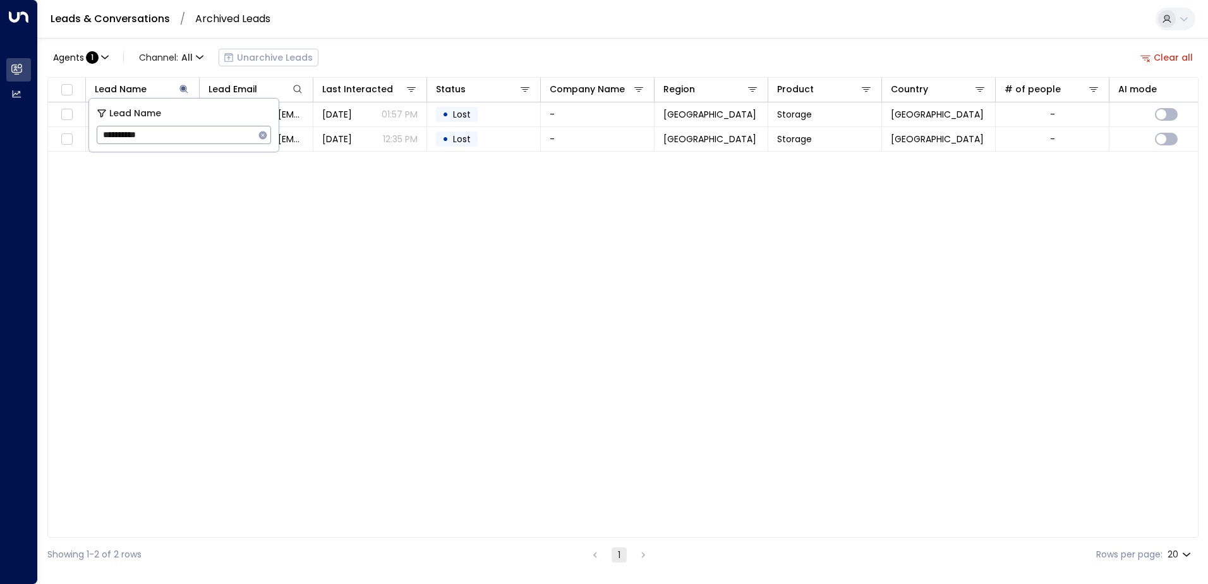
click at [324, 231] on div "Lead Name Lead Email Last Interacted Status Company Name Region Product Country…" at bounding box center [622, 307] width 1151 height 461
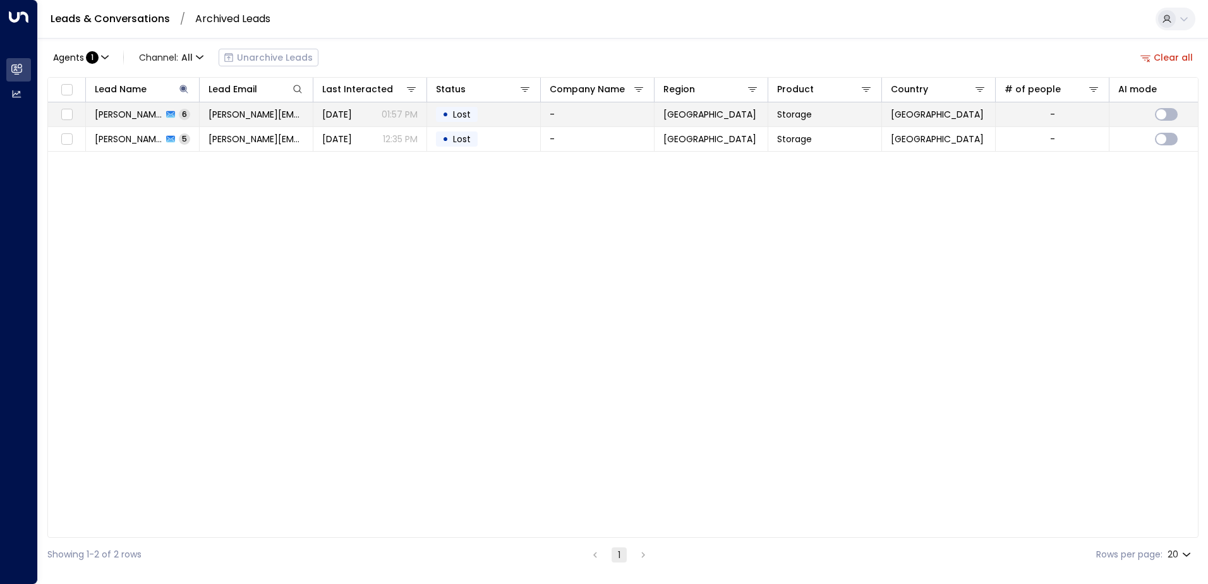
click at [117, 121] on td "Dan Priest 6" at bounding box center [143, 114] width 114 height 24
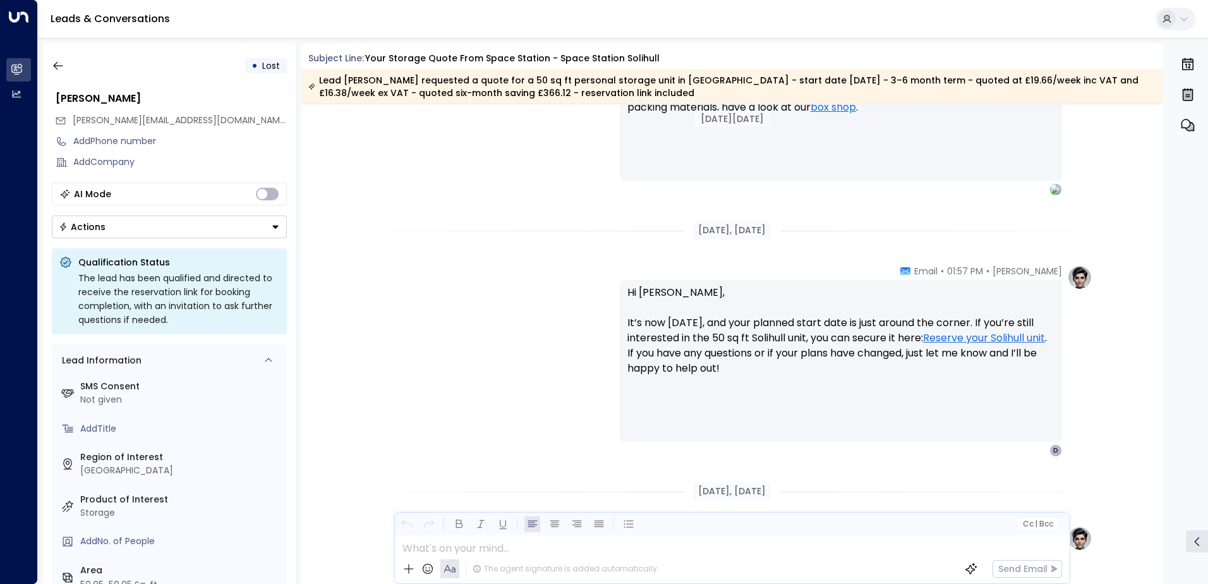
scroll to position [2190, 0]
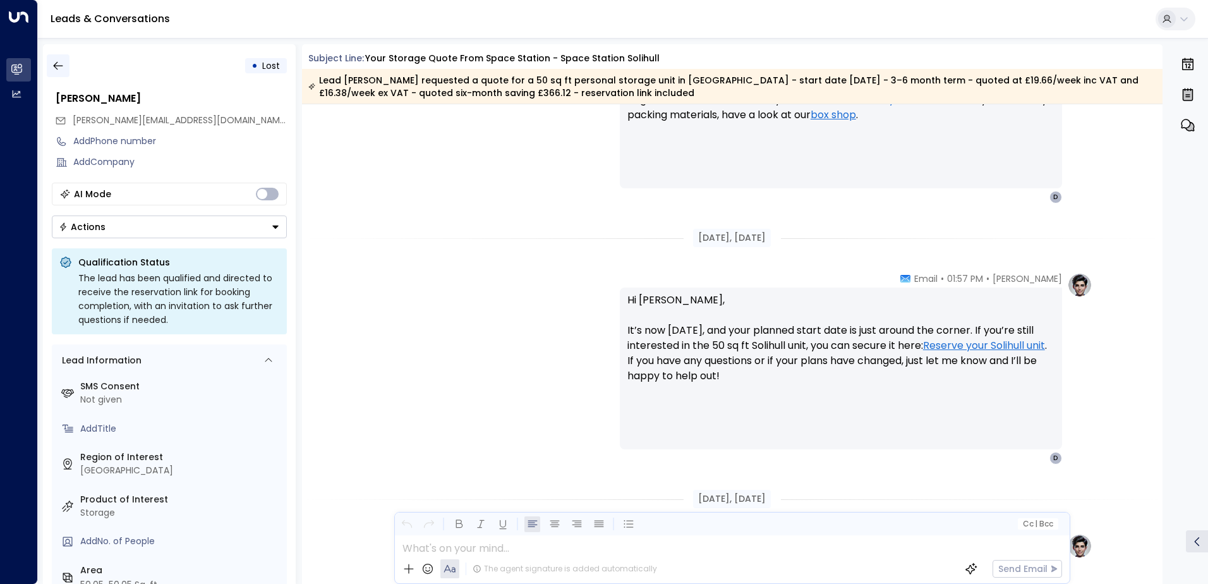
click at [65, 66] on button "button" at bounding box center [58, 65] width 23 height 23
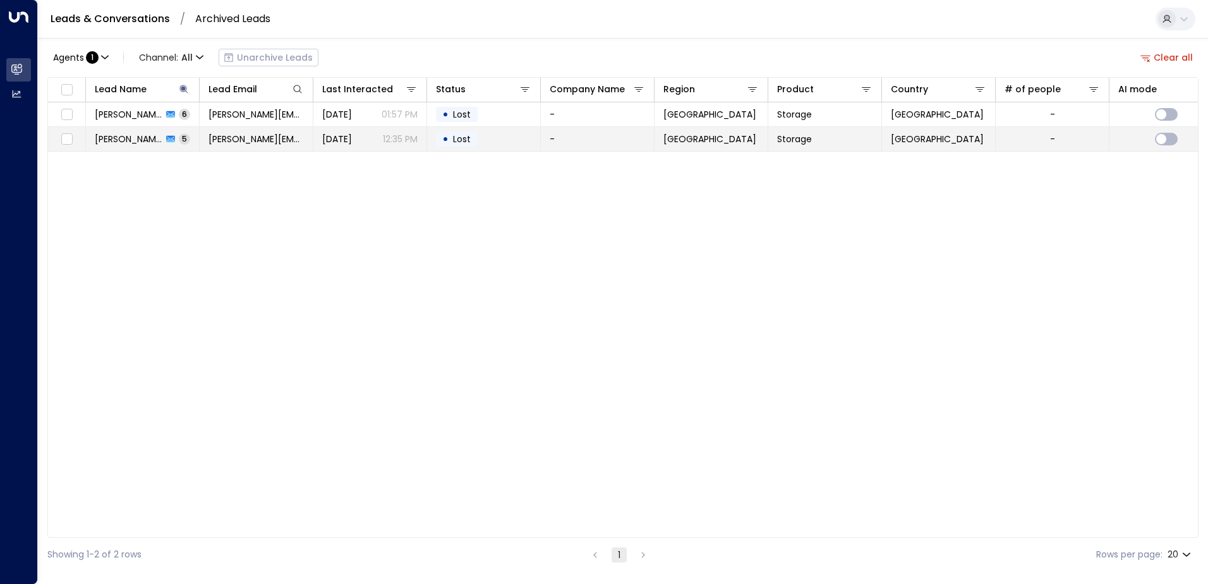
click at [145, 145] on div "Dan Priest 5" at bounding box center [142, 139] width 95 height 13
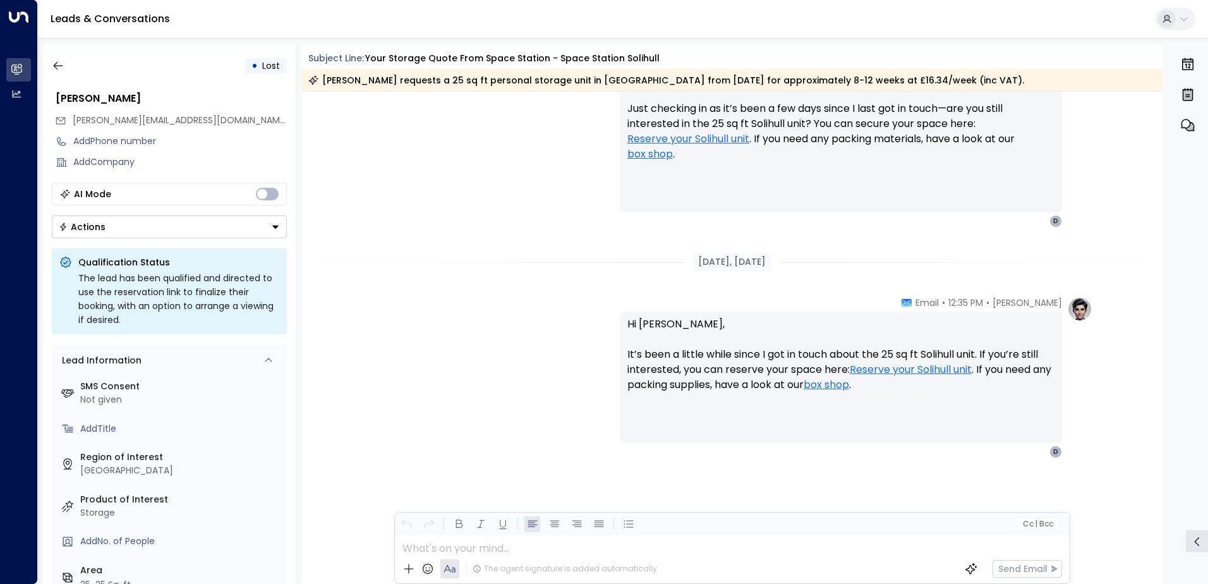
scroll to position [1941, 0]
click at [53, 65] on icon "button" at bounding box center [58, 65] width 13 height 13
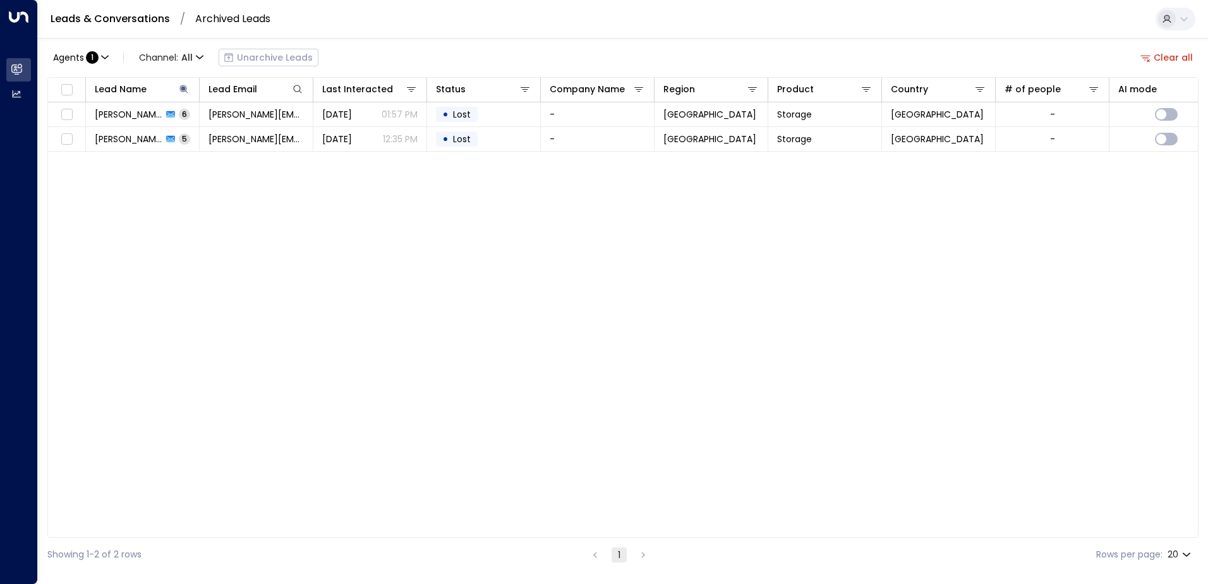
click at [1146, 68] on div "Agents : 1 Channel: All Unarchive Leads Clear all" at bounding box center [622, 57] width 1151 height 27
click at [143, 25] on link "Leads & Conversations" at bounding box center [110, 18] width 119 height 15
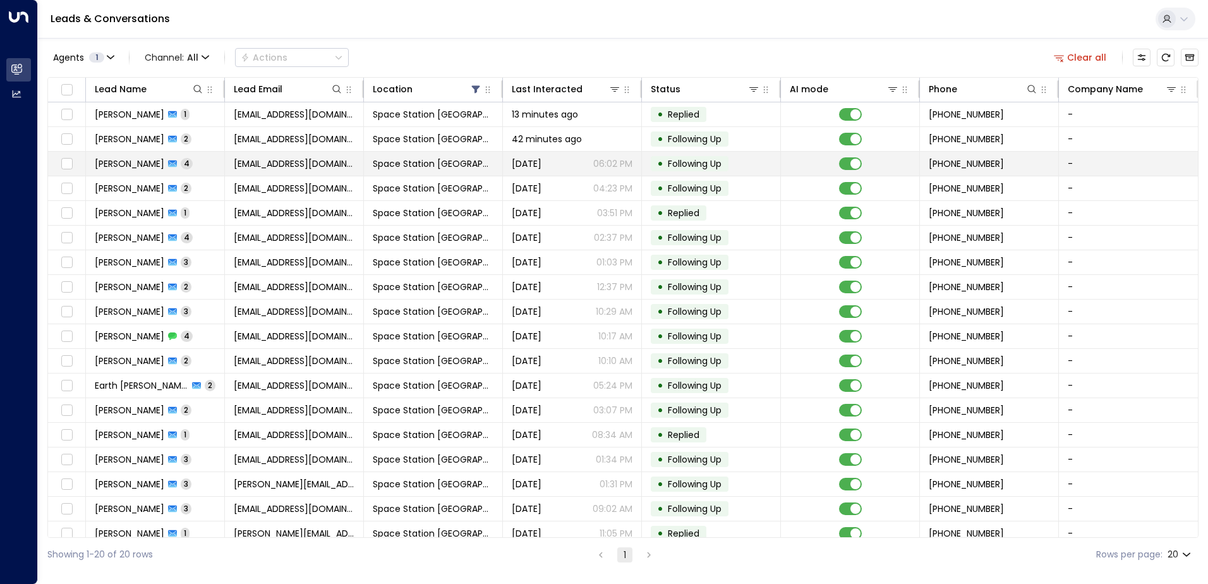
click at [285, 166] on span "[EMAIL_ADDRESS][DOMAIN_NAME]" at bounding box center [294, 163] width 121 height 13
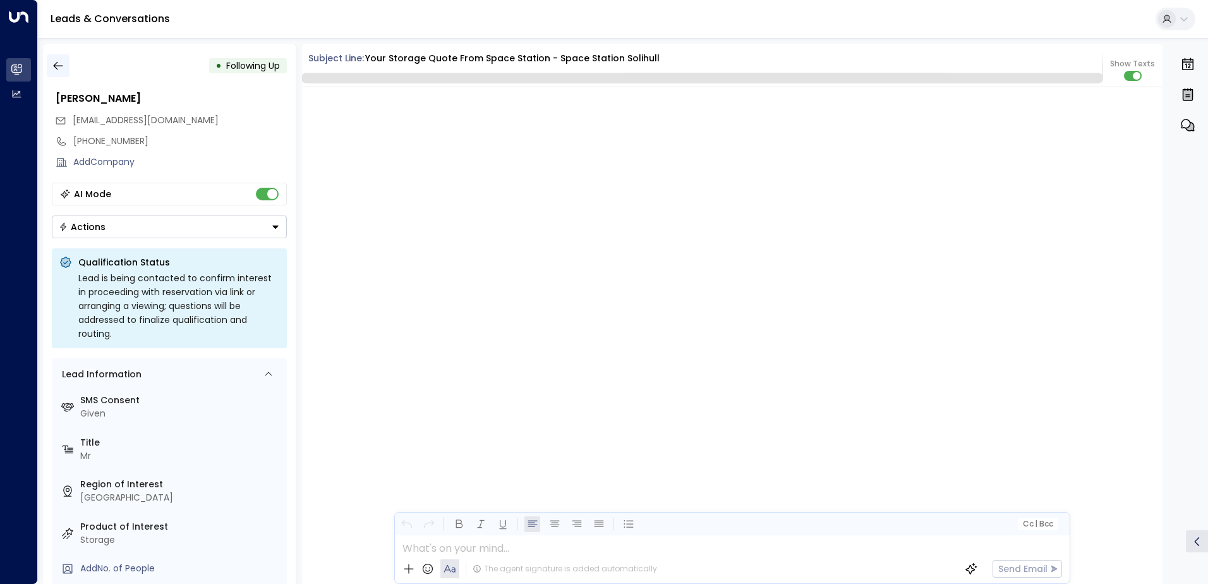
scroll to position [1647, 0]
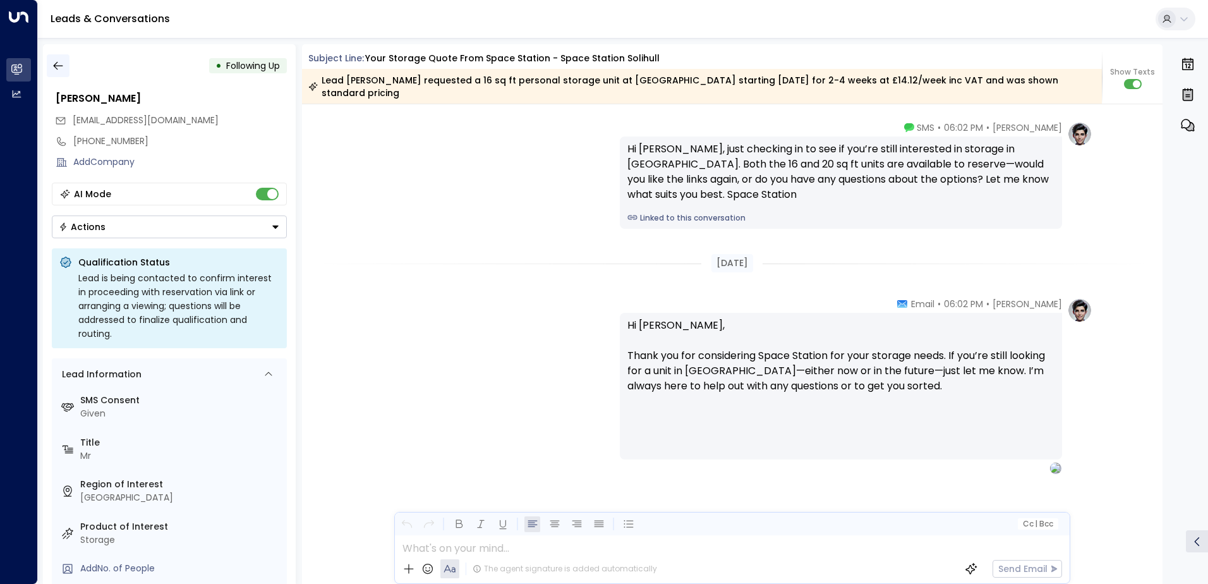
click at [56, 64] on icon "button" at bounding box center [58, 65] width 13 height 13
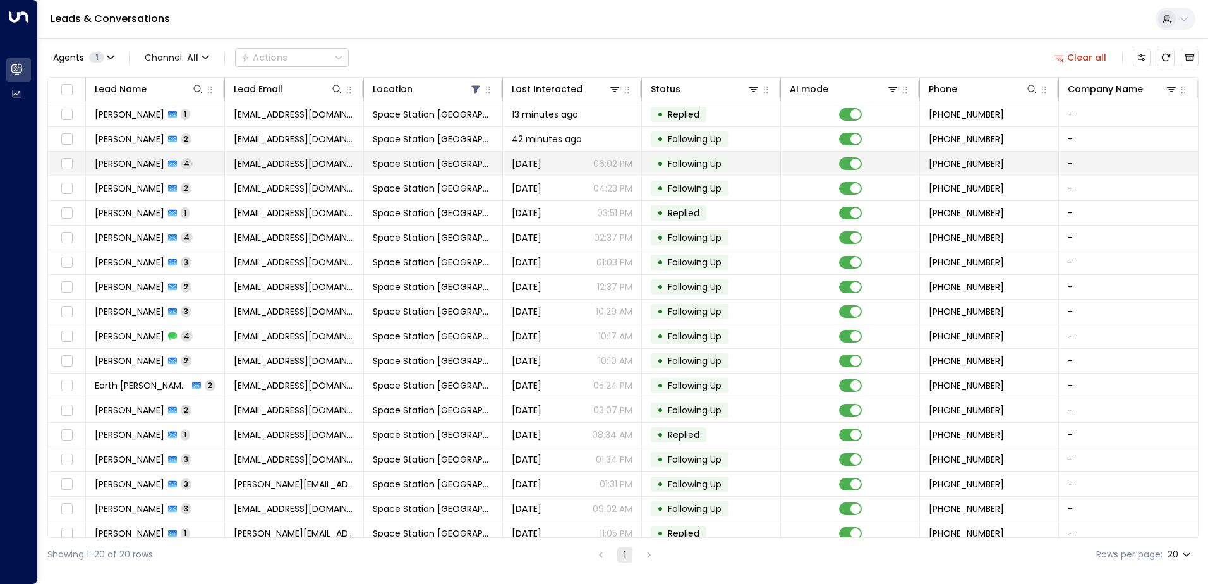
click at [190, 162] on td "Adam Hatton 4" at bounding box center [155, 164] width 139 height 24
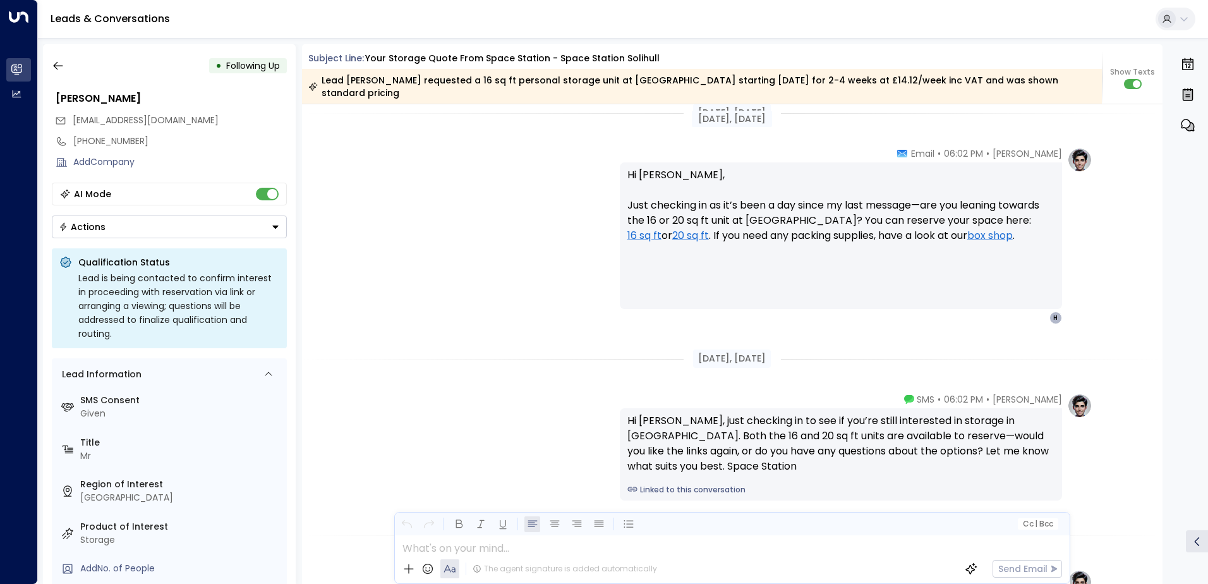
scroll to position [1252, 0]
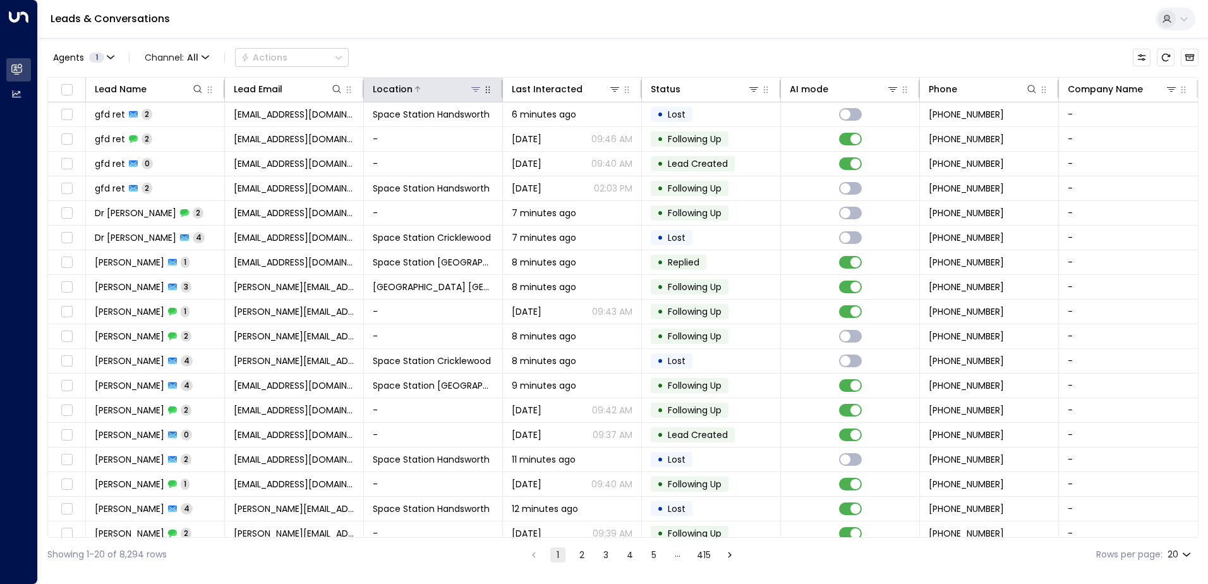
click at [471, 92] on icon at bounding box center [476, 89] width 10 height 10
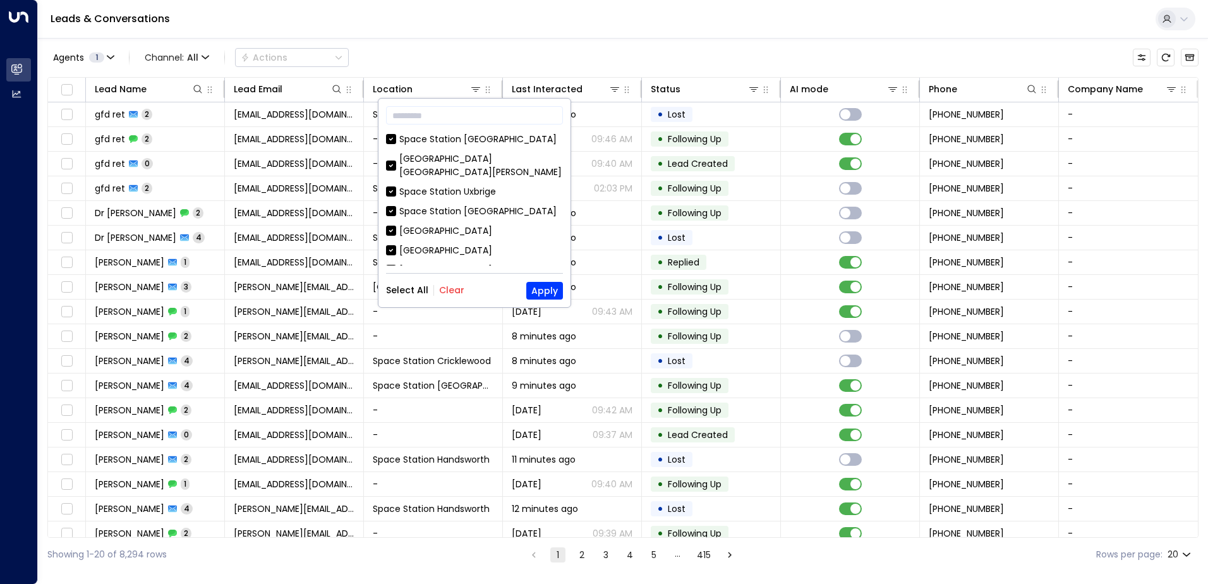
click at [439, 298] on div "Select All Clear Apply" at bounding box center [474, 291] width 177 height 18
click at [440, 294] on button "Clear" at bounding box center [451, 290] width 25 height 10
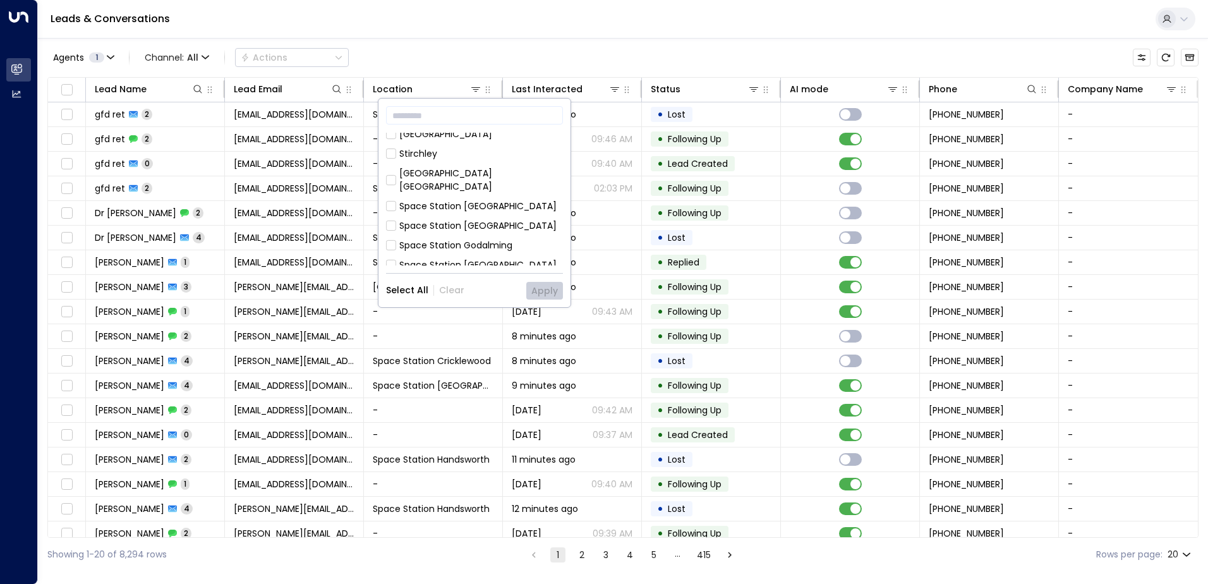
scroll to position [409, 0]
click at [478, 192] on div "[GEOGRAPHIC_DATA] [GEOGRAPHIC_DATA] [GEOGRAPHIC_DATA][PERSON_NAME] [GEOGRAPHIC_…" at bounding box center [474, 199] width 177 height 133
click at [478, 246] on div "Space Station [GEOGRAPHIC_DATA]" at bounding box center [477, 252] width 157 height 13
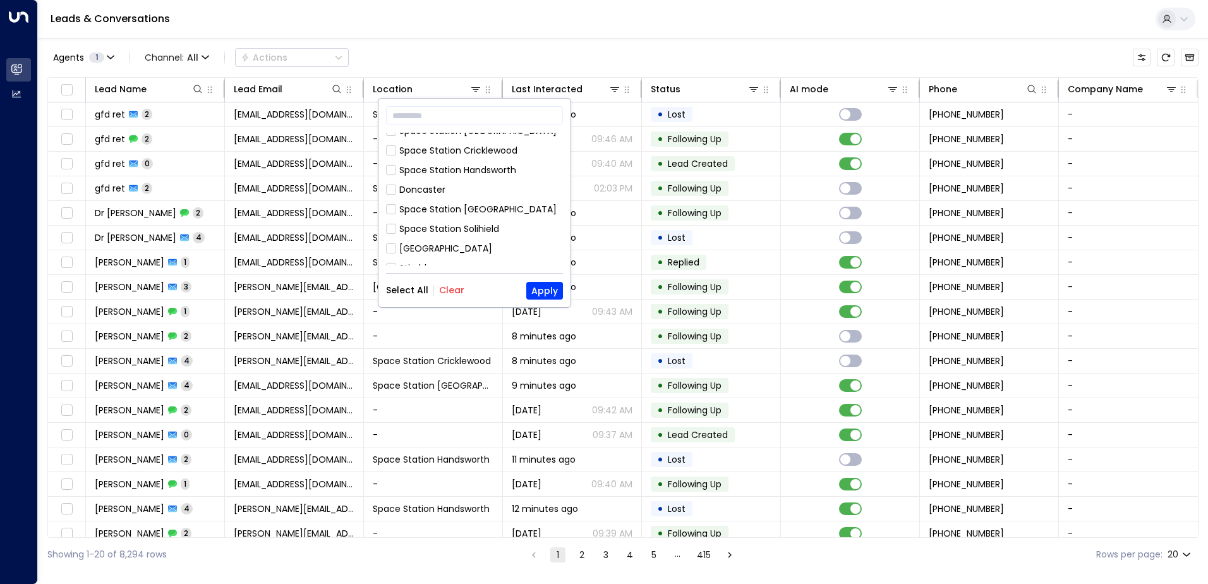
click at [466, 222] on div "Space Station Solihield" at bounding box center [449, 228] width 100 height 13
click at [536, 286] on button "Apply" at bounding box center [544, 291] width 37 height 18
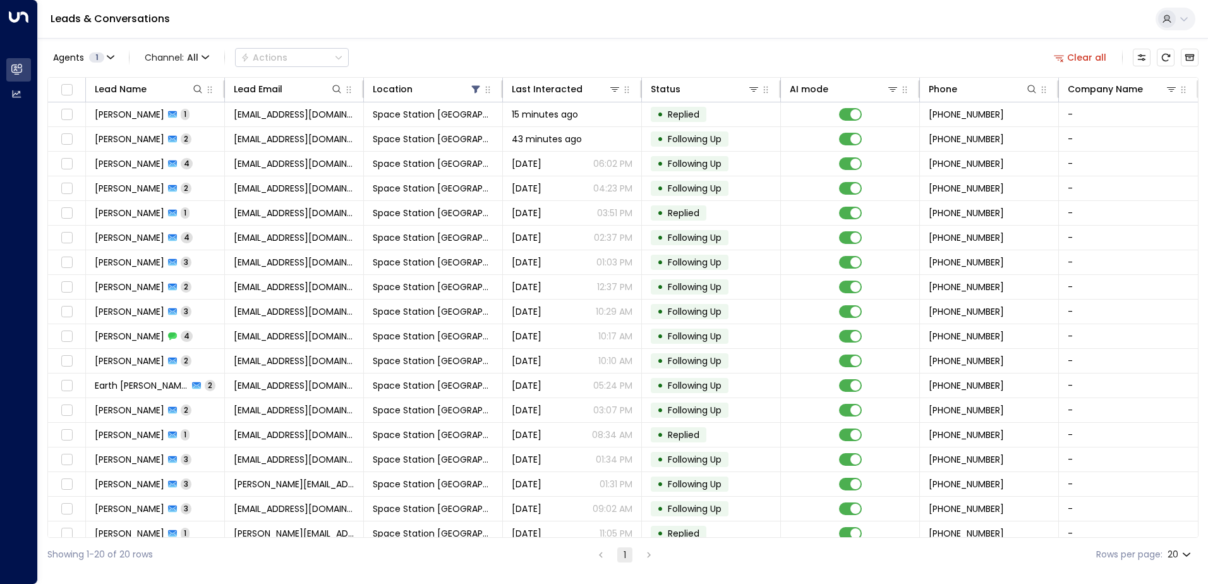
click at [320, 571] on html "Overview Leads & Conversations Leads & Conversations Analytics Analytics Leads …" at bounding box center [604, 285] width 1208 height 571
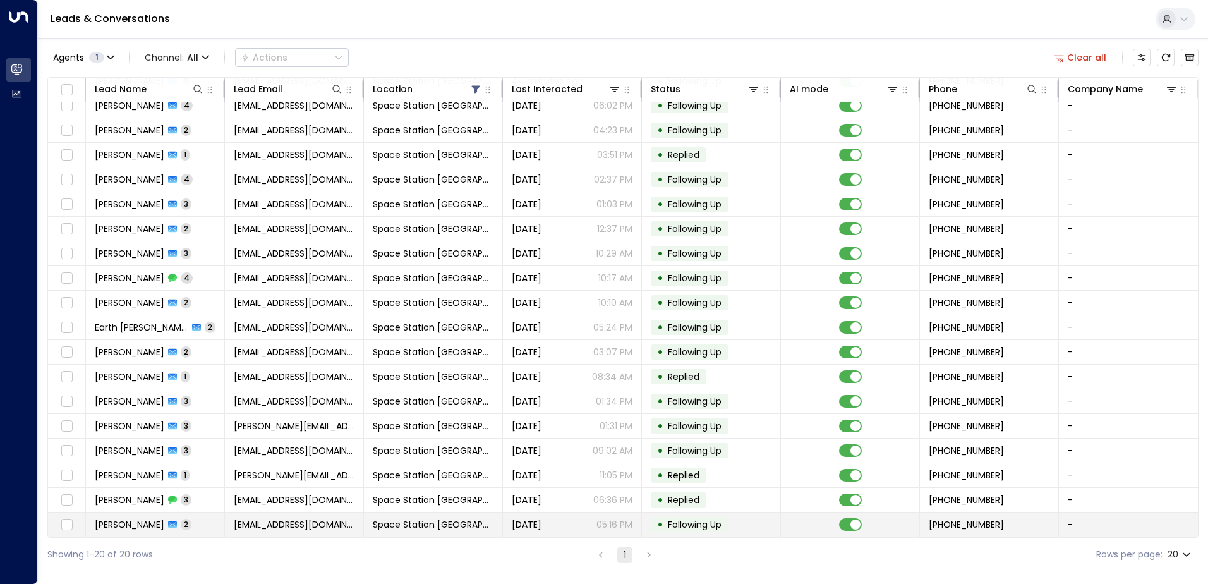
click at [267, 523] on span "[EMAIL_ADDRESS][DOMAIN_NAME]" at bounding box center [294, 524] width 121 height 13
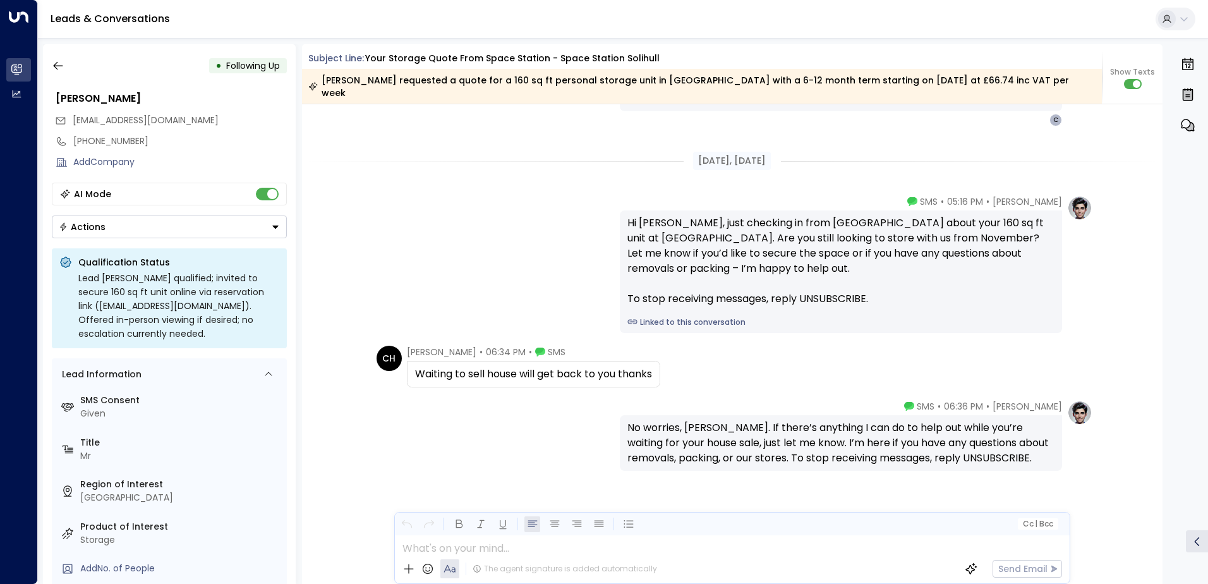
scroll to position [1240, 0]
click at [57, 66] on icon "button" at bounding box center [58, 65] width 13 height 13
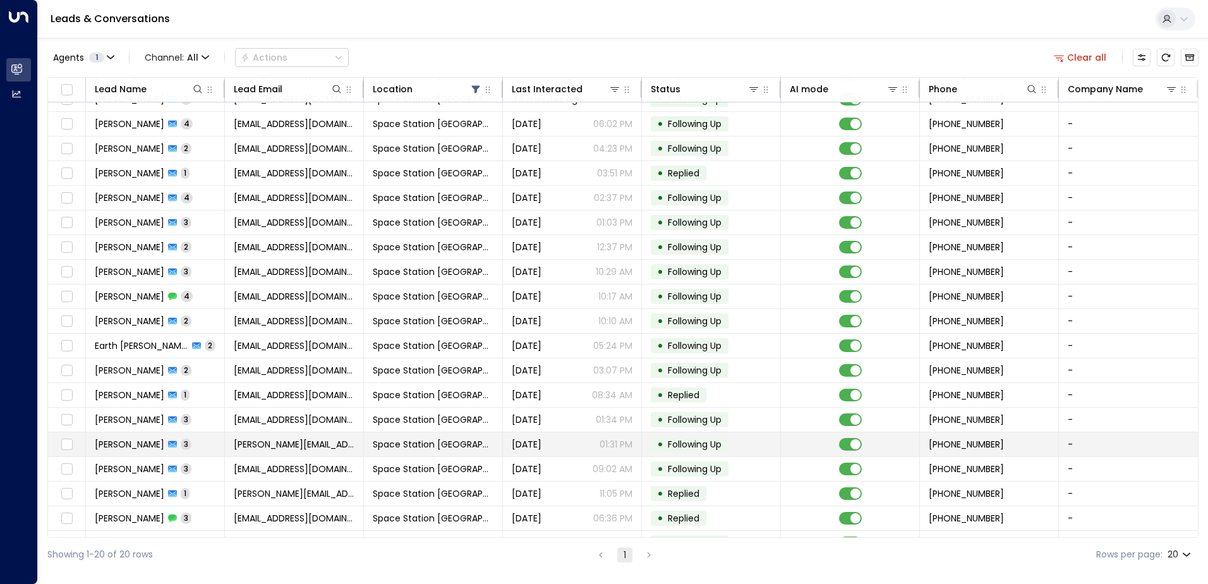
scroll to position [62, 0]
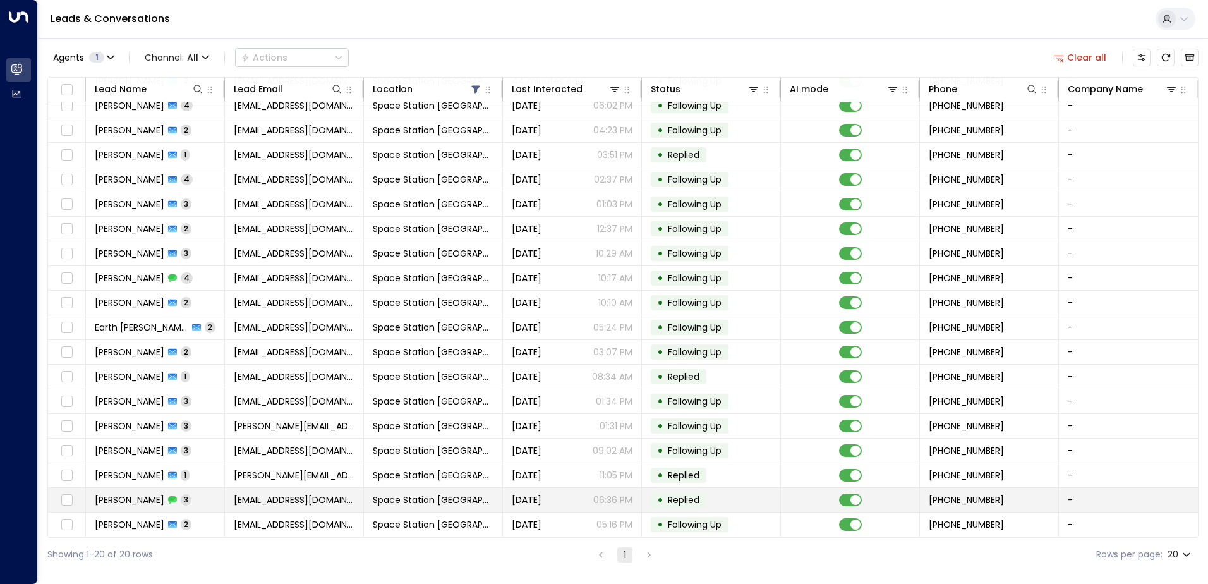
click at [181, 495] on span "3" at bounding box center [186, 499] width 11 height 11
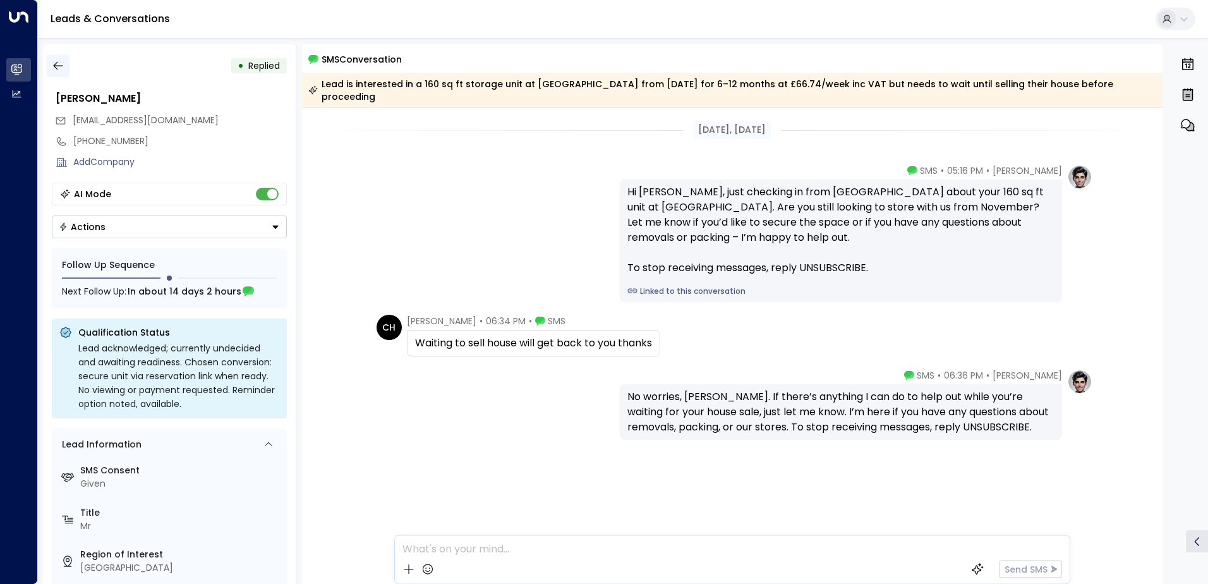
click at [61, 59] on button "button" at bounding box center [58, 65] width 23 height 23
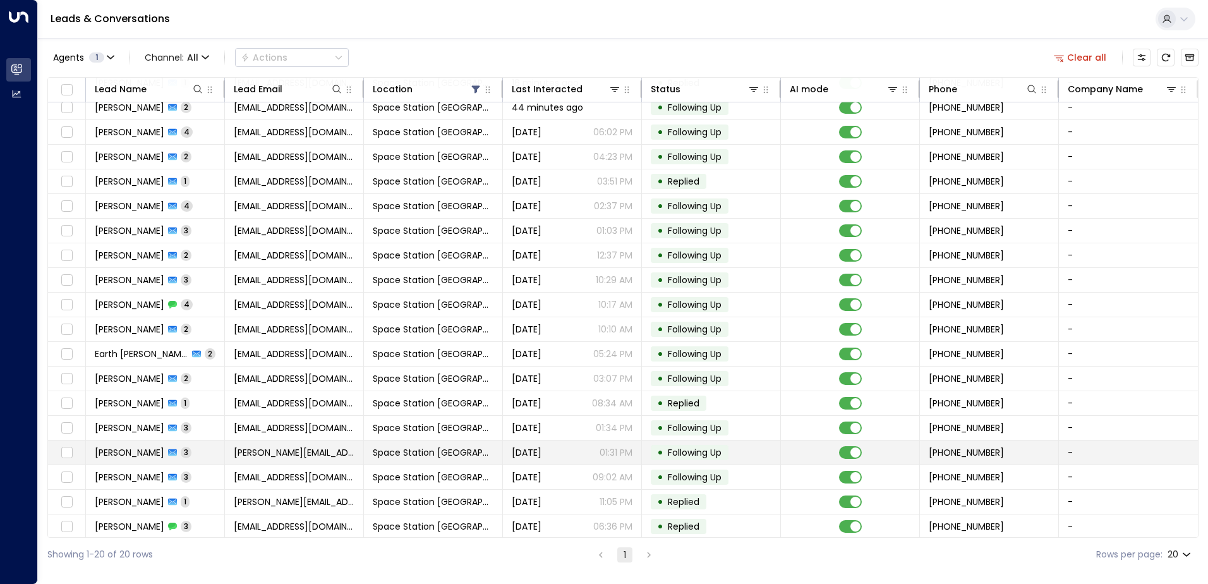
scroll to position [62, 0]
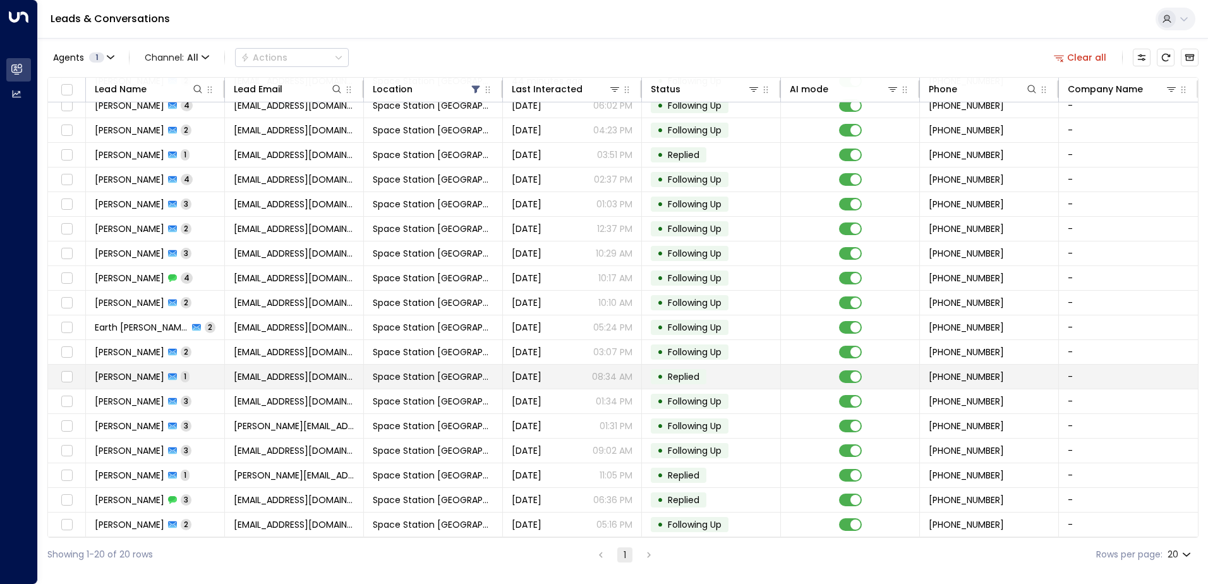
click at [272, 372] on span "[EMAIL_ADDRESS][DOMAIN_NAME]" at bounding box center [294, 376] width 121 height 13
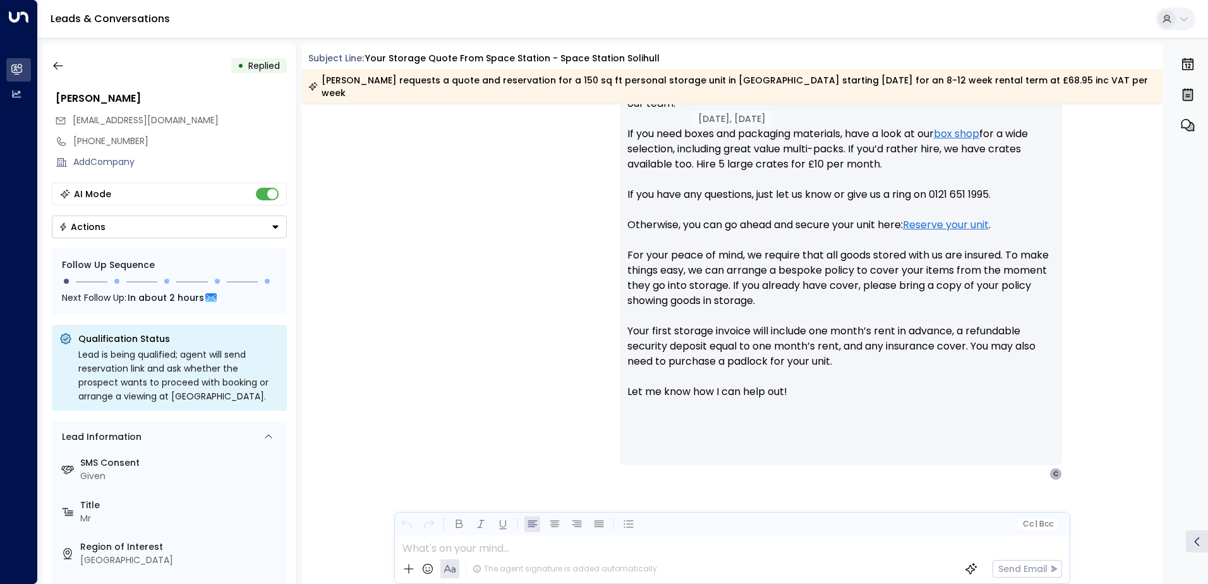
scroll to position [605, 0]
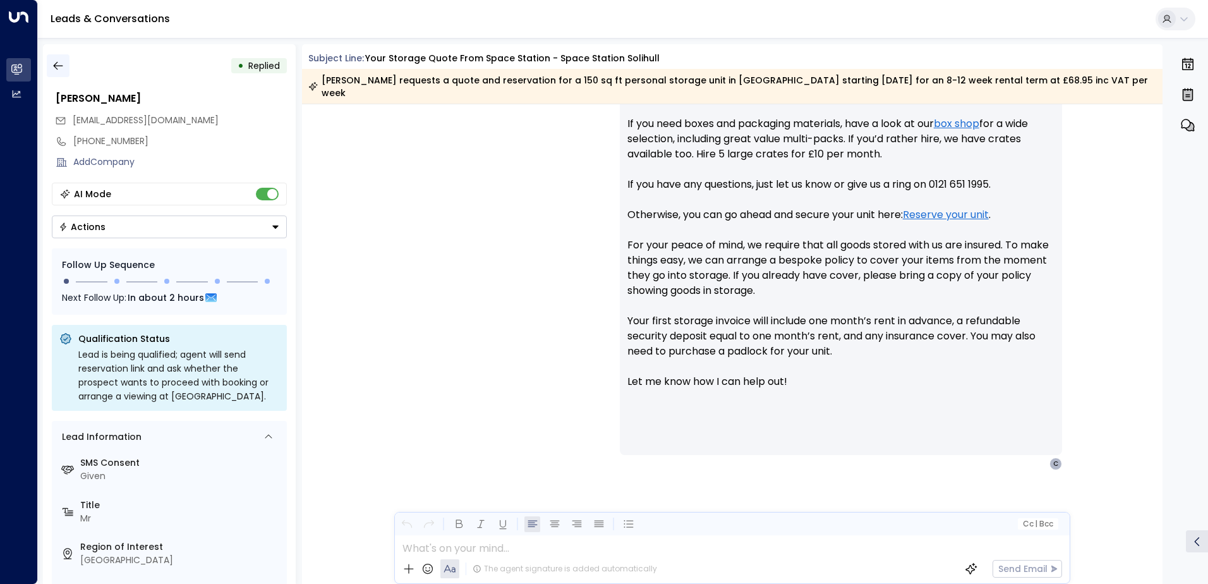
click at [62, 68] on icon "button" at bounding box center [58, 65] width 13 height 13
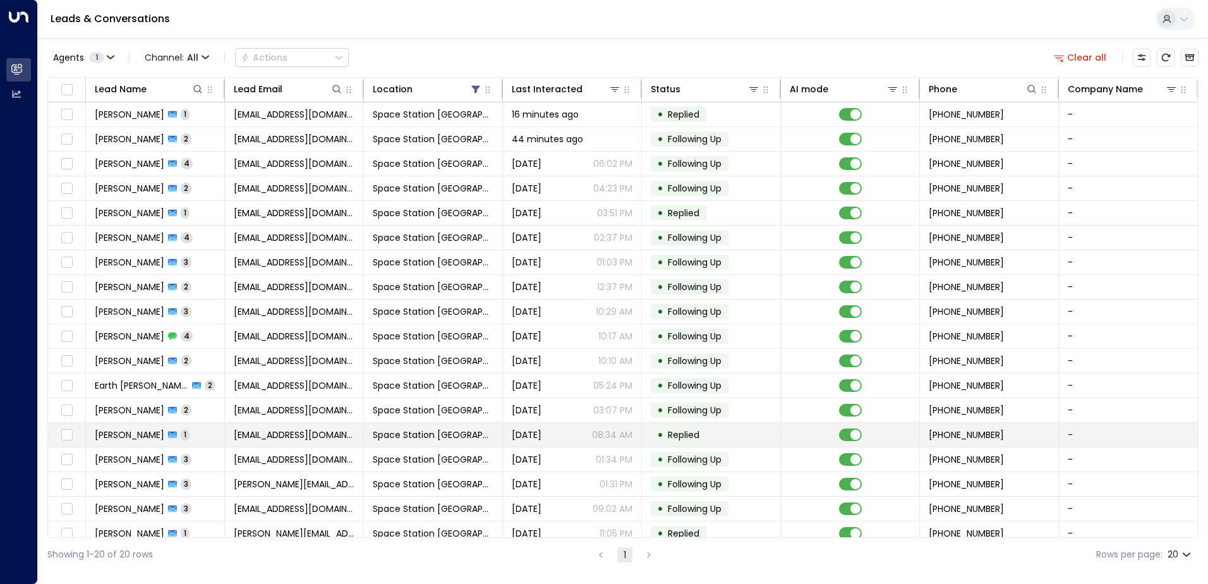
click at [190, 431] on td "[PERSON_NAME] 1" at bounding box center [155, 435] width 139 height 24
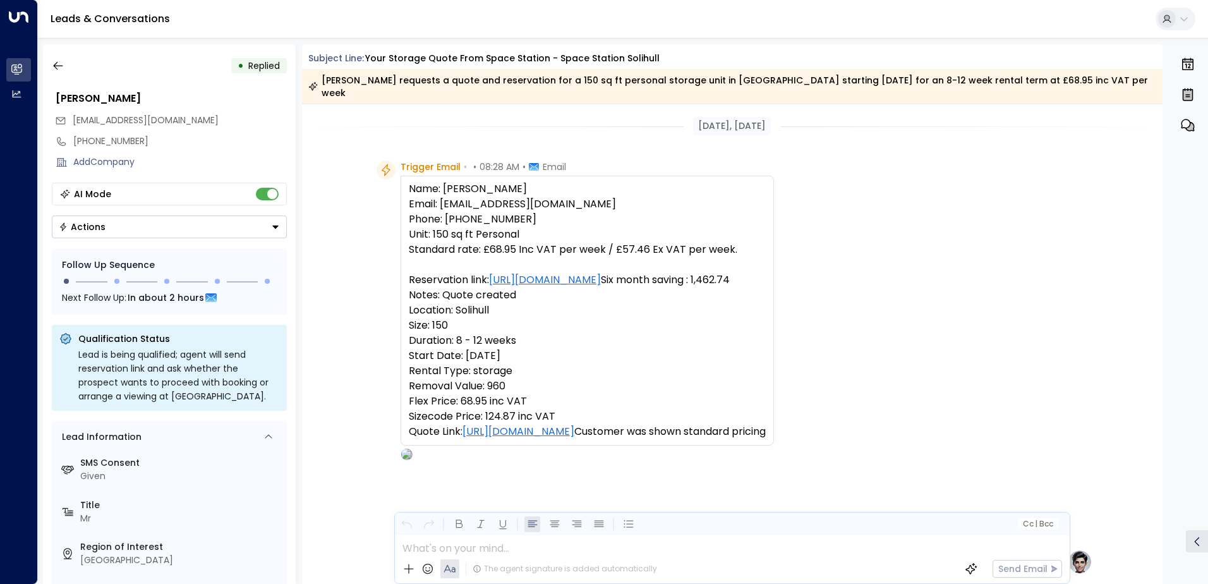
scroll to position [481, 0]
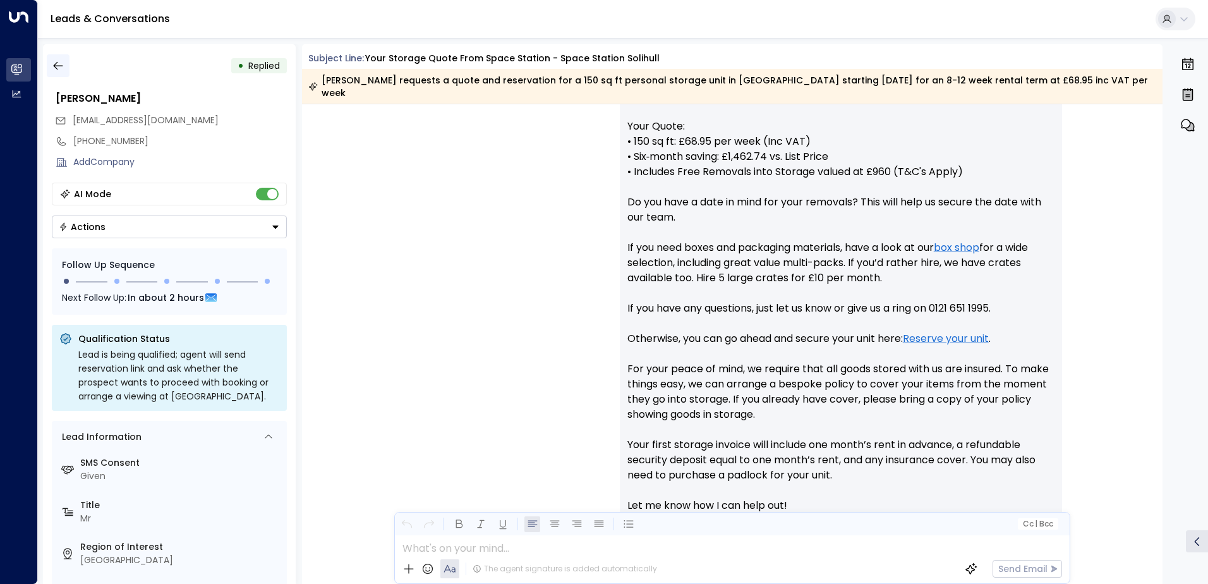
click at [58, 61] on icon "button" at bounding box center [58, 65] width 13 height 13
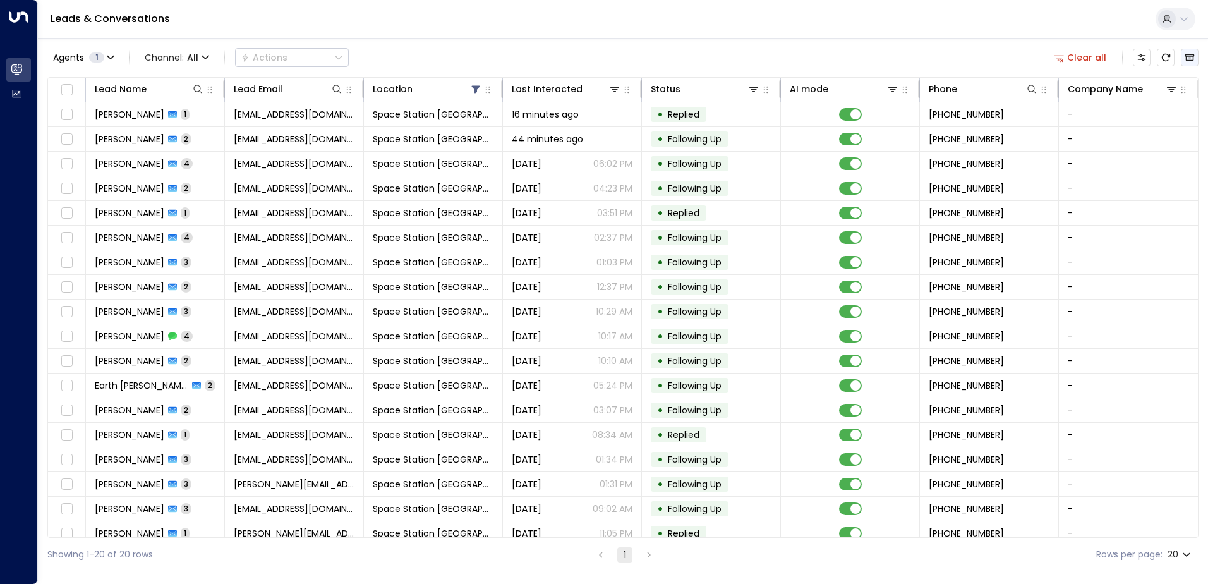
click at [1191, 54] on icon "Archived Leads" at bounding box center [1189, 57] width 9 height 7
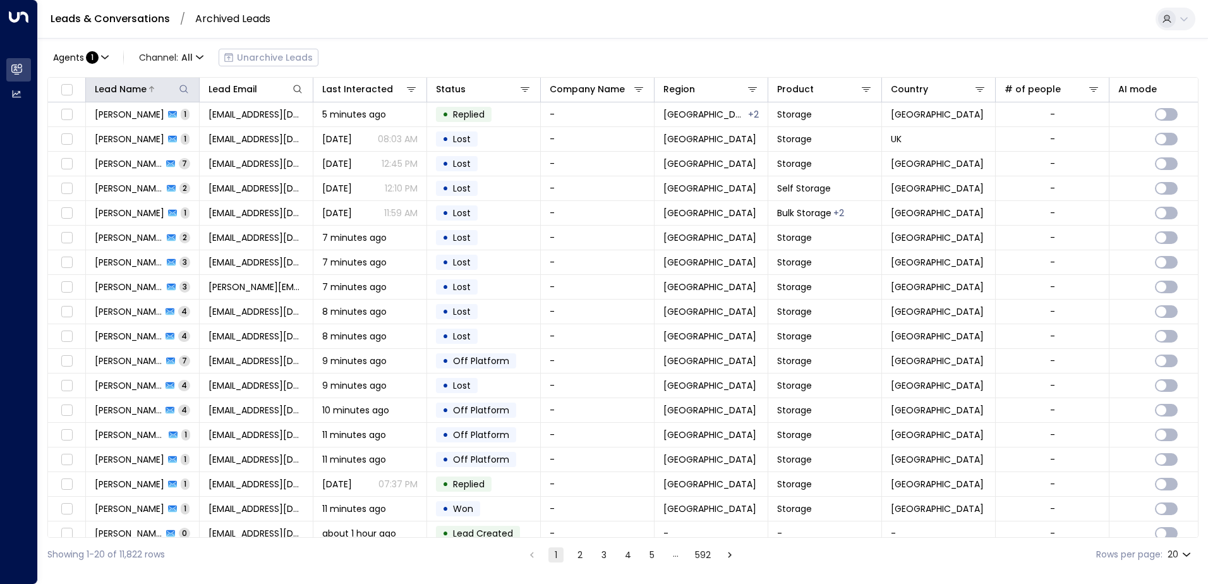
click at [183, 92] on icon at bounding box center [184, 89] width 10 height 10
type input "*****"
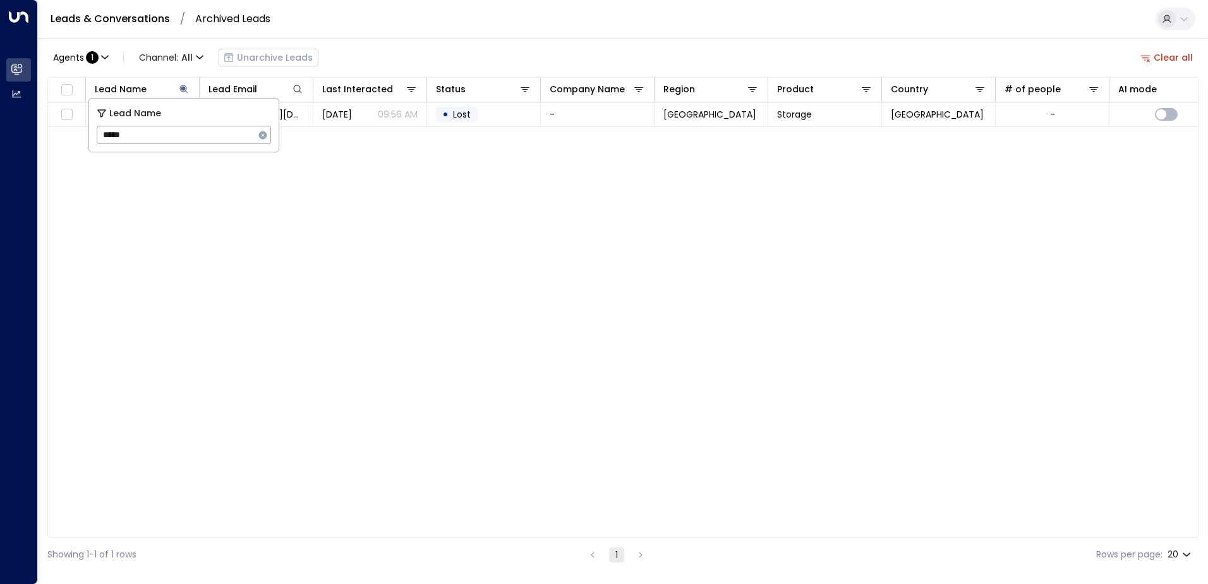
click at [371, 59] on div "Agents : 1 Channel: All Unarchive Leads Clear all" at bounding box center [622, 57] width 1151 height 27
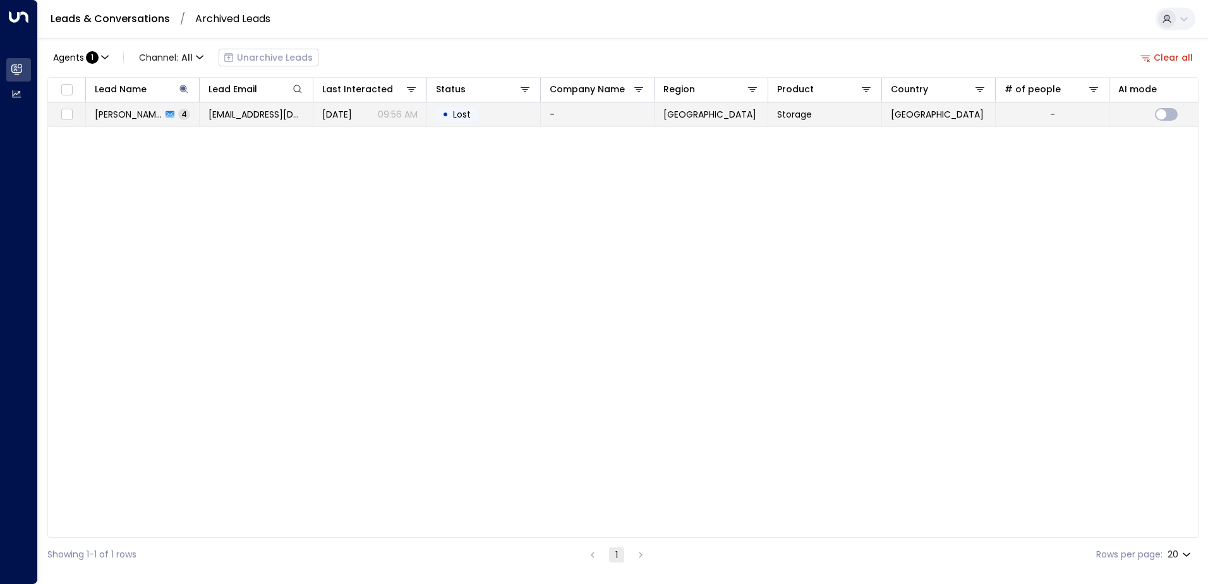
click at [111, 118] on span "[PERSON_NAME]" at bounding box center [128, 114] width 67 height 13
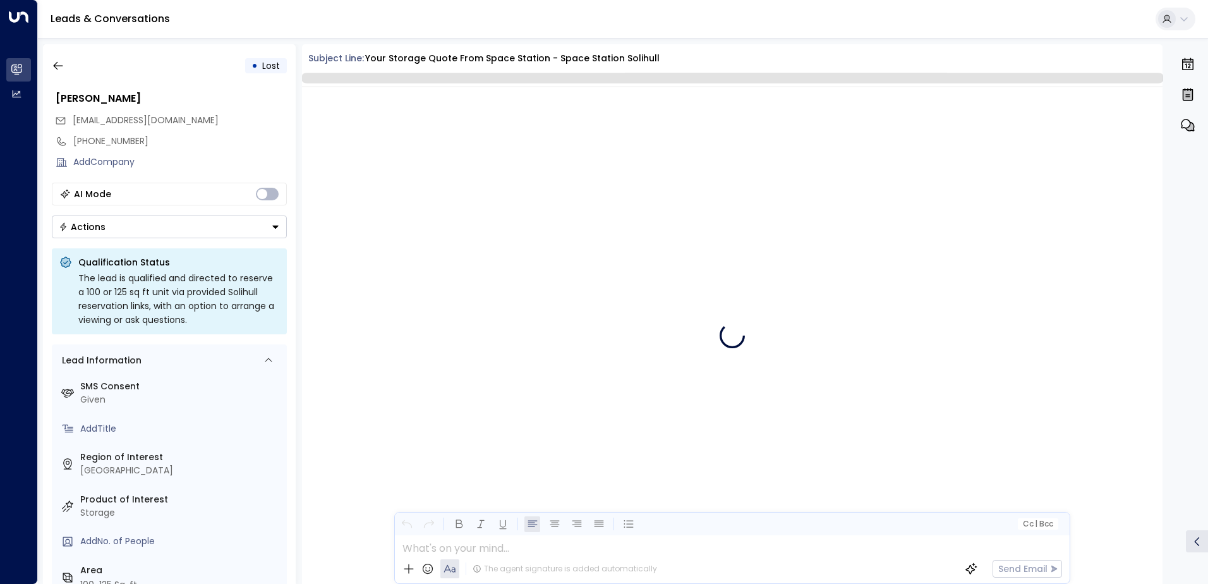
scroll to position [2476, 0]
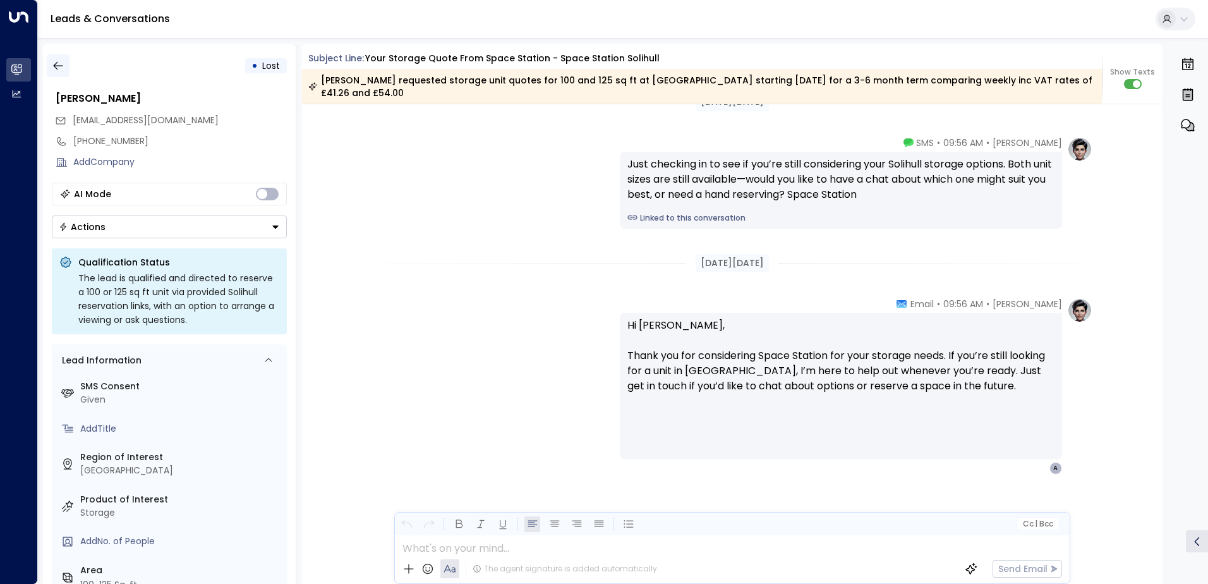
click at [56, 65] on icon "button" at bounding box center [58, 65] width 13 height 13
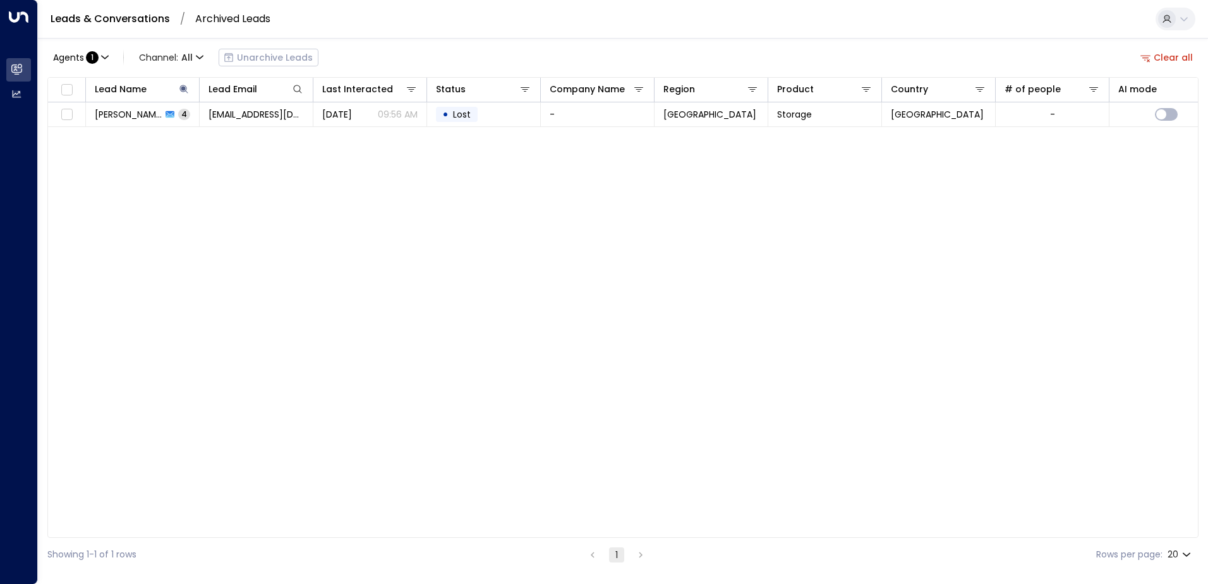
click at [147, 20] on link "Leads & Conversations" at bounding box center [110, 18] width 119 height 15
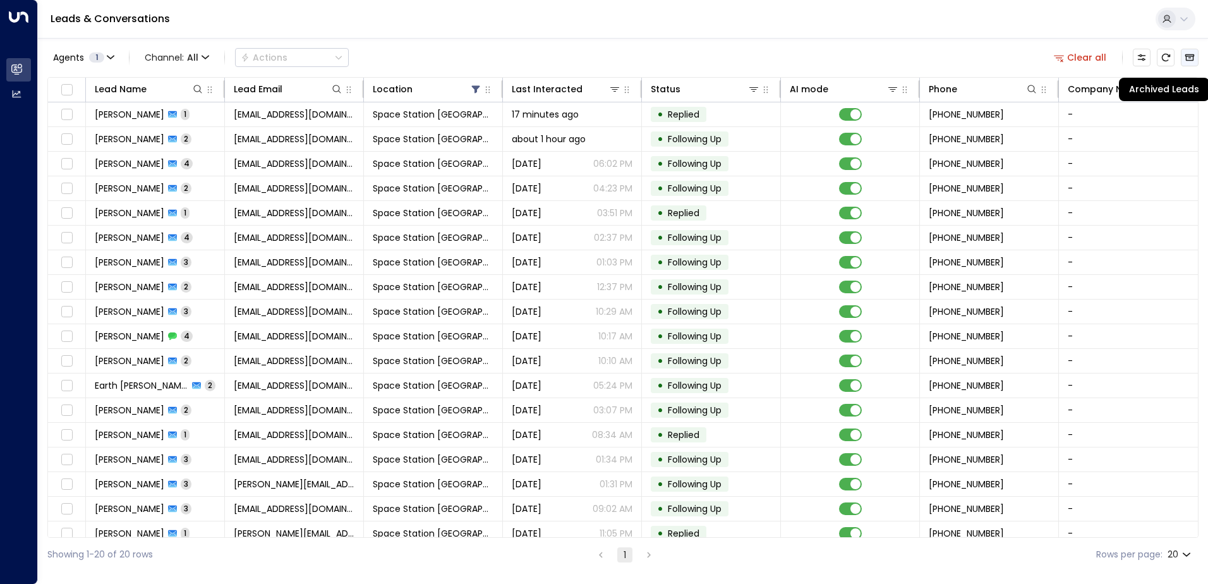
click at [1193, 61] on icon "Archived Leads" at bounding box center [1190, 57] width 10 height 10
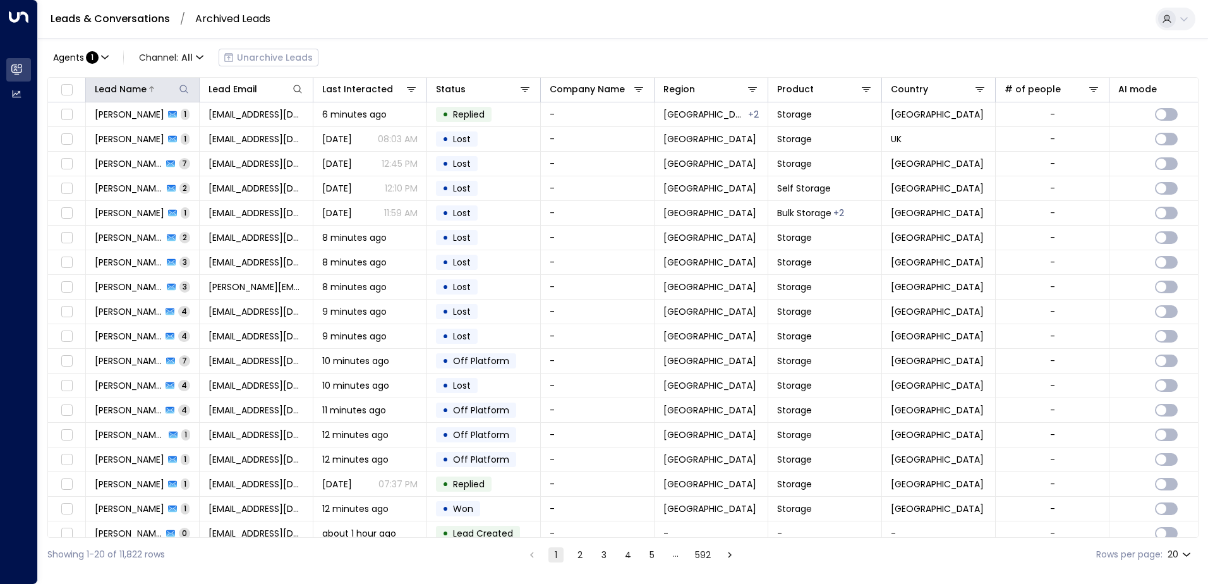
click at [189, 86] on button at bounding box center [184, 89] width 13 height 13
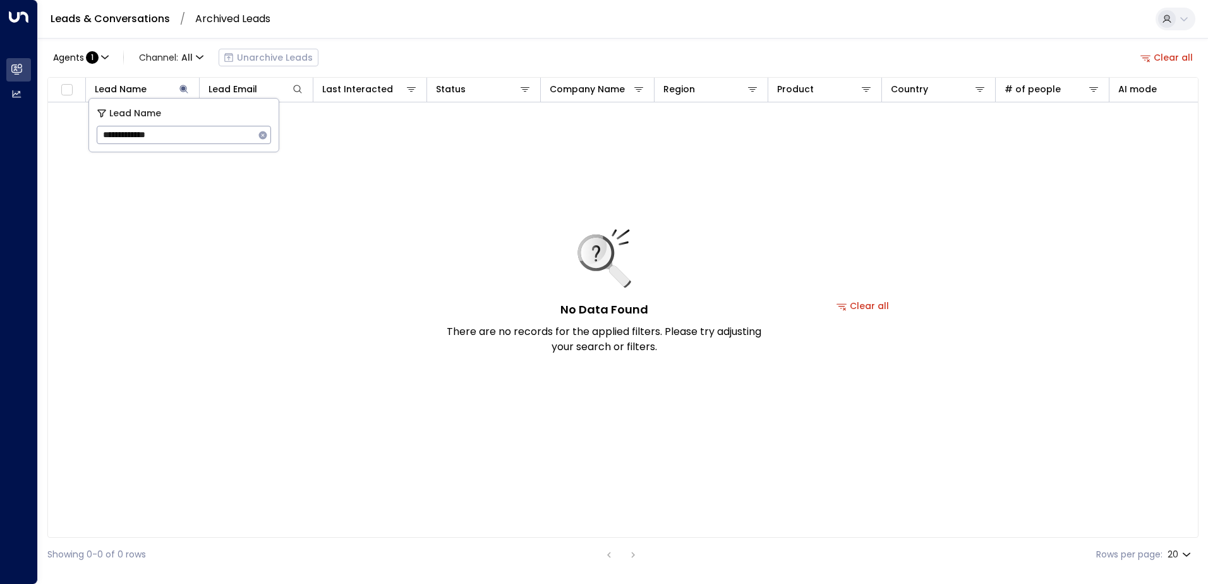
type input "**********"
click at [399, 66] on div "Agents : 1 Channel: All Unarchive Leads Clear all" at bounding box center [622, 57] width 1151 height 27
click at [185, 91] on icon at bounding box center [183, 89] width 8 height 8
click at [181, 90] on icon at bounding box center [184, 89] width 10 height 10
click at [263, 140] on button "button" at bounding box center [263, 135] width 16 height 16
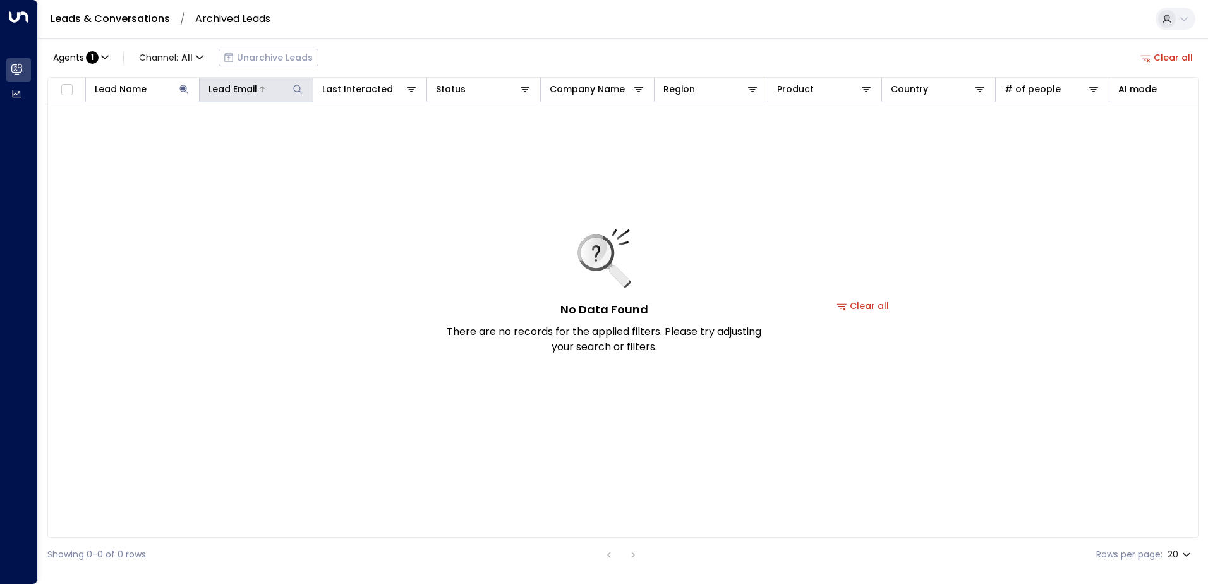
click at [300, 90] on icon at bounding box center [298, 89] width 10 height 10
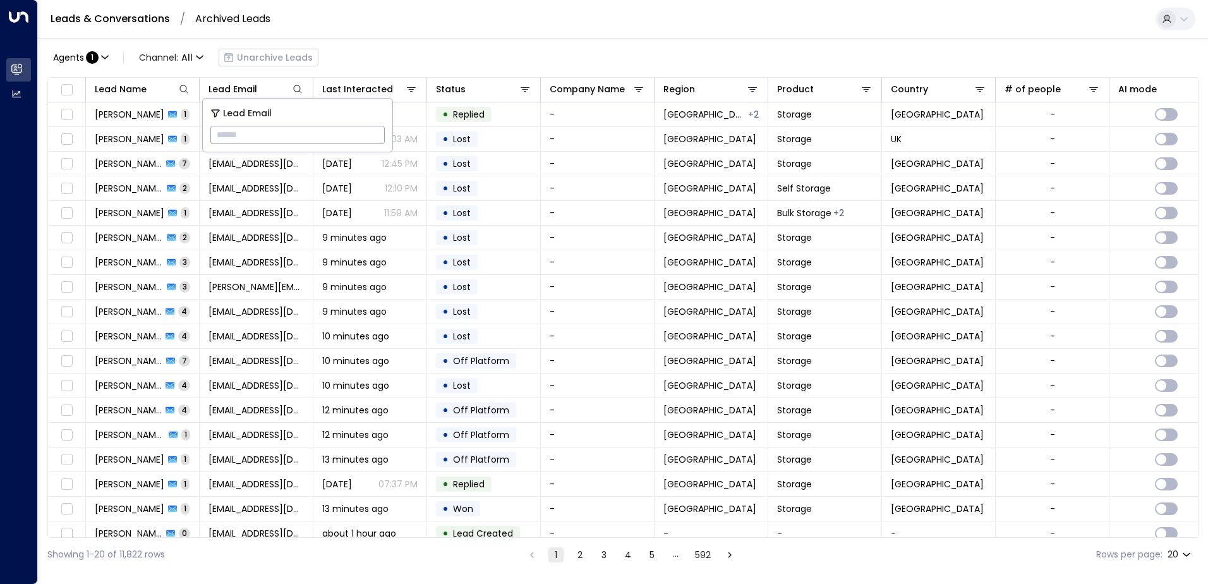
type input "**********"
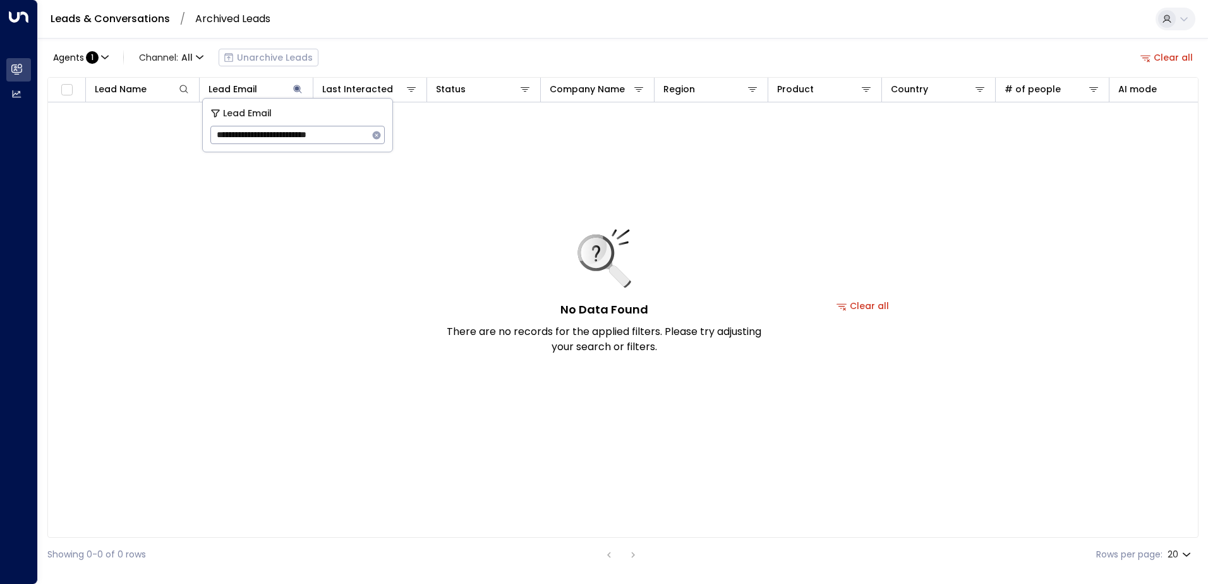
click at [134, 19] on link "Leads & Conversations" at bounding box center [110, 18] width 119 height 15
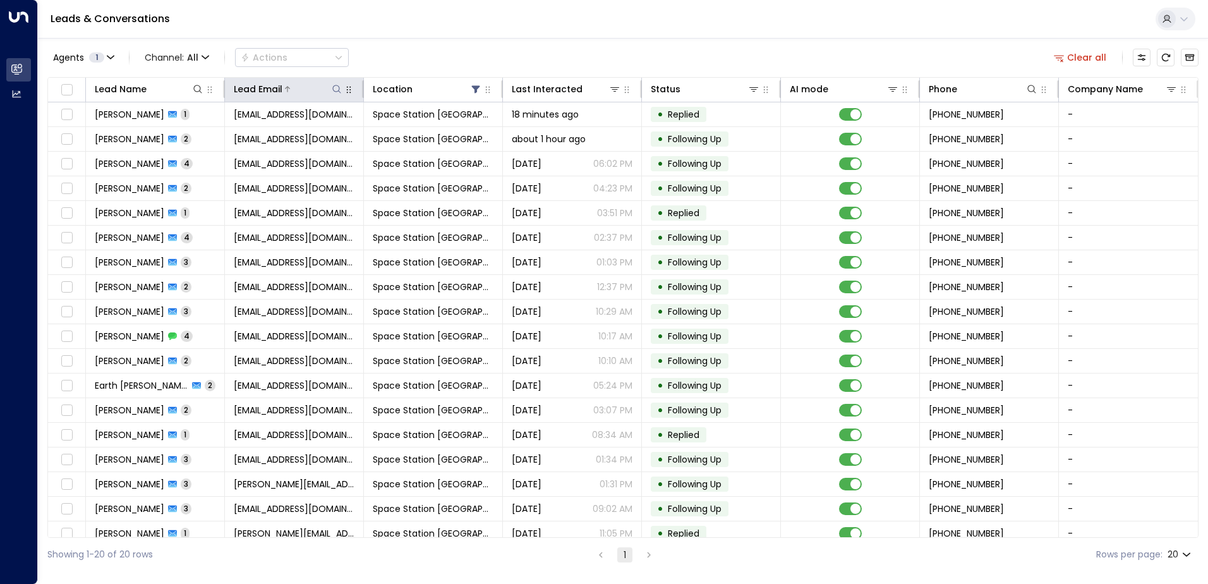
click at [332, 88] on icon at bounding box center [337, 89] width 10 height 10
type input "**********"
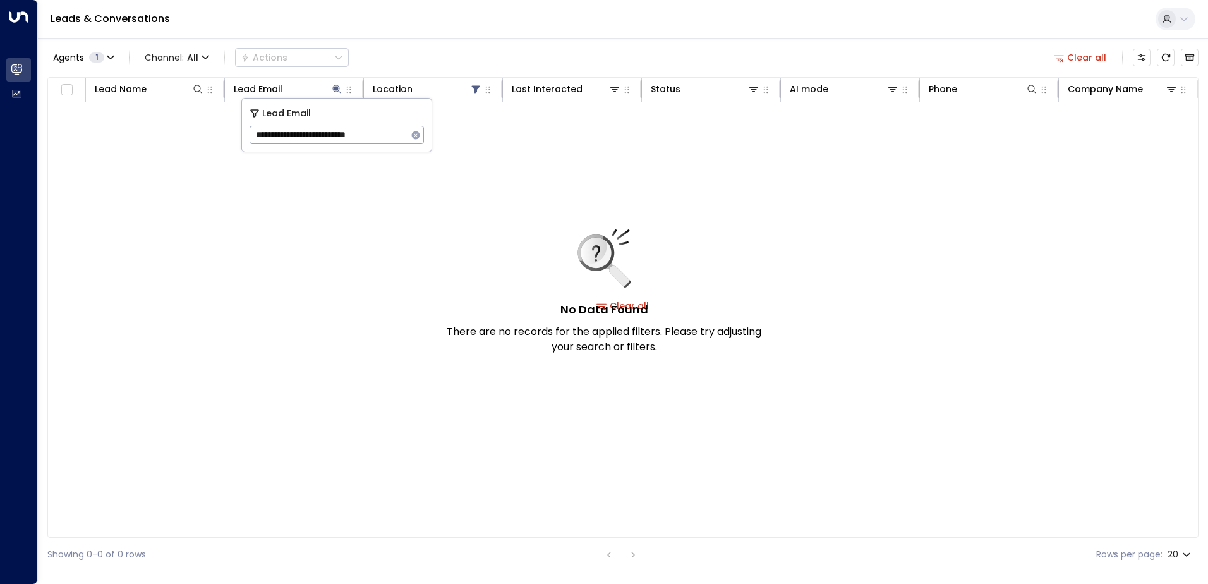
drag, startPoint x: 406, startPoint y: 134, endPoint x: 222, endPoint y: 130, distance: 183.9
click at [225, 130] on body "**********" at bounding box center [604, 285] width 1208 height 571
click at [422, 134] on button "button" at bounding box center [416, 135] width 16 height 16
